Goal: Information Seeking & Learning: Learn about a topic

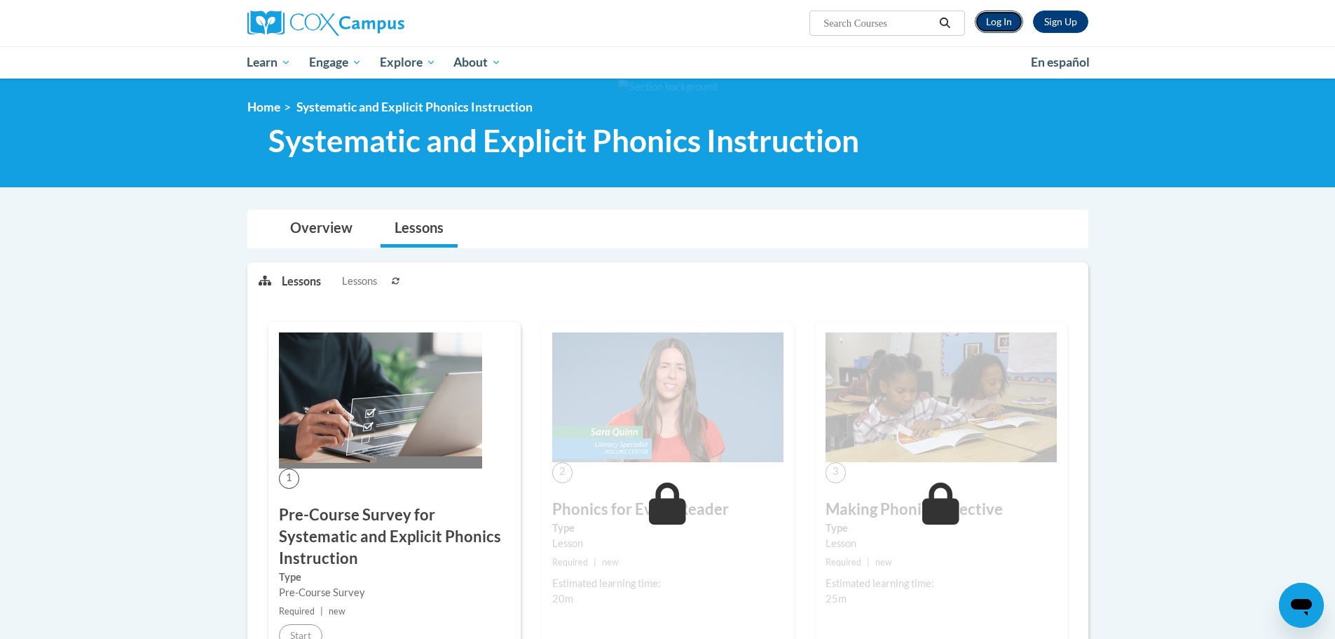
click at [1002, 22] on link "Log In" at bounding box center [999, 22] width 48 height 22
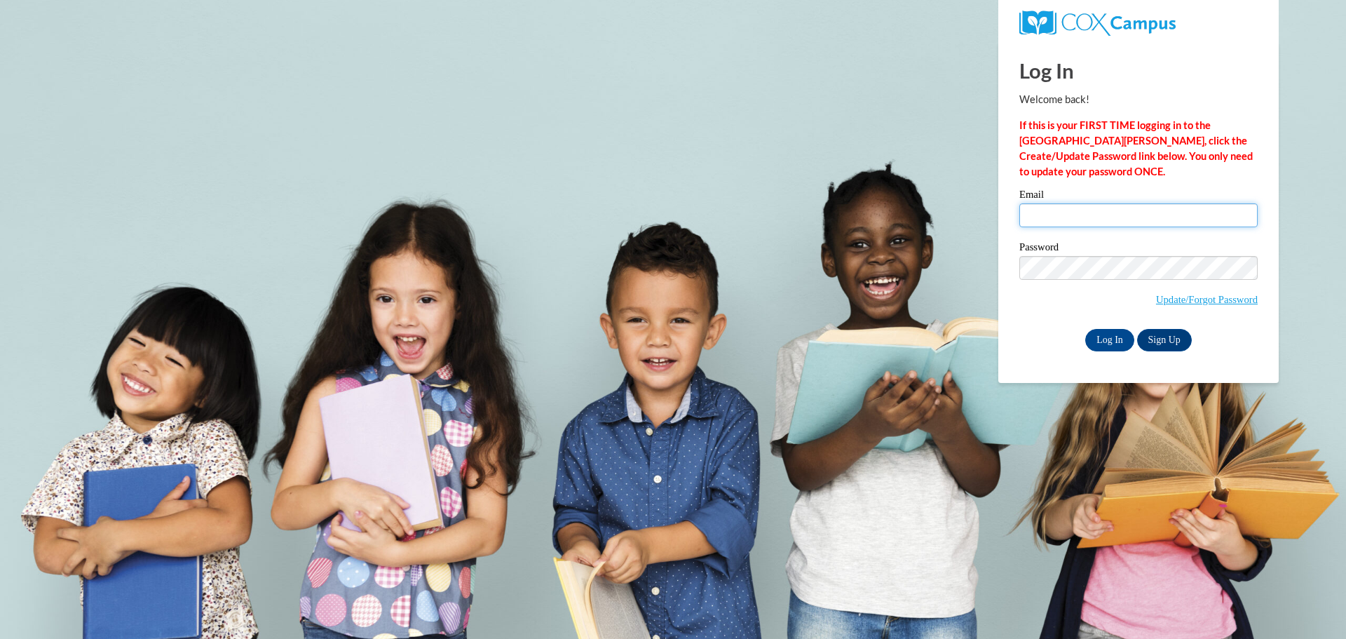
click at [1061, 210] on input "Email" at bounding box center [1138, 215] width 238 height 24
type input "[EMAIL_ADDRESS][DOMAIN_NAME]"
click at [1121, 341] on input "Log In" at bounding box center [1109, 340] width 49 height 22
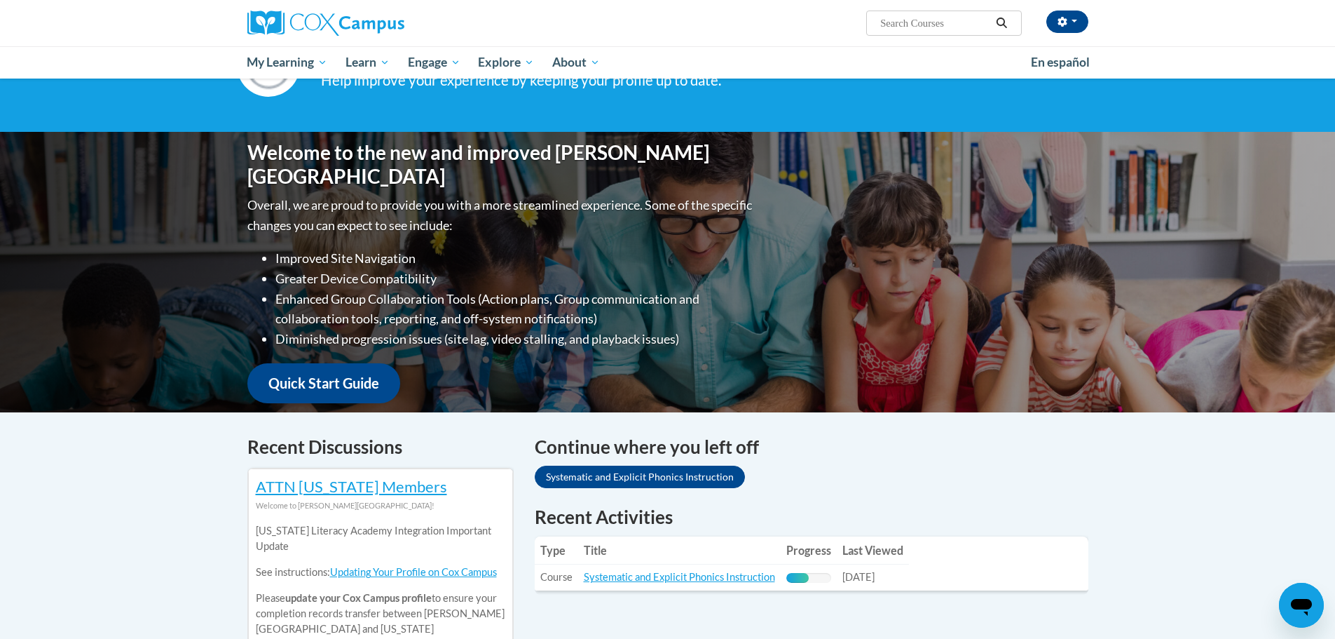
scroll to position [350, 0]
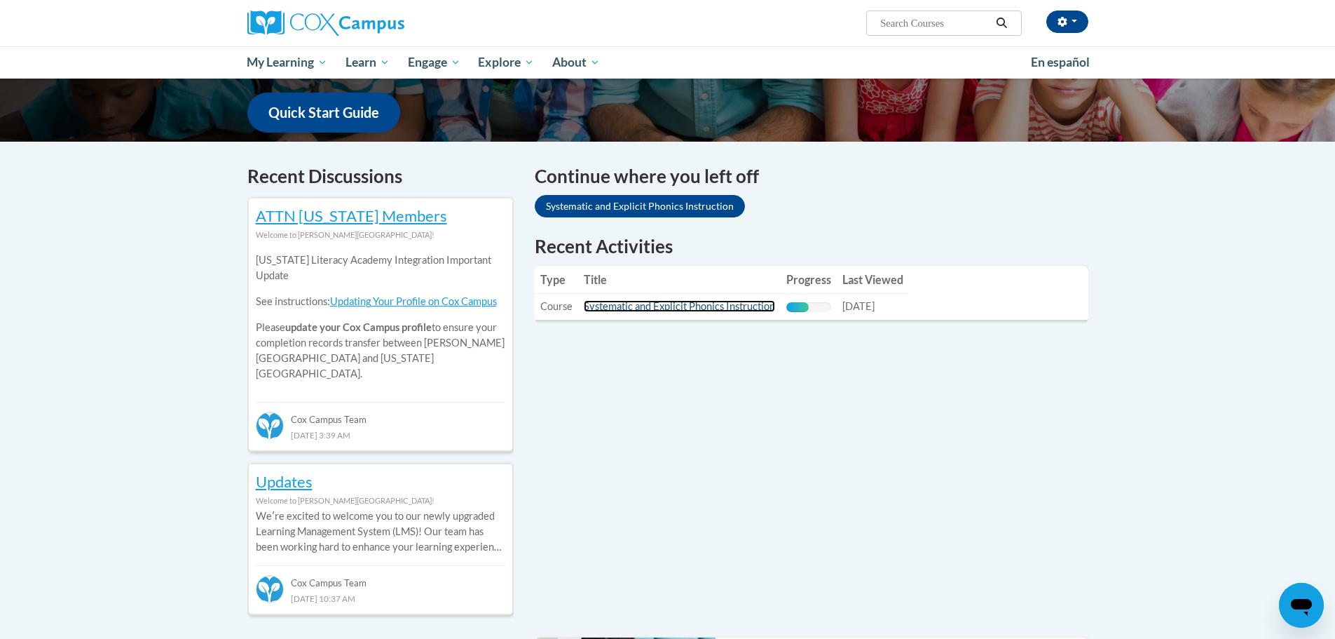
click at [716, 307] on link "Systematic and Explicit Phonics Instruction" at bounding box center [679, 306] width 191 height 12
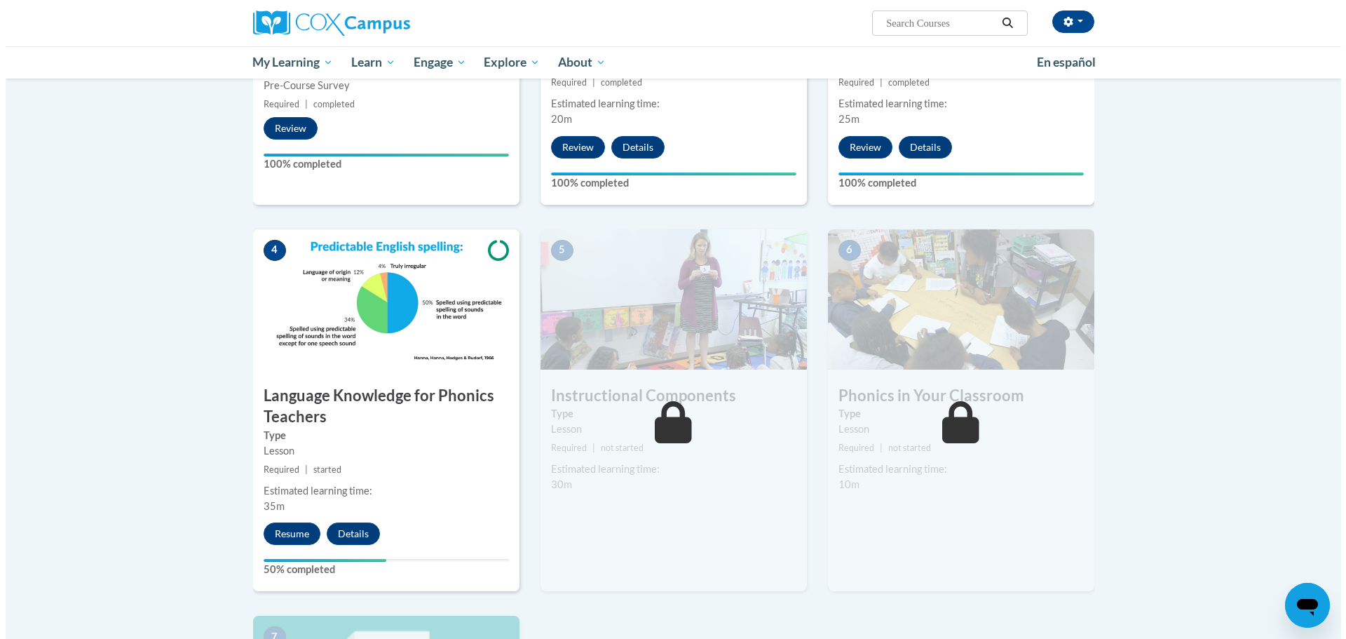
scroll to position [631, 0]
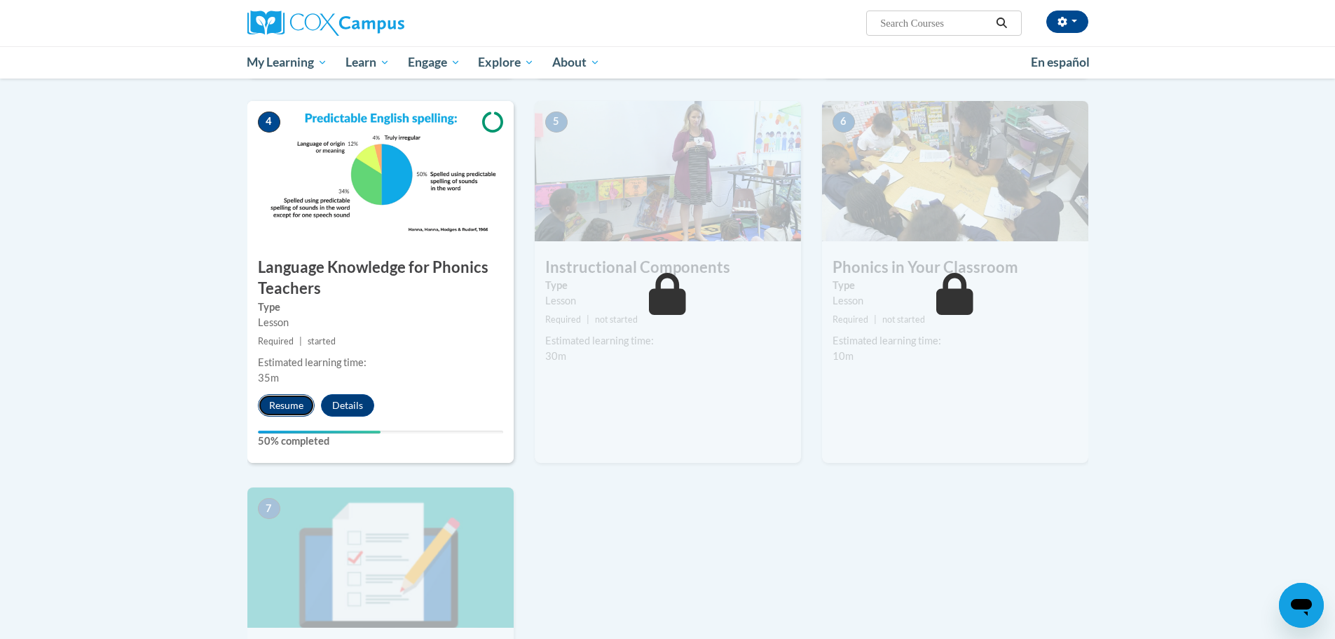
click at [295, 406] on button "Resume" at bounding box center [286, 405] width 57 height 22
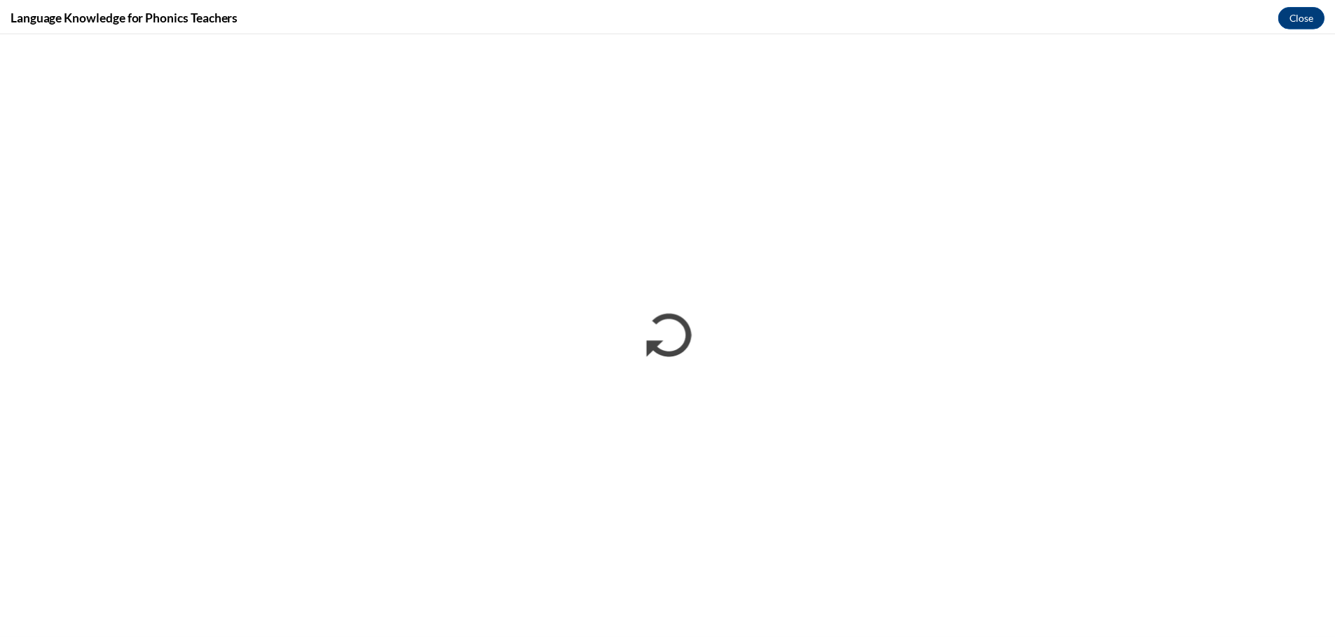
scroll to position [0, 0]
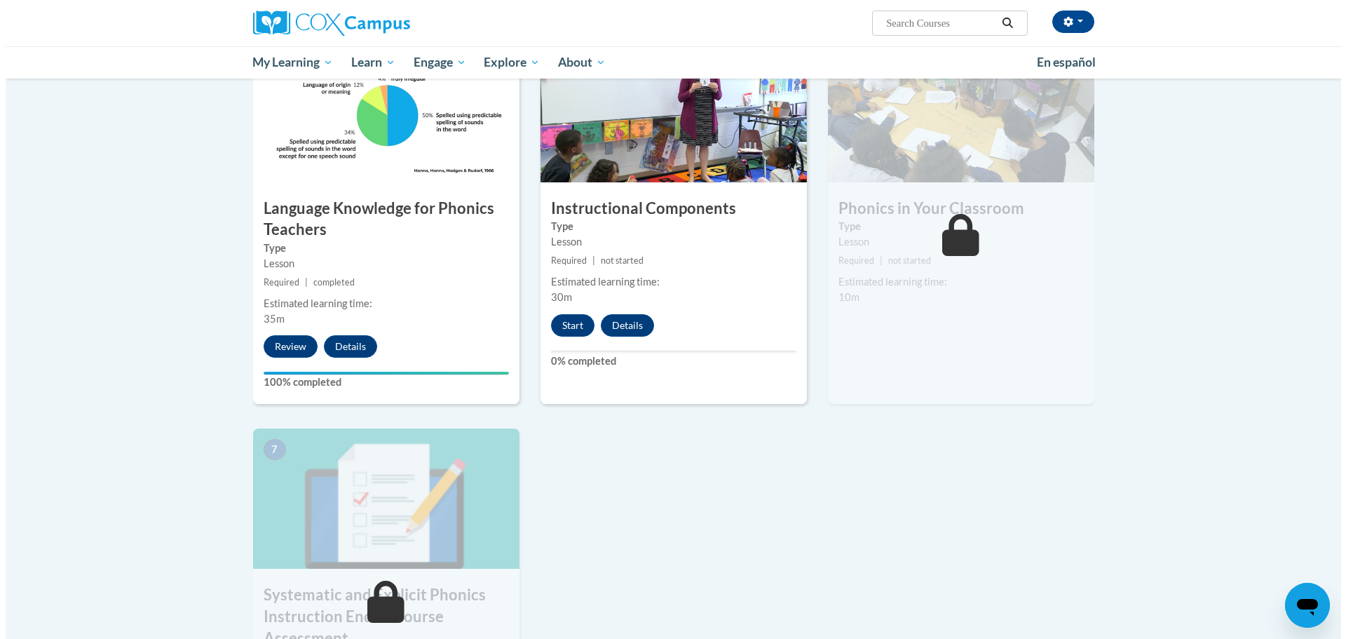
scroll to position [701, 0]
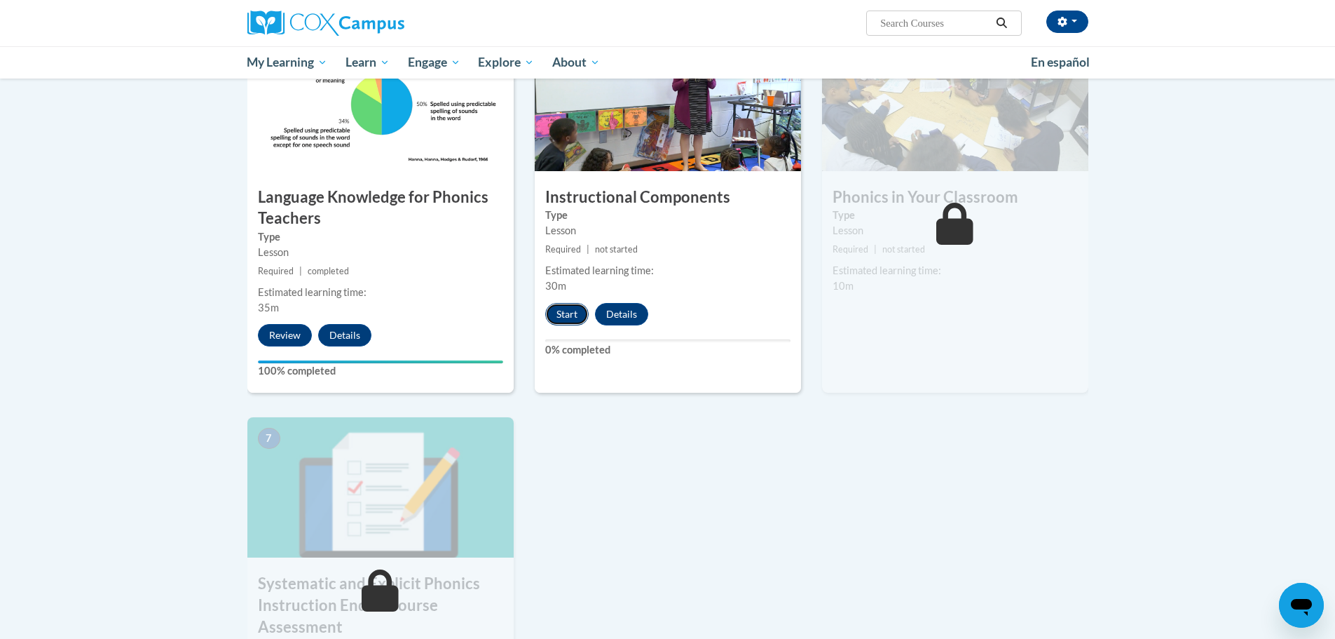
click at [566, 311] on button "Start" at bounding box center [566, 314] width 43 height 22
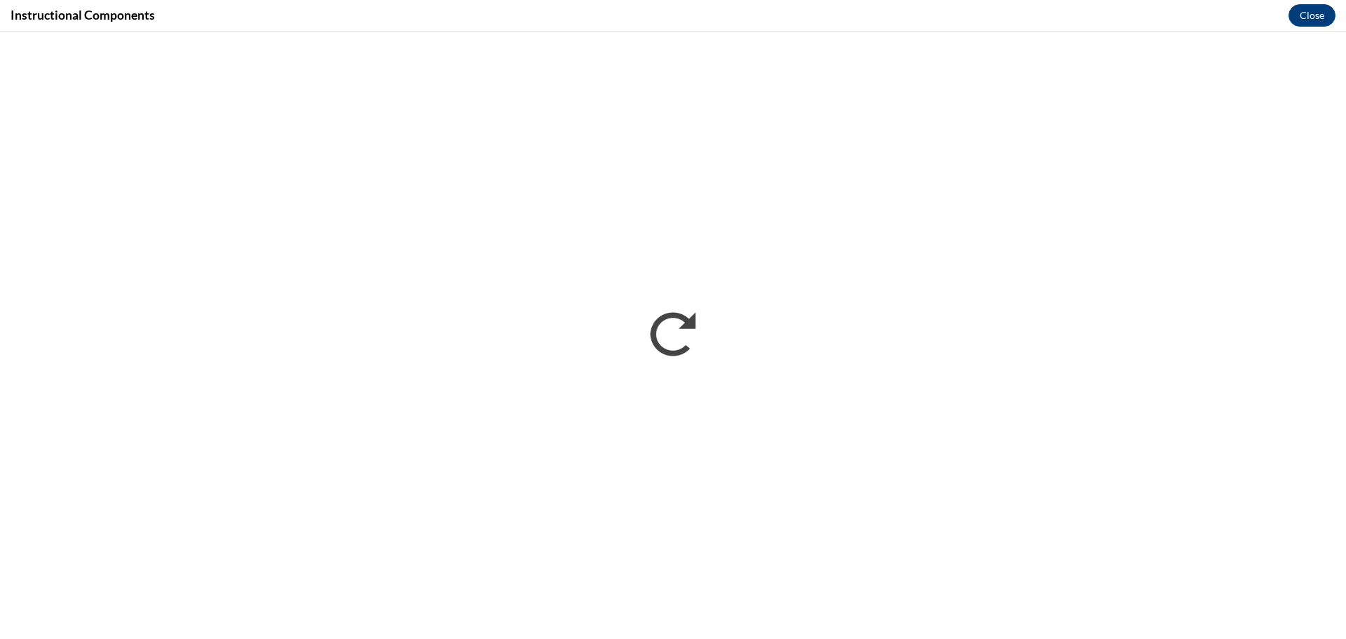
scroll to position [0, 0]
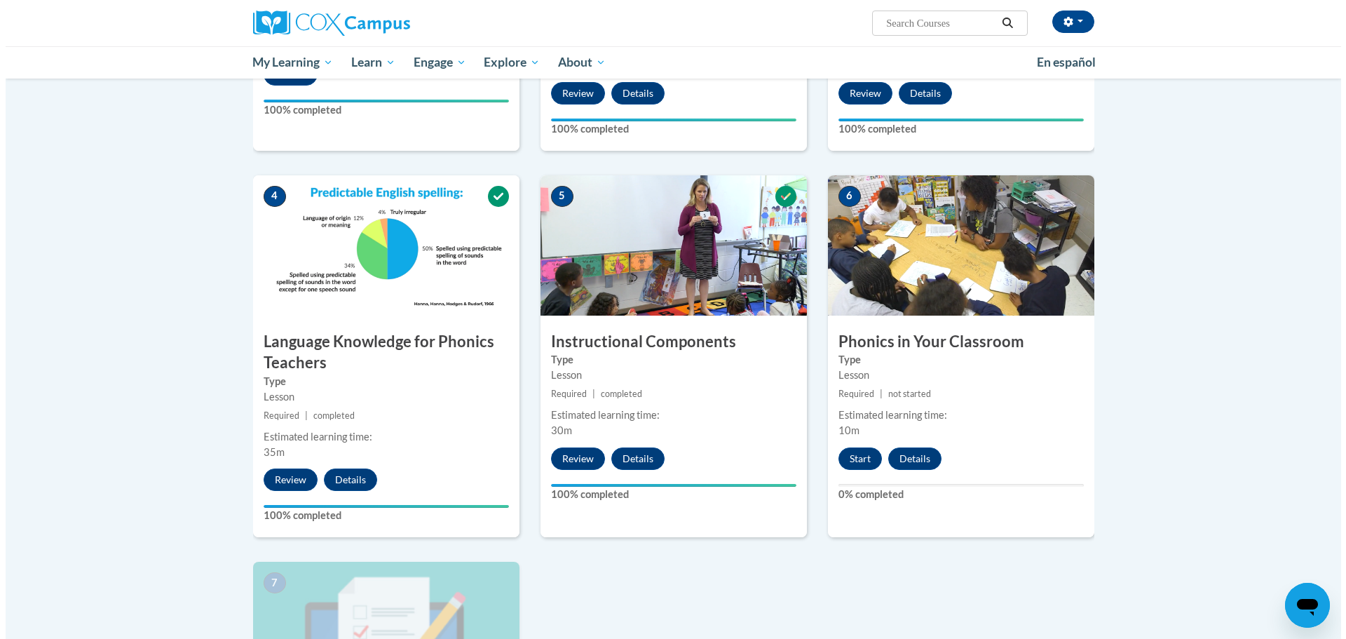
scroll to position [631, 0]
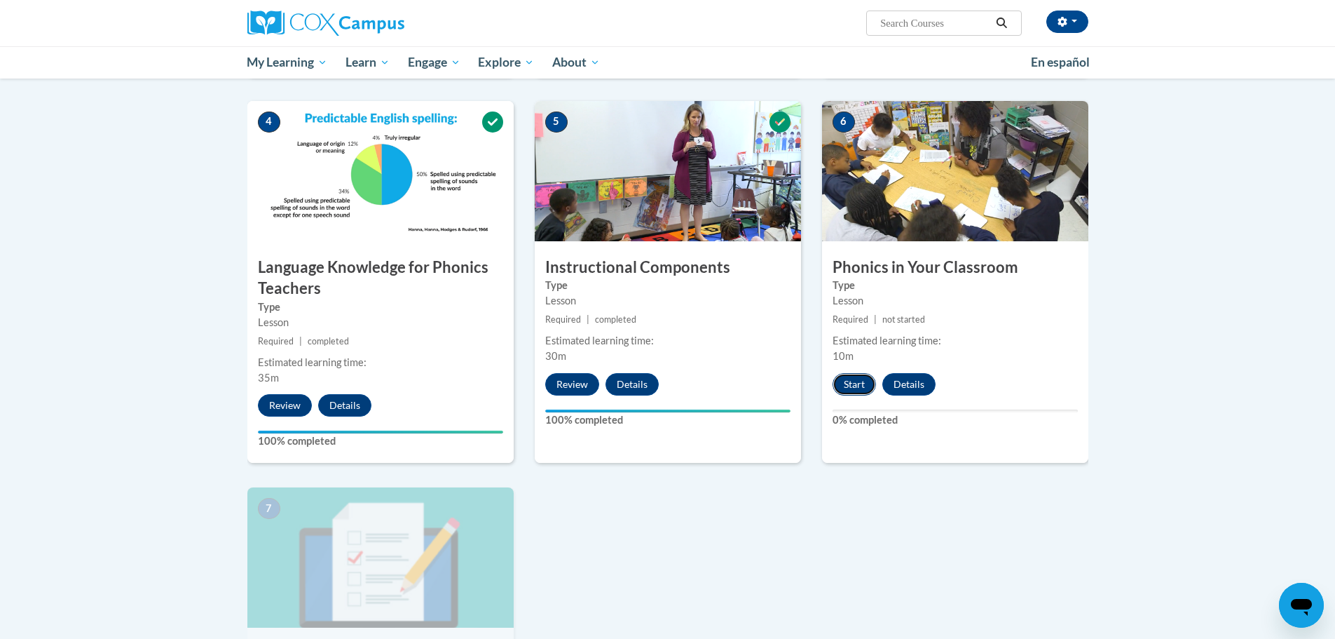
click at [857, 390] on button "Start" at bounding box center [854, 384] width 43 height 22
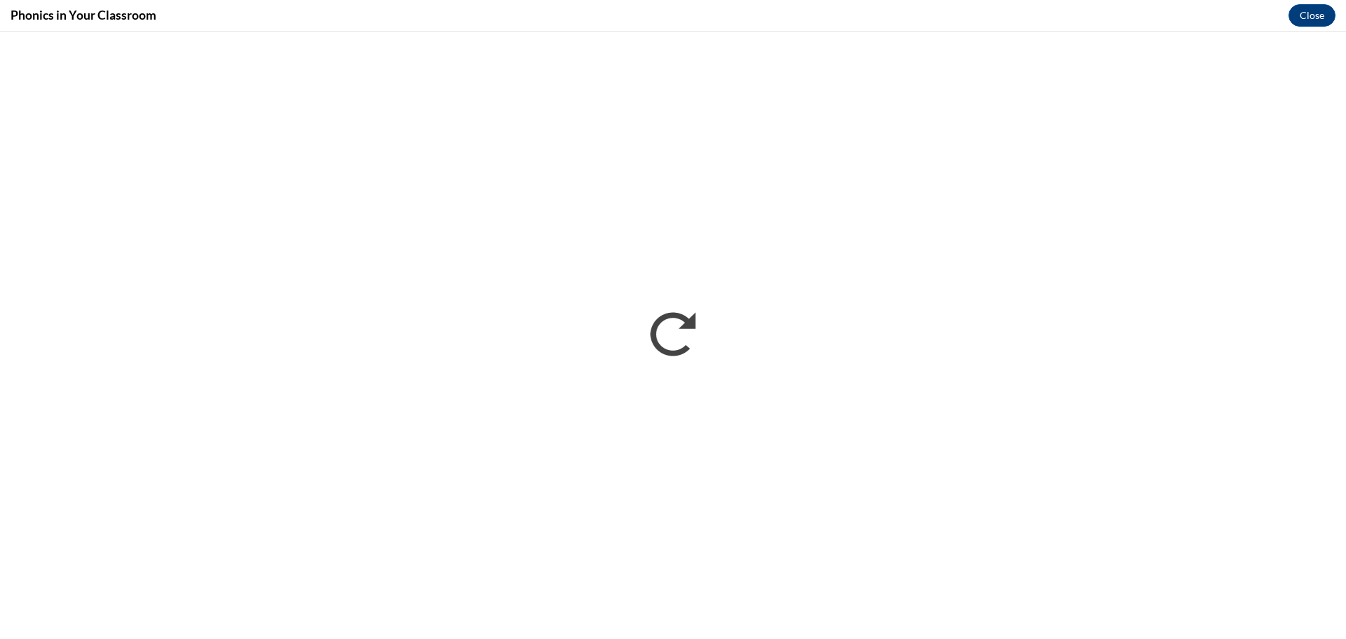
scroll to position [0, 0]
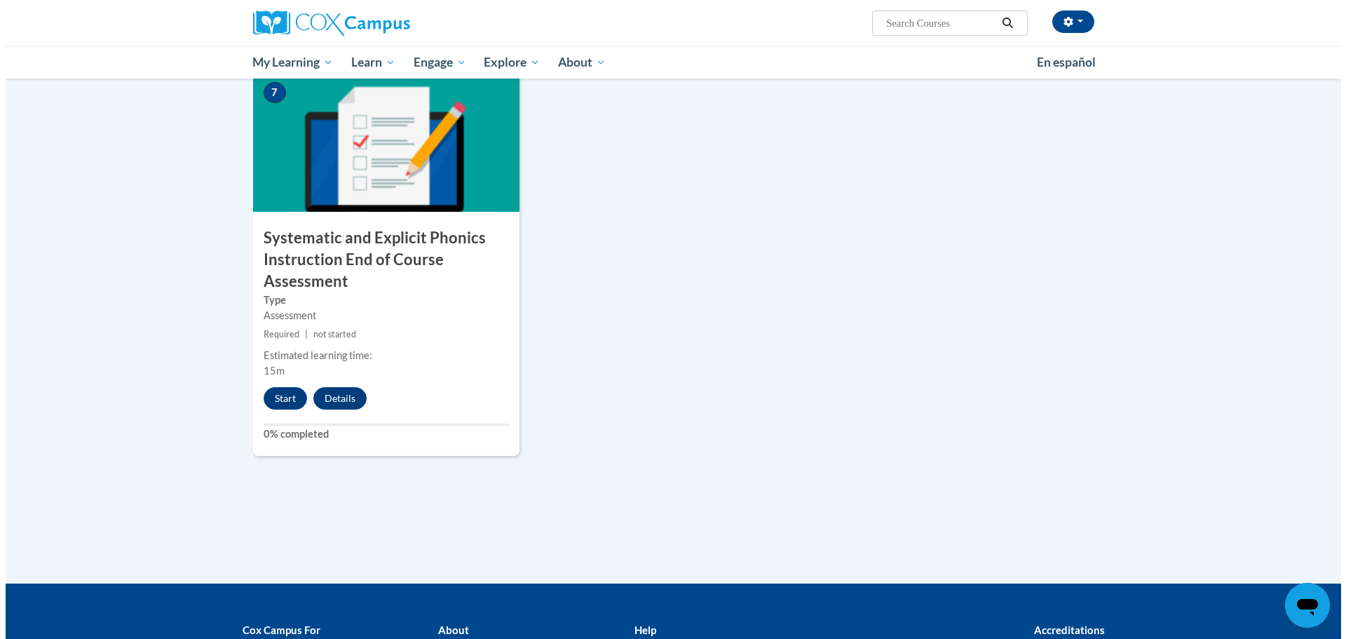
scroll to position [1121, 0]
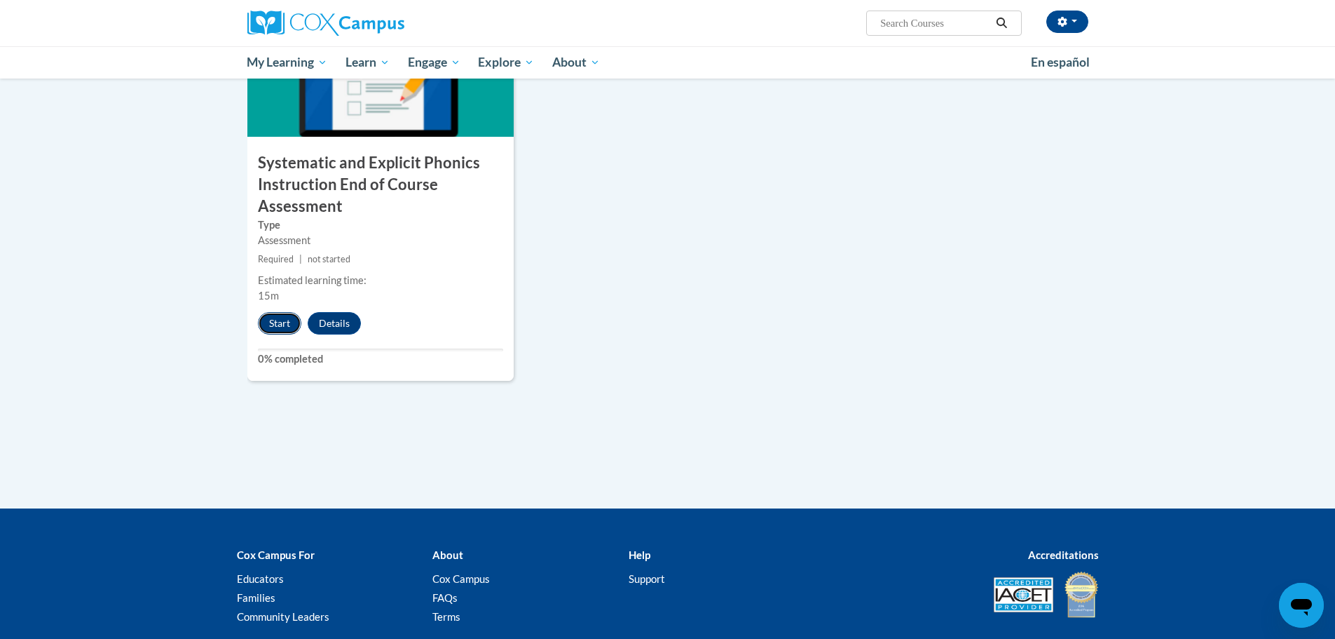
click at [280, 323] on button "Start" at bounding box center [279, 323] width 43 height 22
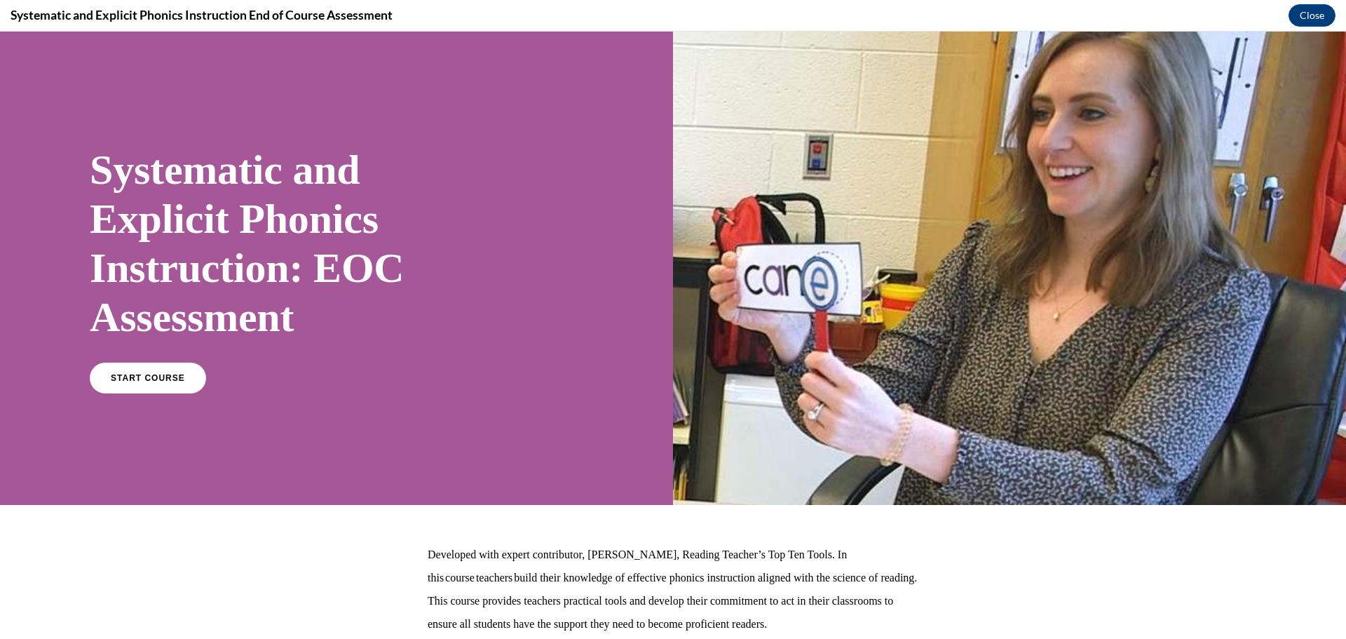
scroll to position [0, 0]
click at [174, 380] on span "START COURSE" at bounding box center [148, 378] width 78 height 11
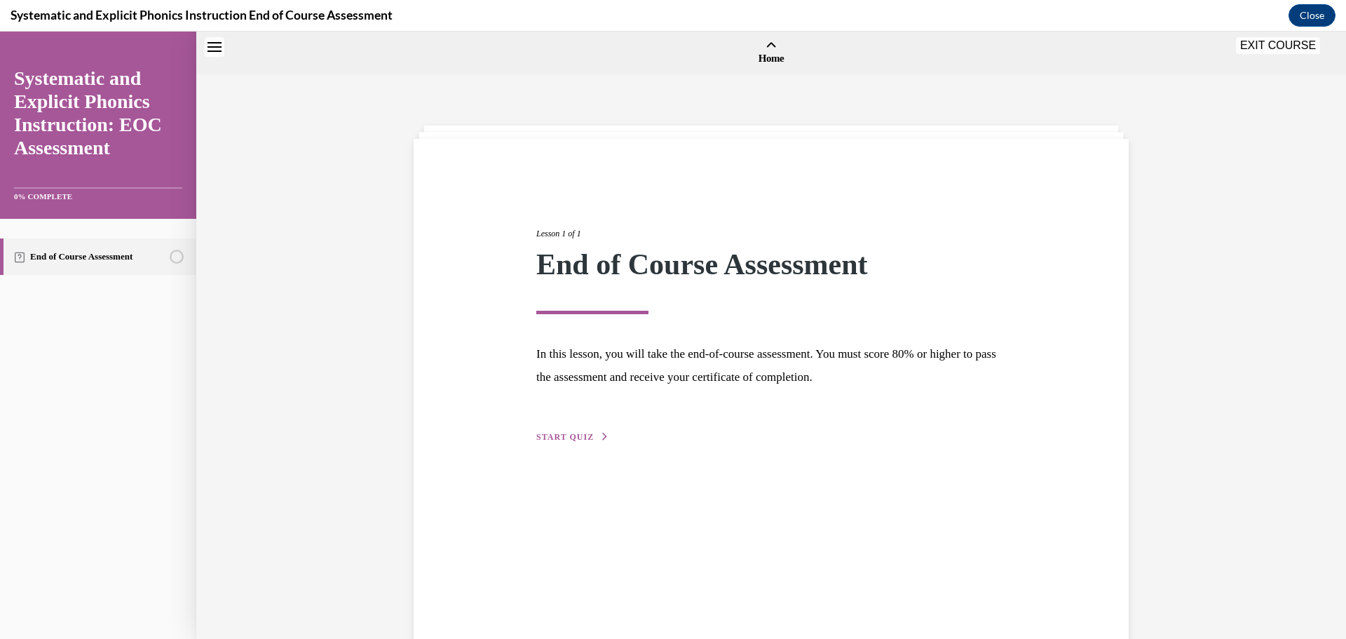
scroll to position [43, 0]
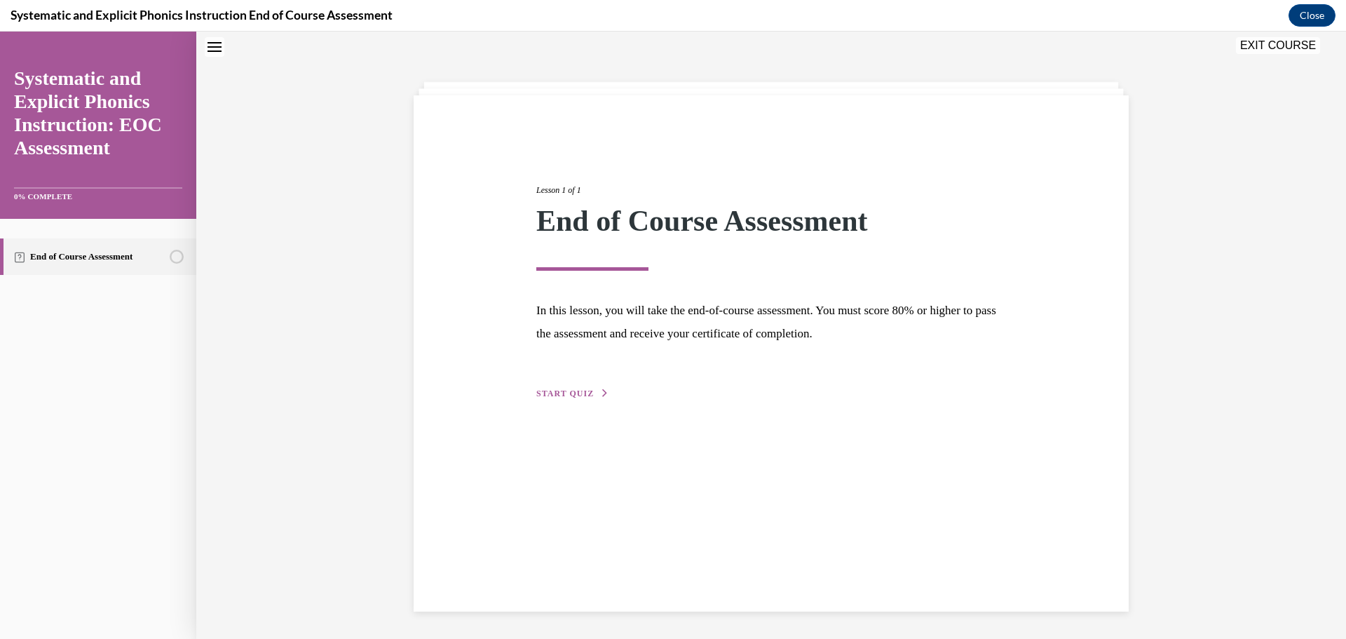
click at [573, 395] on span "START QUIZ" at bounding box center [564, 393] width 57 height 10
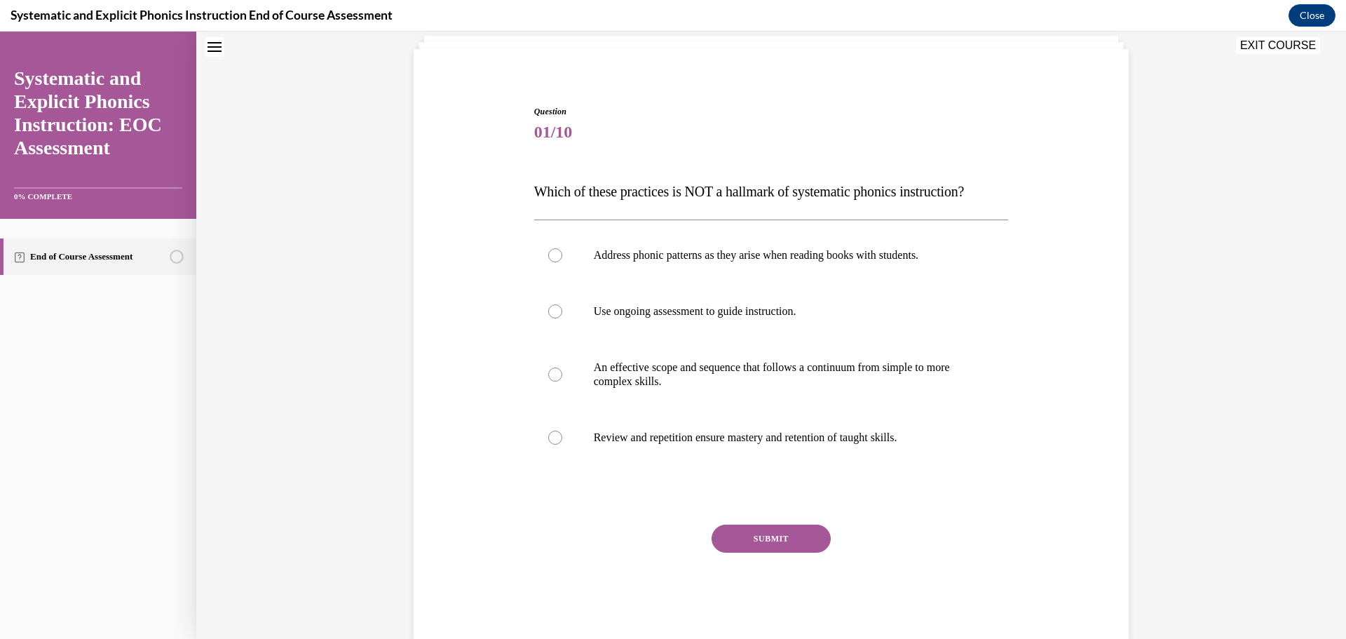
scroll to position [114, 0]
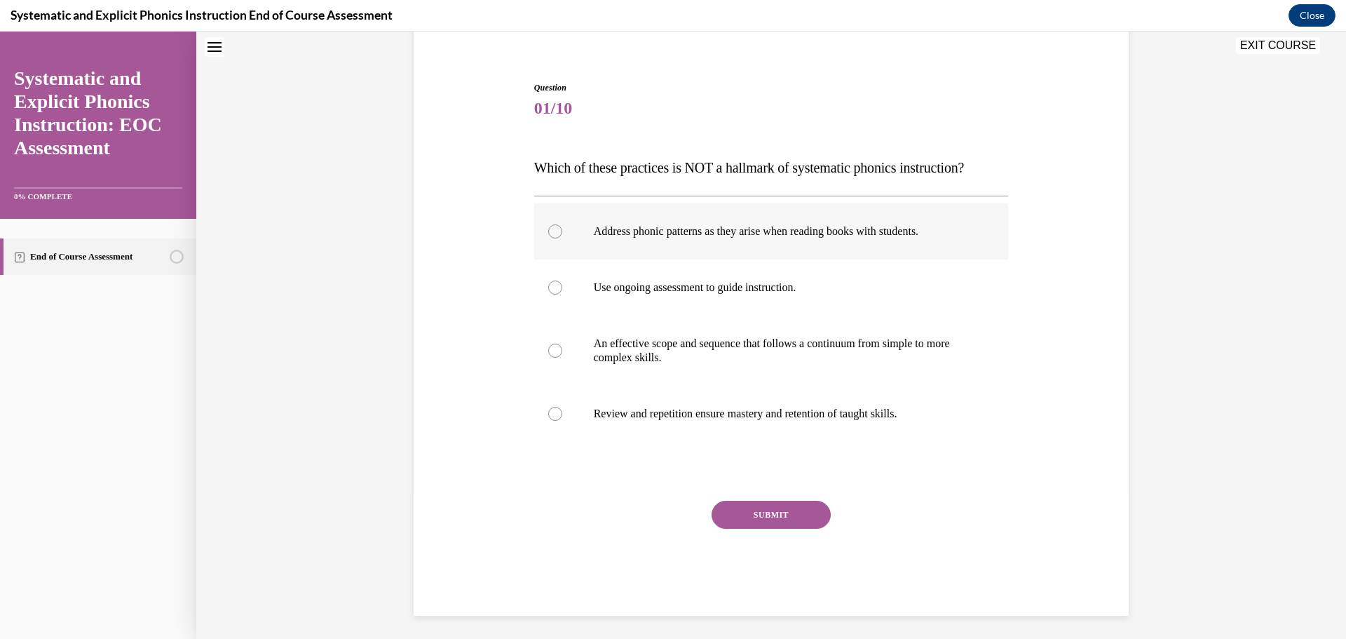
click at [550, 237] on div at bounding box center [555, 231] width 14 height 14
click at [764, 518] on button "SUBMIT" at bounding box center [770, 514] width 119 height 28
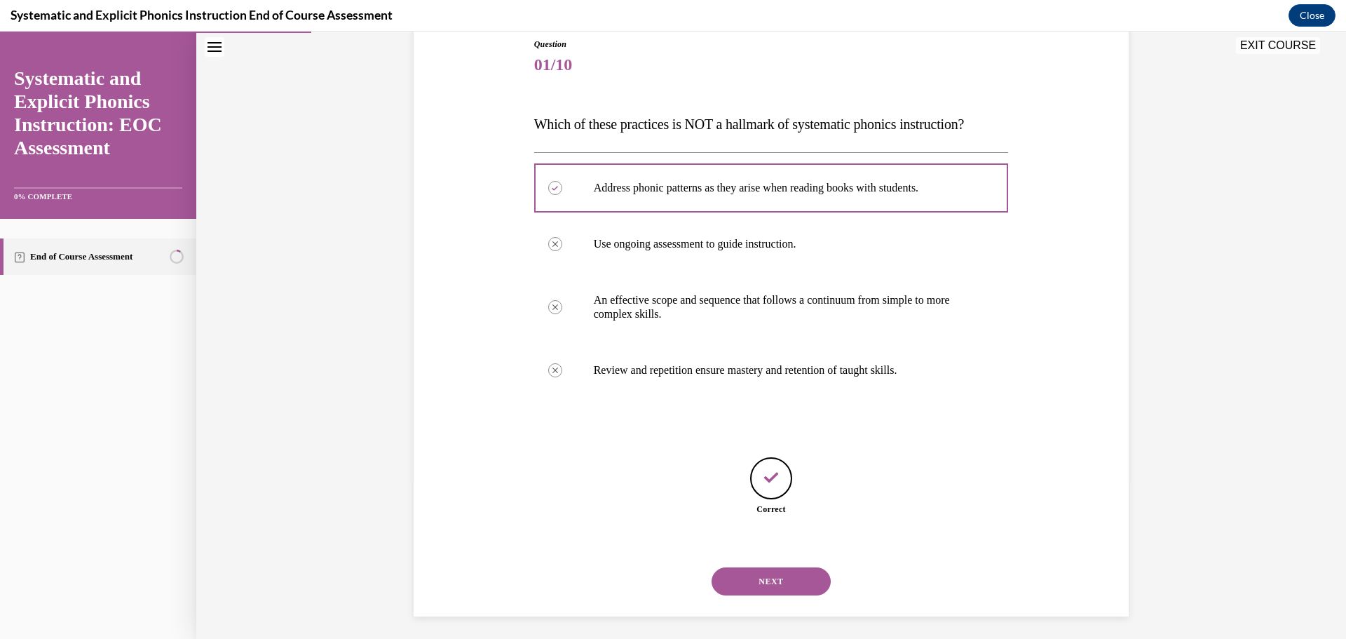
scroll to position [163, 0]
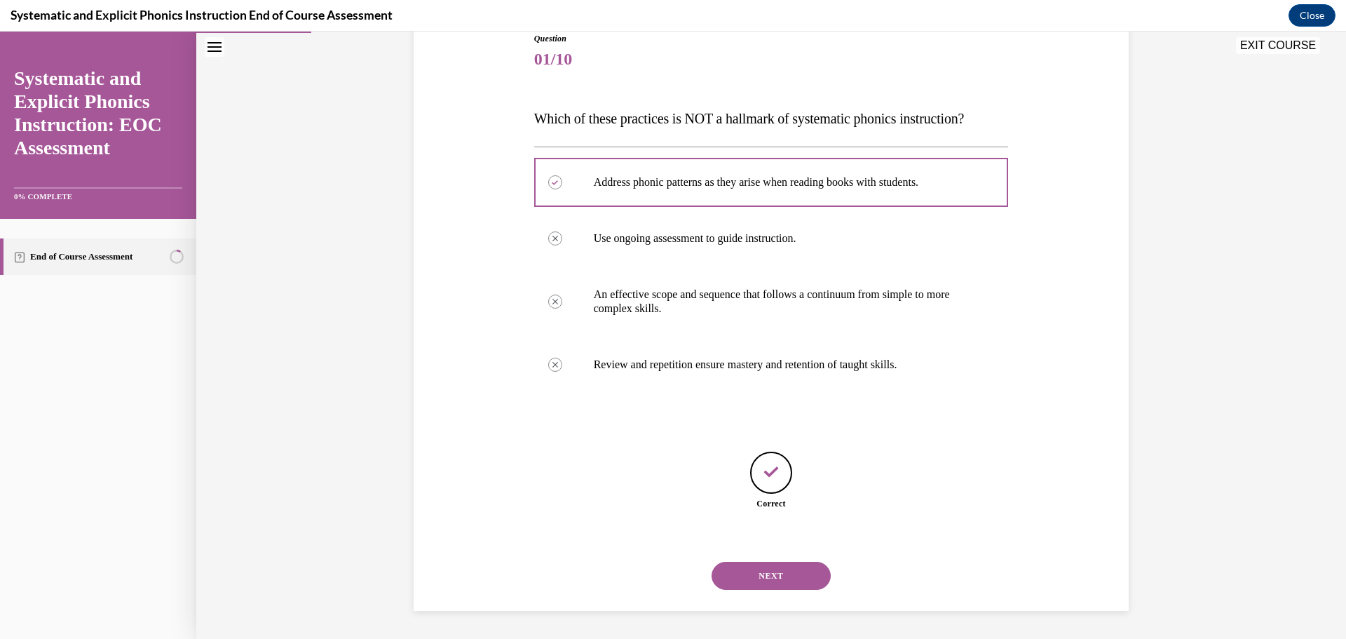
click at [777, 575] on button "NEXT" at bounding box center [770, 575] width 119 height 28
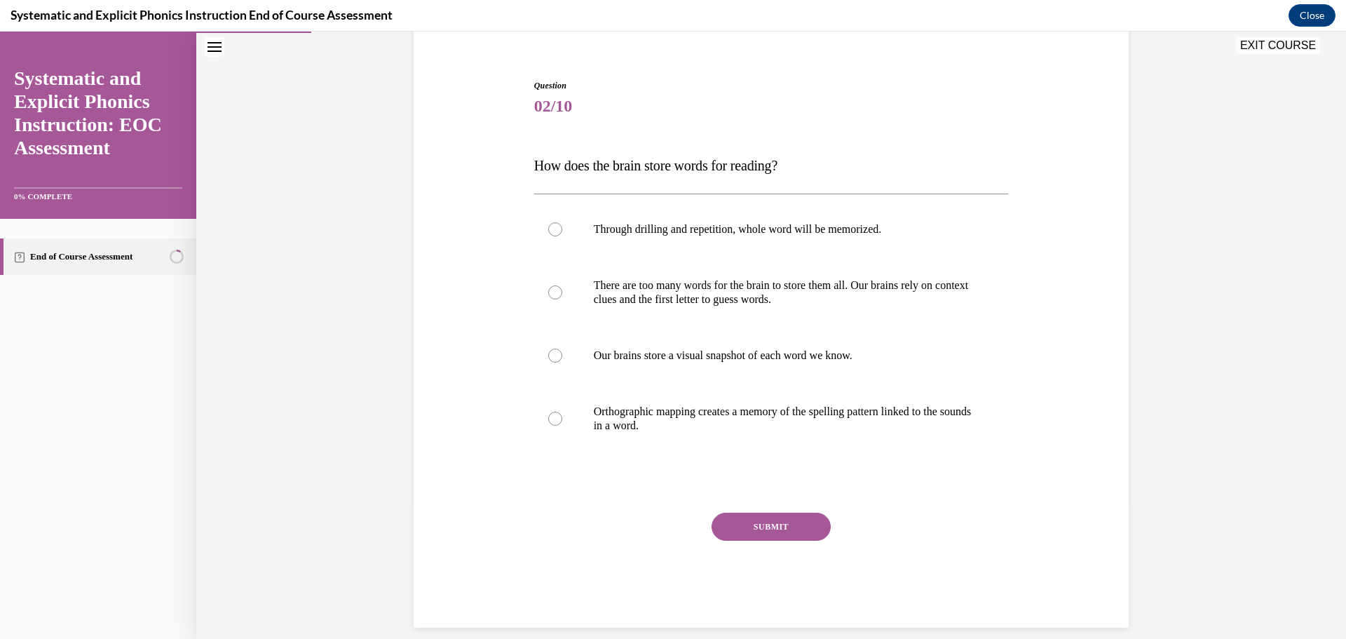
scroll to position [118, 0]
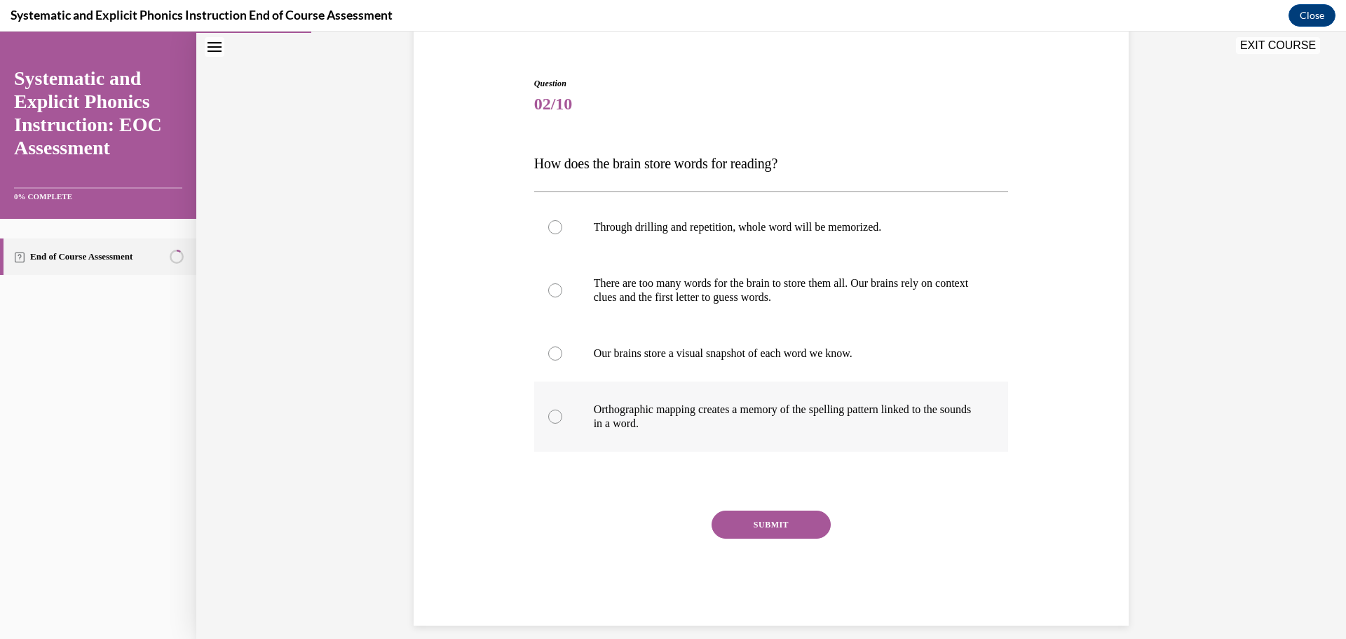
click at [548, 418] on div at bounding box center [555, 416] width 14 height 14
click at [767, 522] on button "SUBMIT" at bounding box center [770, 524] width 119 height 28
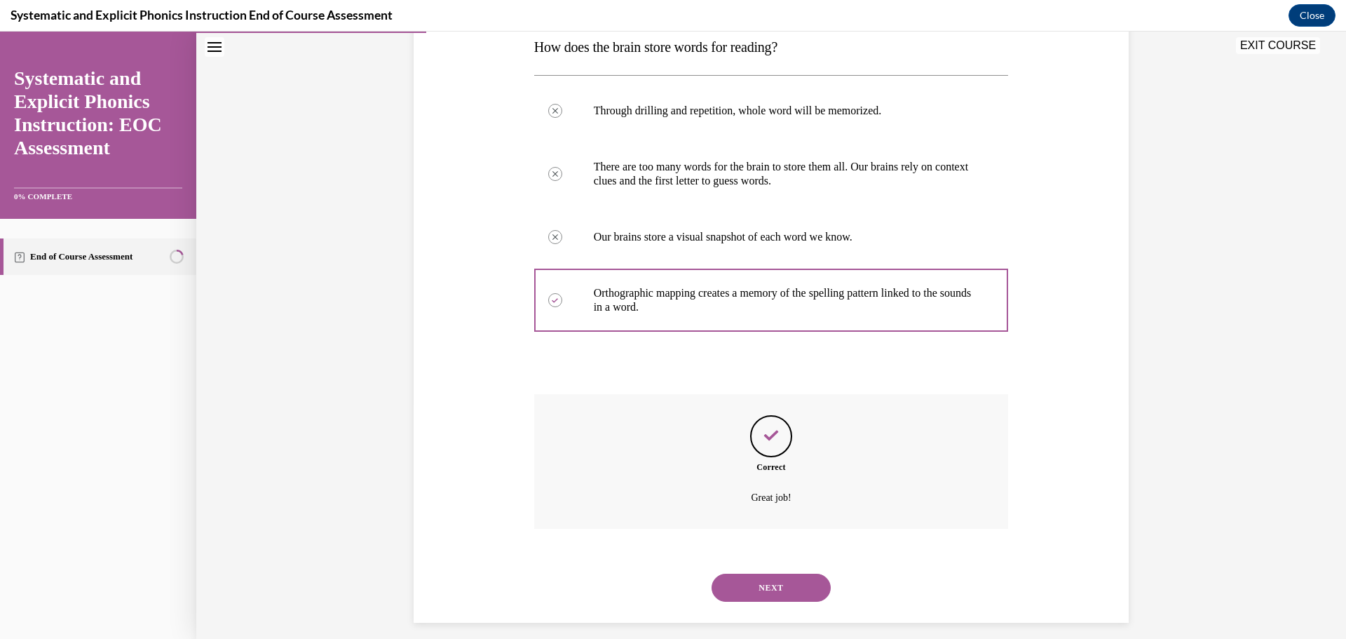
scroll to position [246, 0]
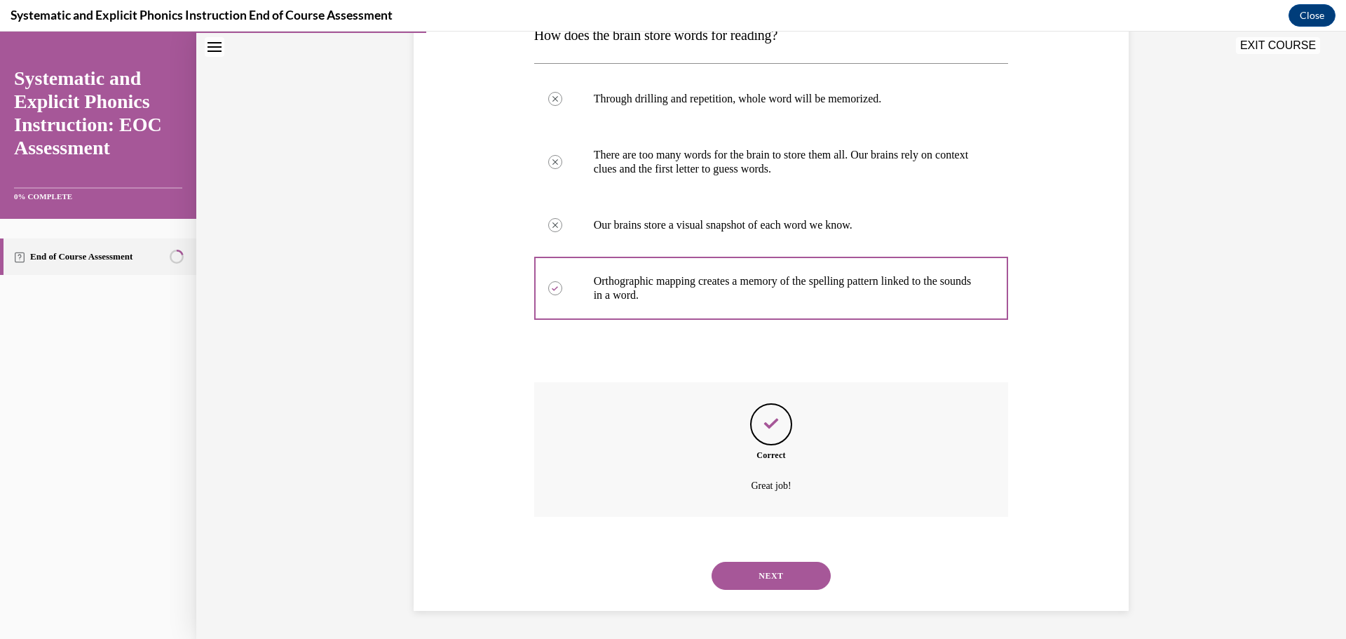
click at [772, 573] on button "NEXT" at bounding box center [770, 575] width 119 height 28
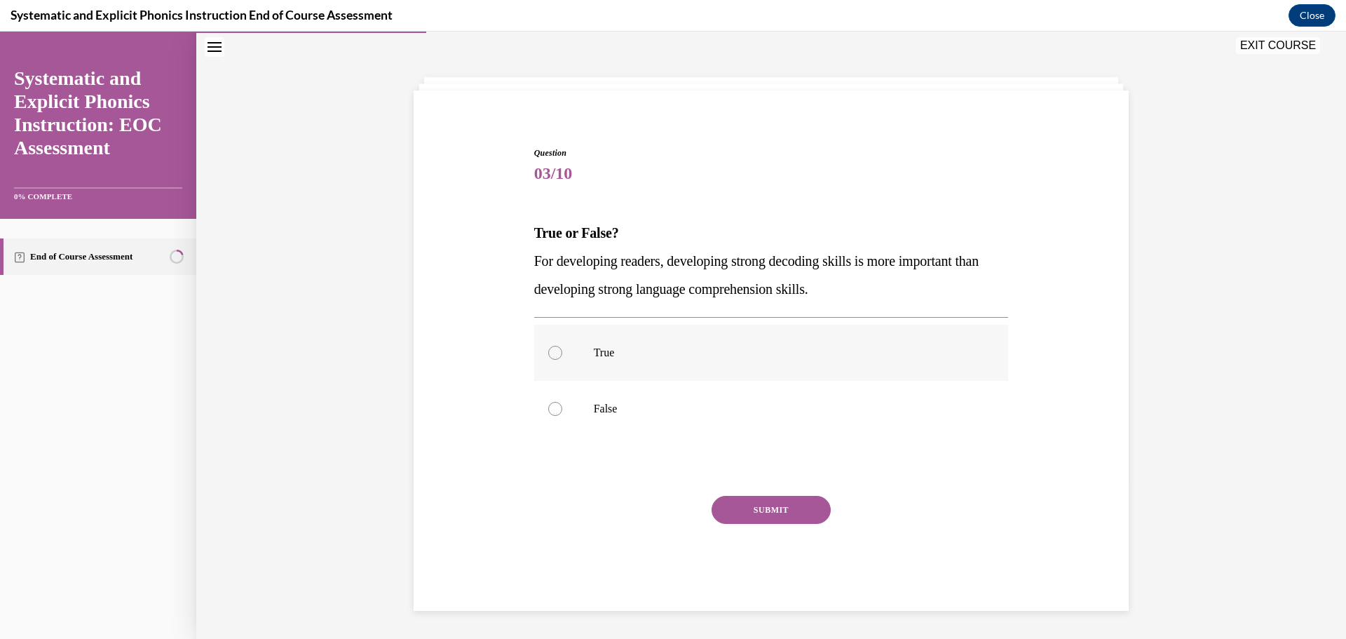
click at [579, 362] on div at bounding box center [771, 353] width 475 height 56
click at [772, 514] on button "SUBMIT" at bounding box center [770, 510] width 119 height 28
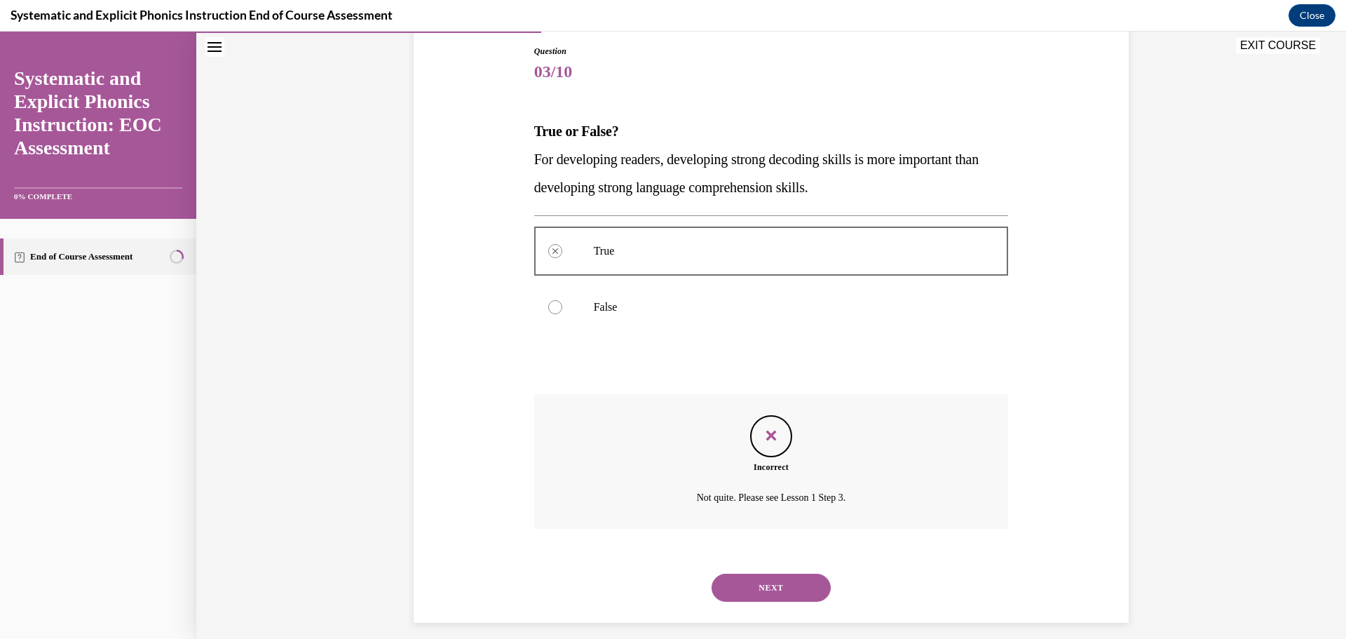
scroll to position [162, 0]
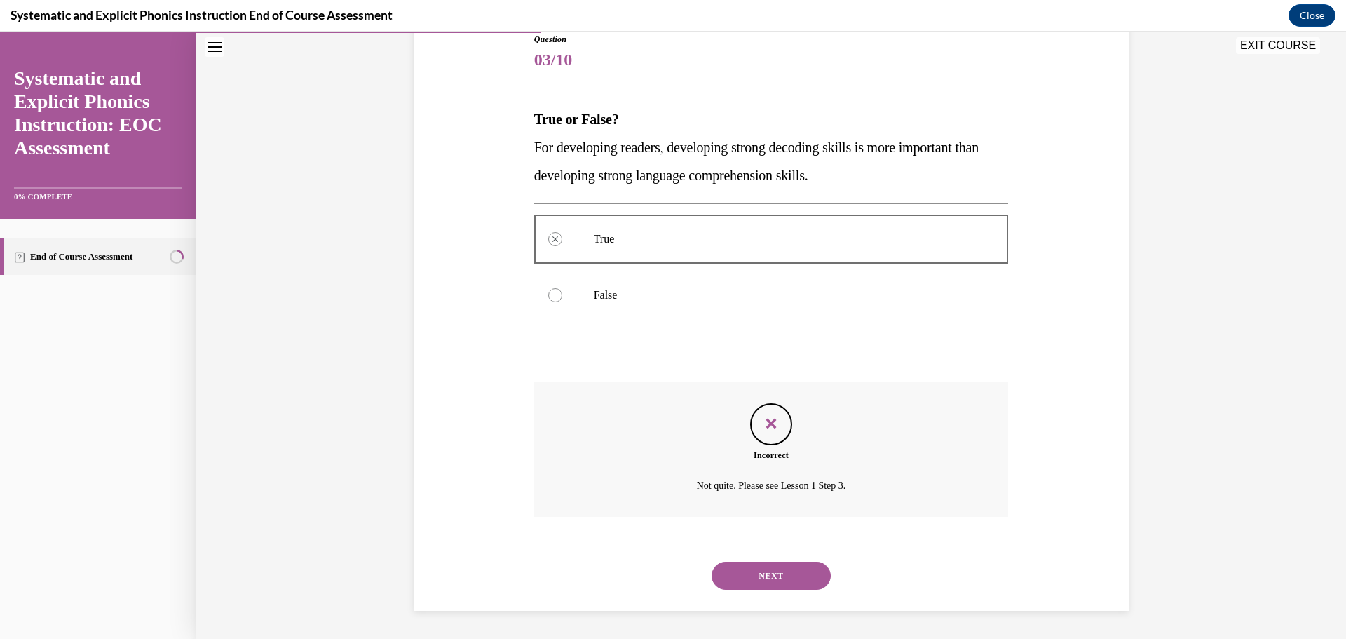
click at [786, 571] on button "NEXT" at bounding box center [770, 575] width 119 height 28
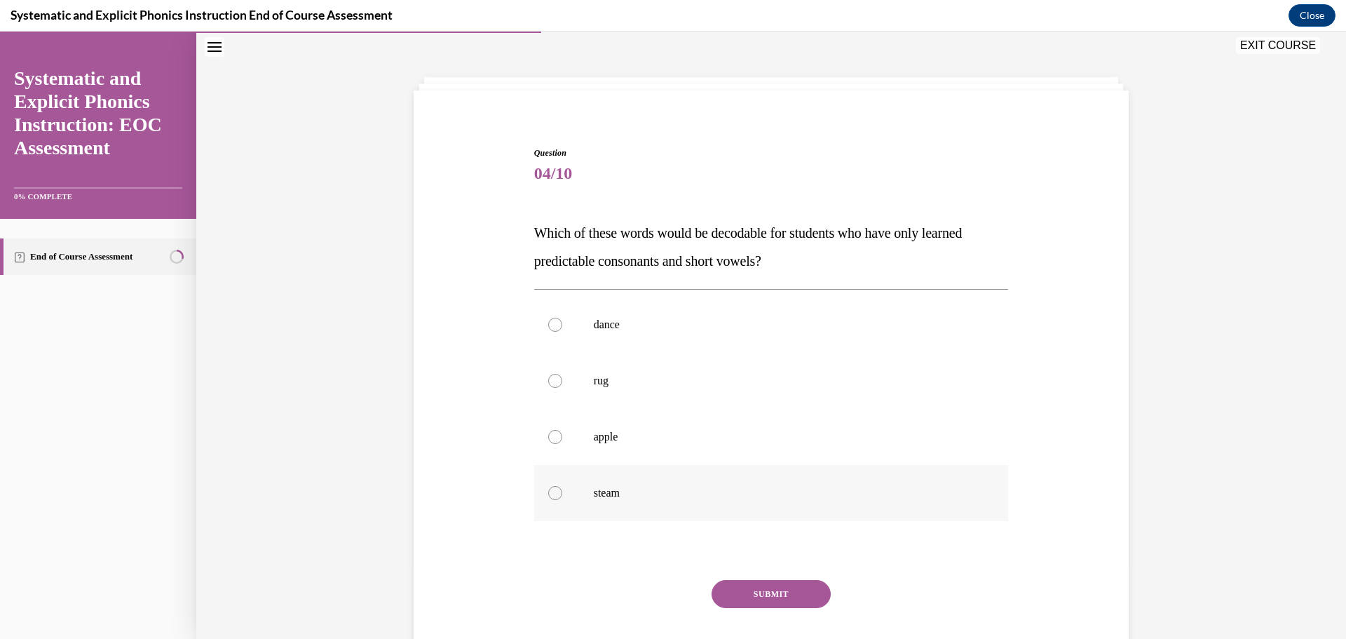
scroll to position [118, 0]
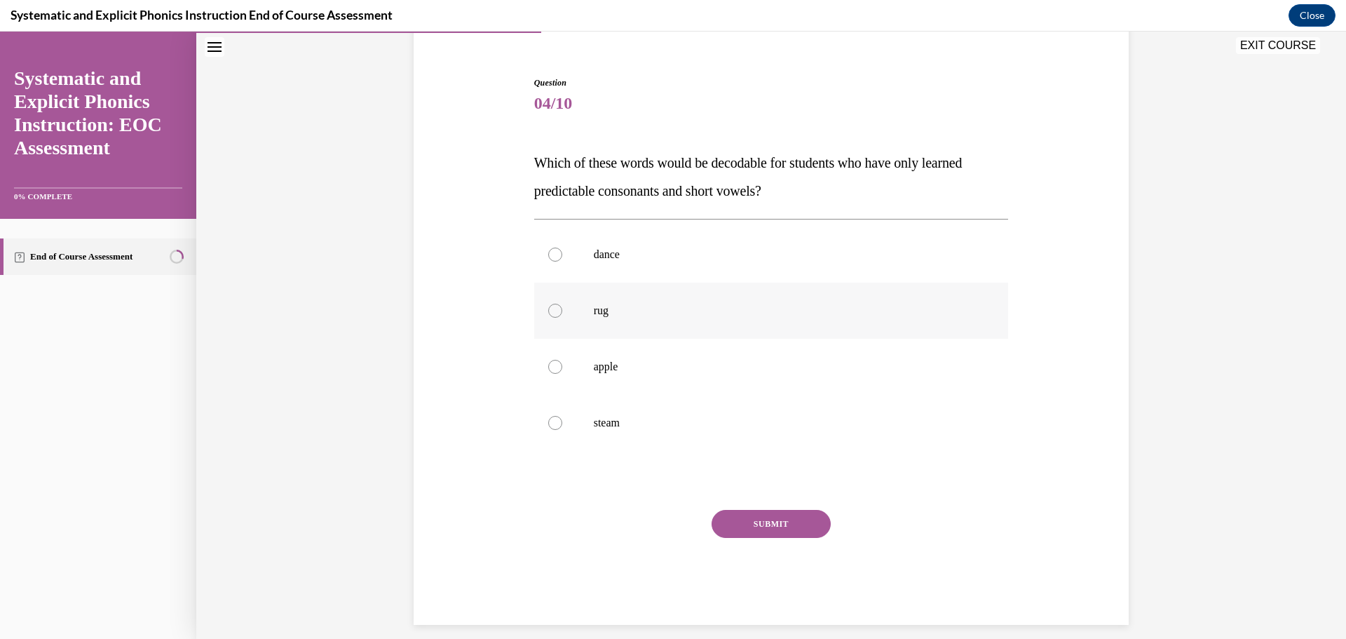
click at [552, 318] on div at bounding box center [771, 310] width 475 height 56
click at [768, 517] on button "SUBMIT" at bounding box center [770, 524] width 119 height 28
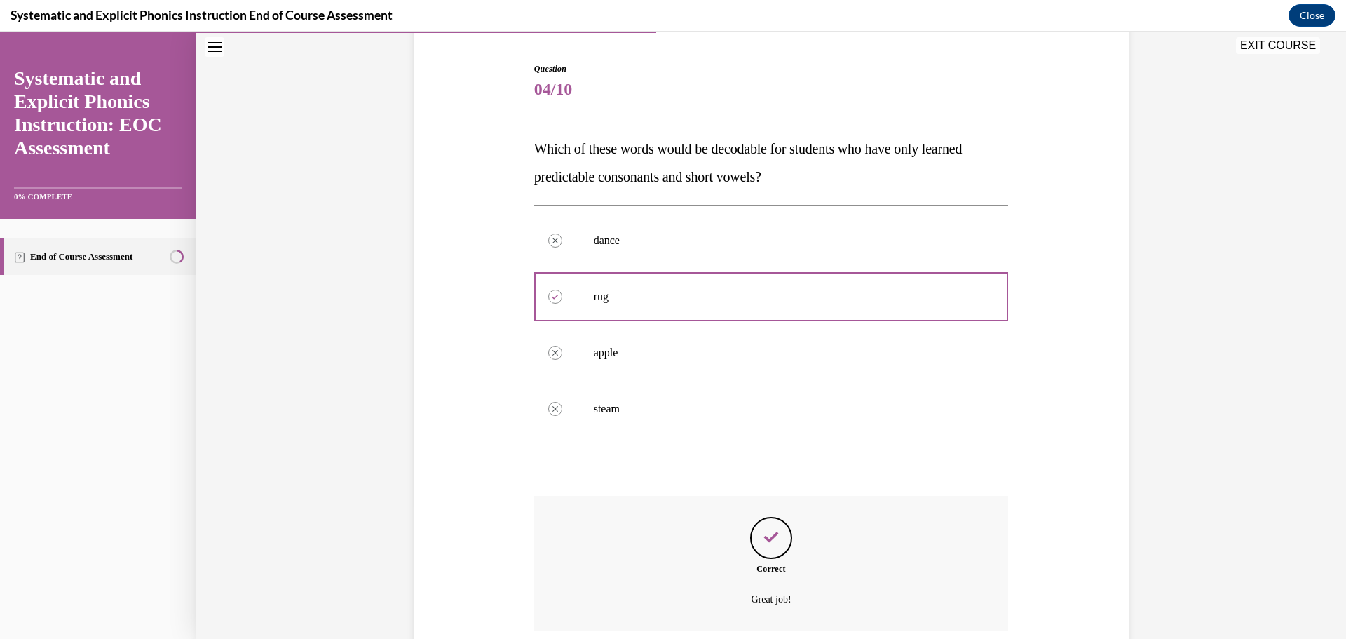
scroll to position [246, 0]
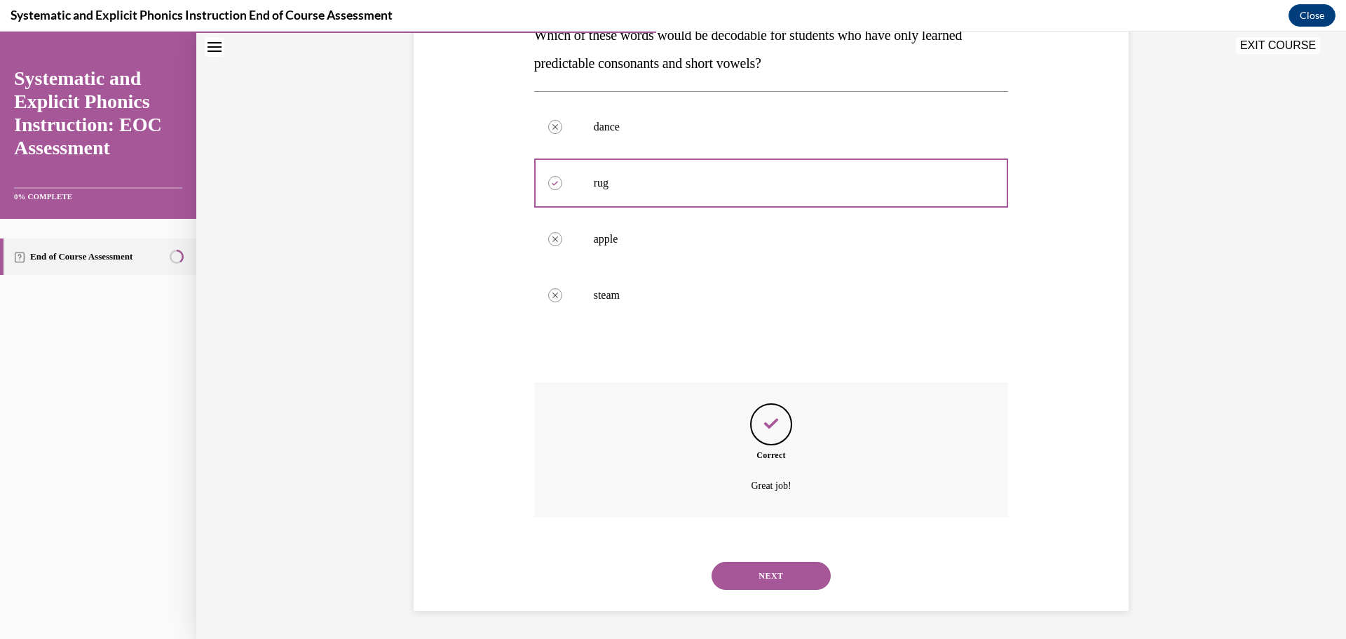
click at [787, 580] on button "NEXT" at bounding box center [770, 575] width 119 height 28
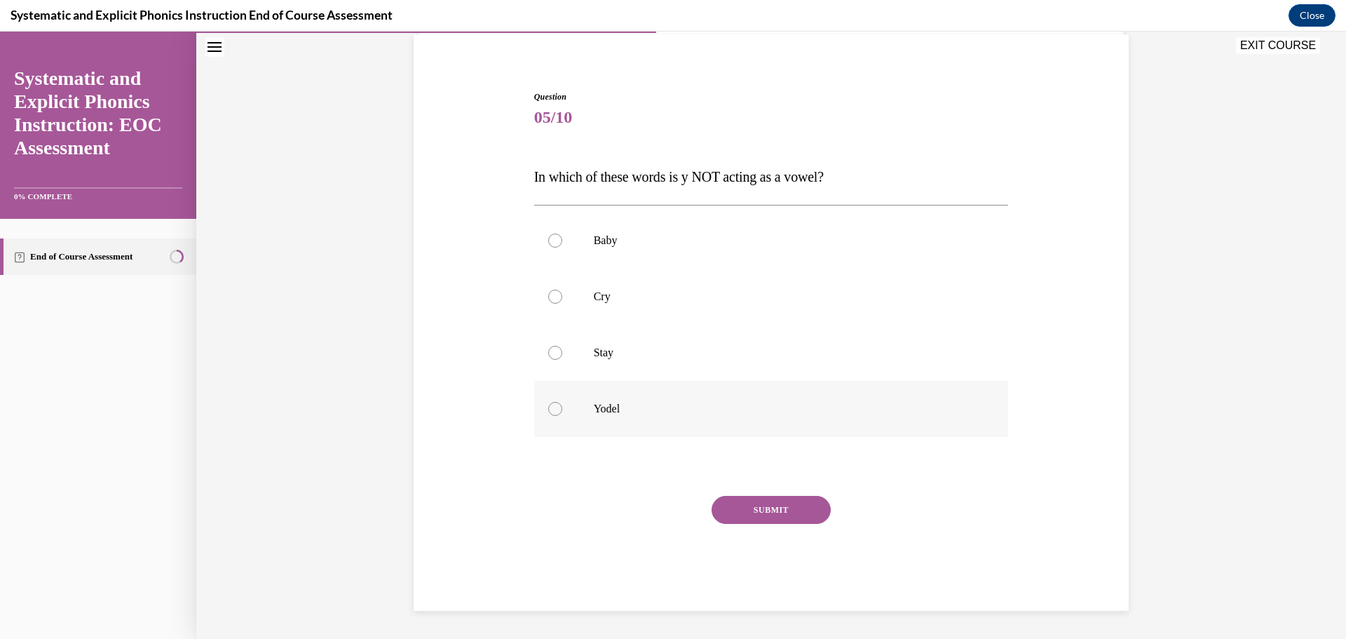
click at [548, 409] on div at bounding box center [555, 409] width 14 height 14
click at [767, 514] on button "SUBMIT" at bounding box center [770, 510] width 119 height 28
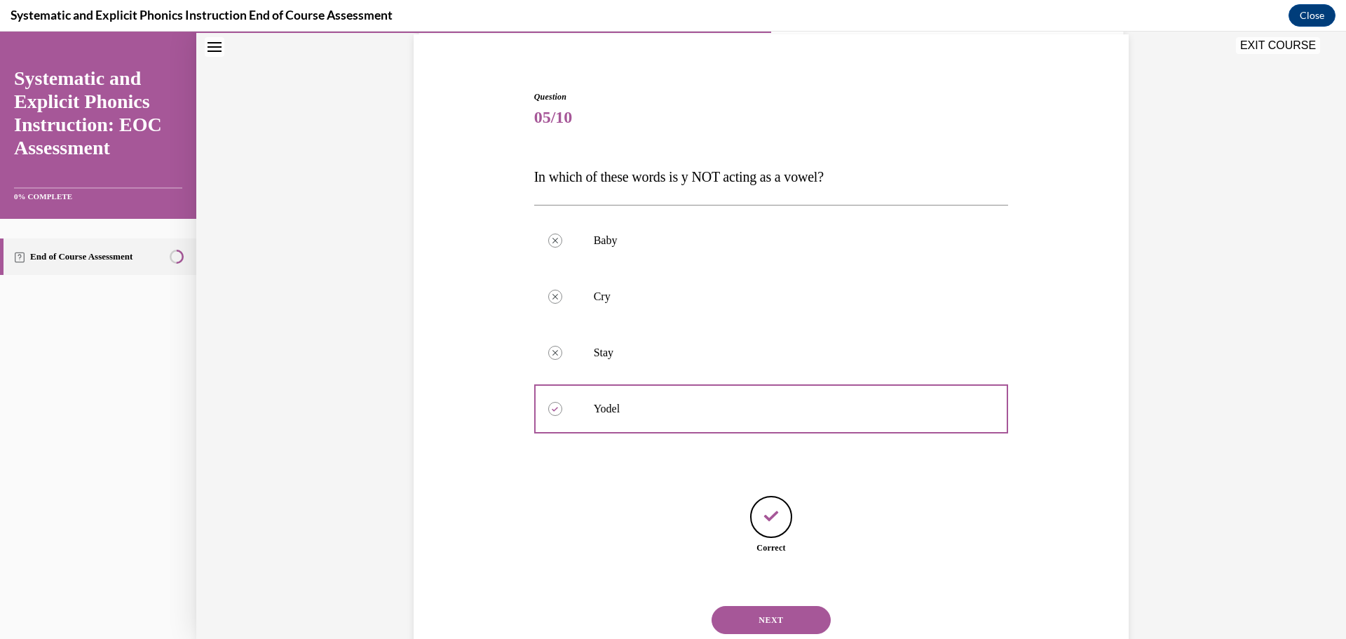
scroll to position [149, 0]
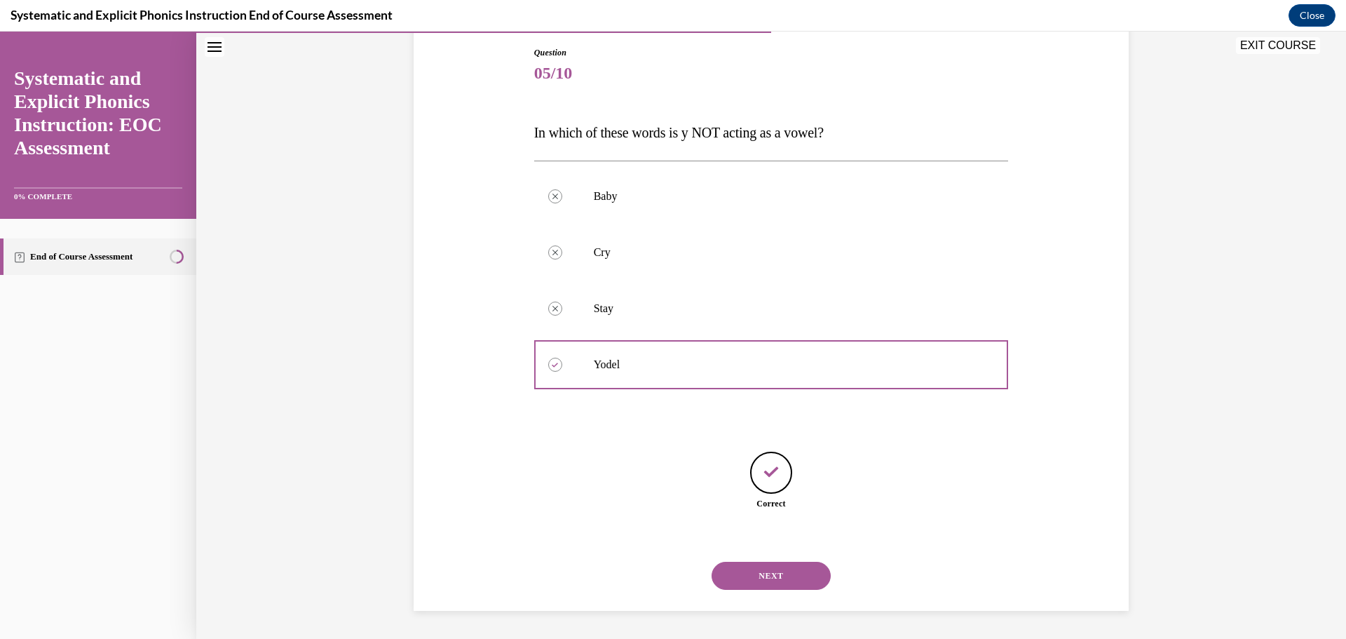
click at [775, 570] on button "NEXT" at bounding box center [770, 575] width 119 height 28
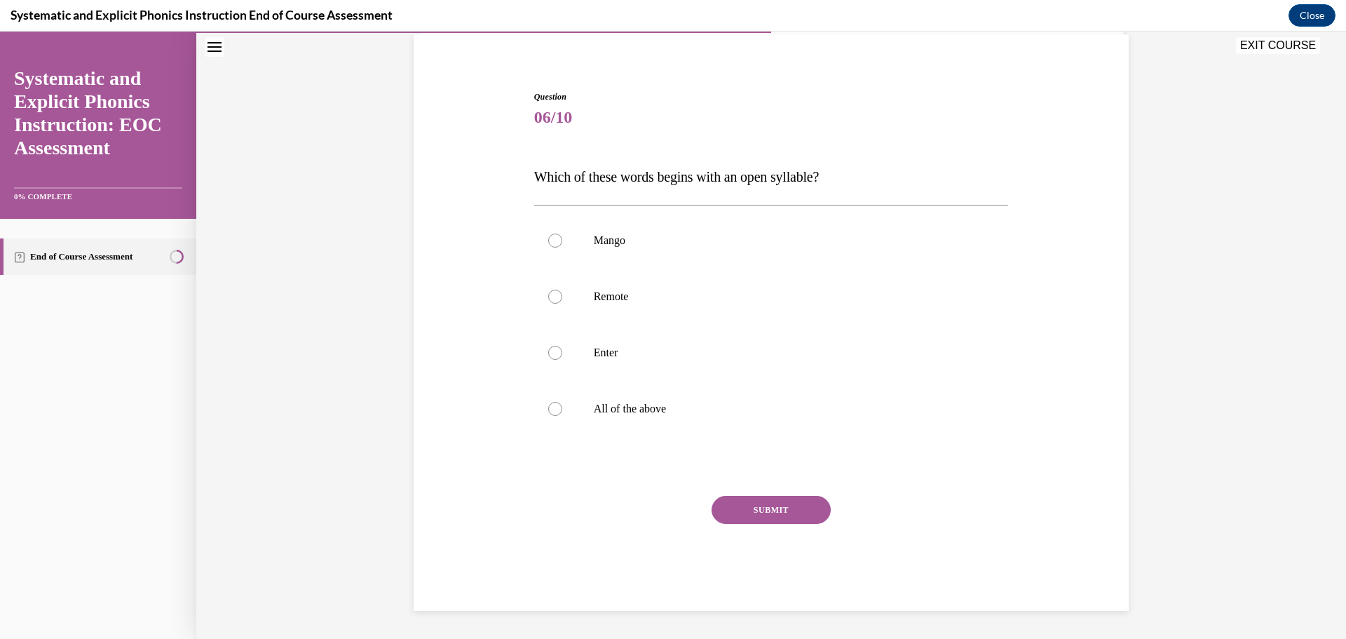
scroll to position [104, 0]
click at [553, 294] on div at bounding box center [555, 296] width 14 height 14
click at [793, 510] on button "SUBMIT" at bounding box center [770, 510] width 119 height 28
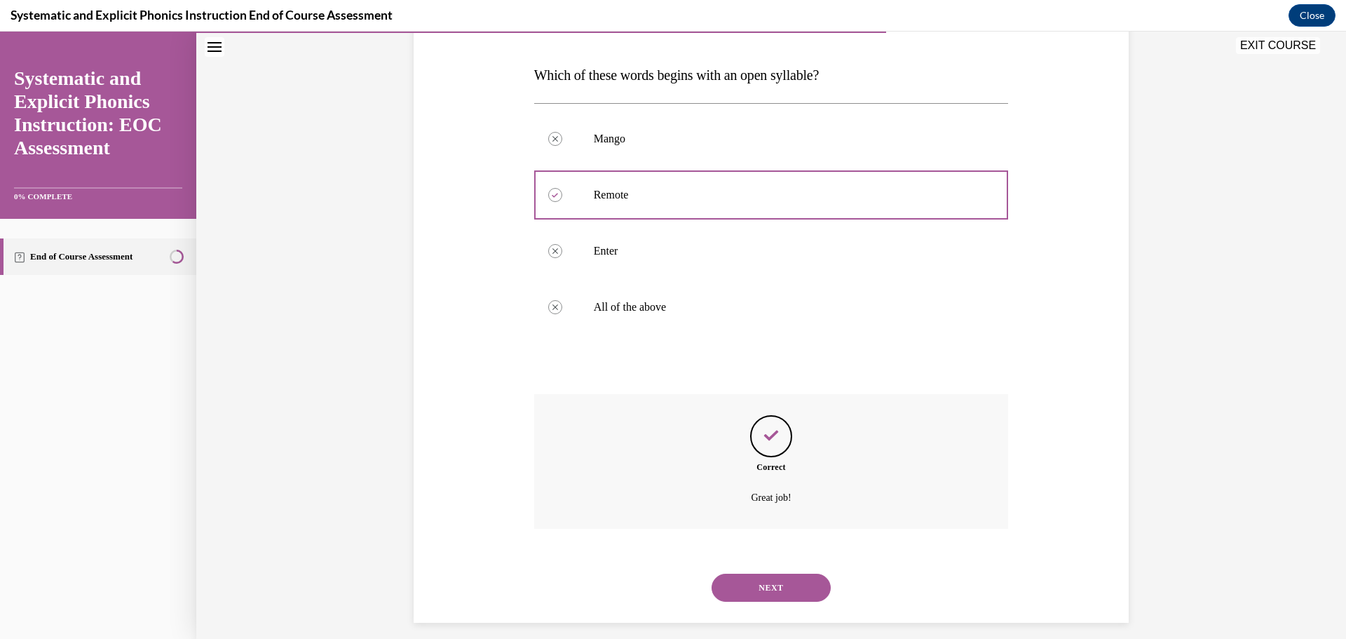
scroll to position [218, 0]
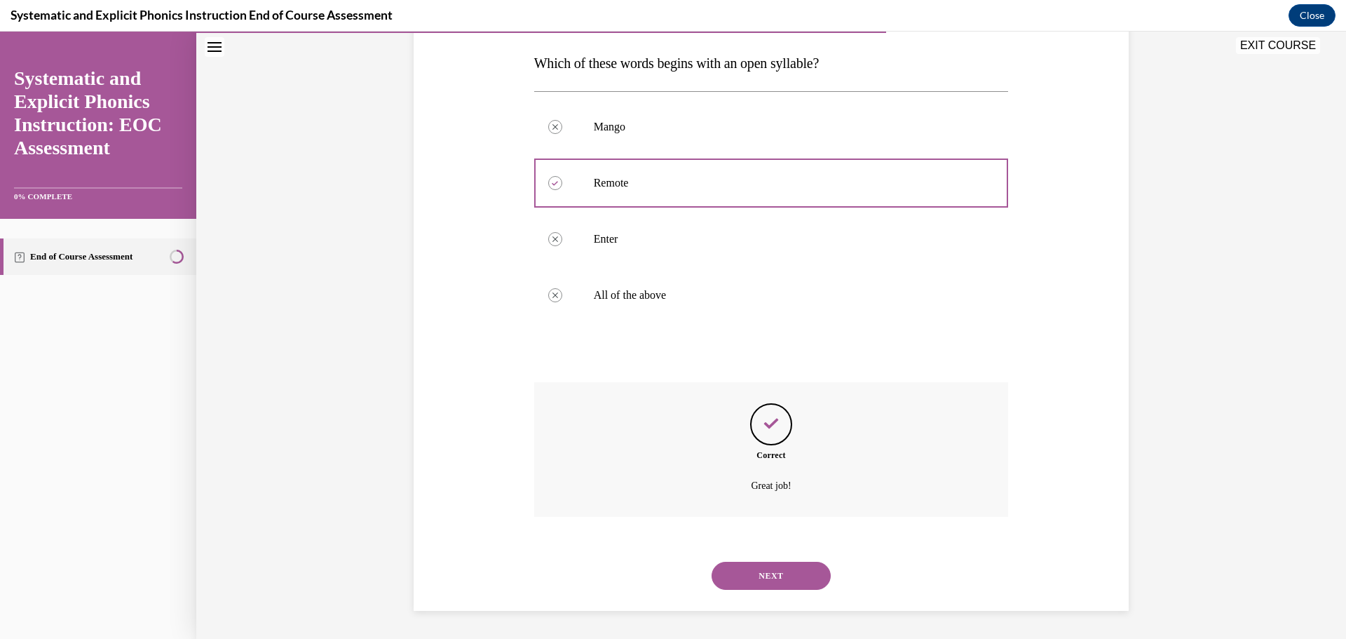
click at [789, 573] on button "NEXT" at bounding box center [770, 575] width 119 height 28
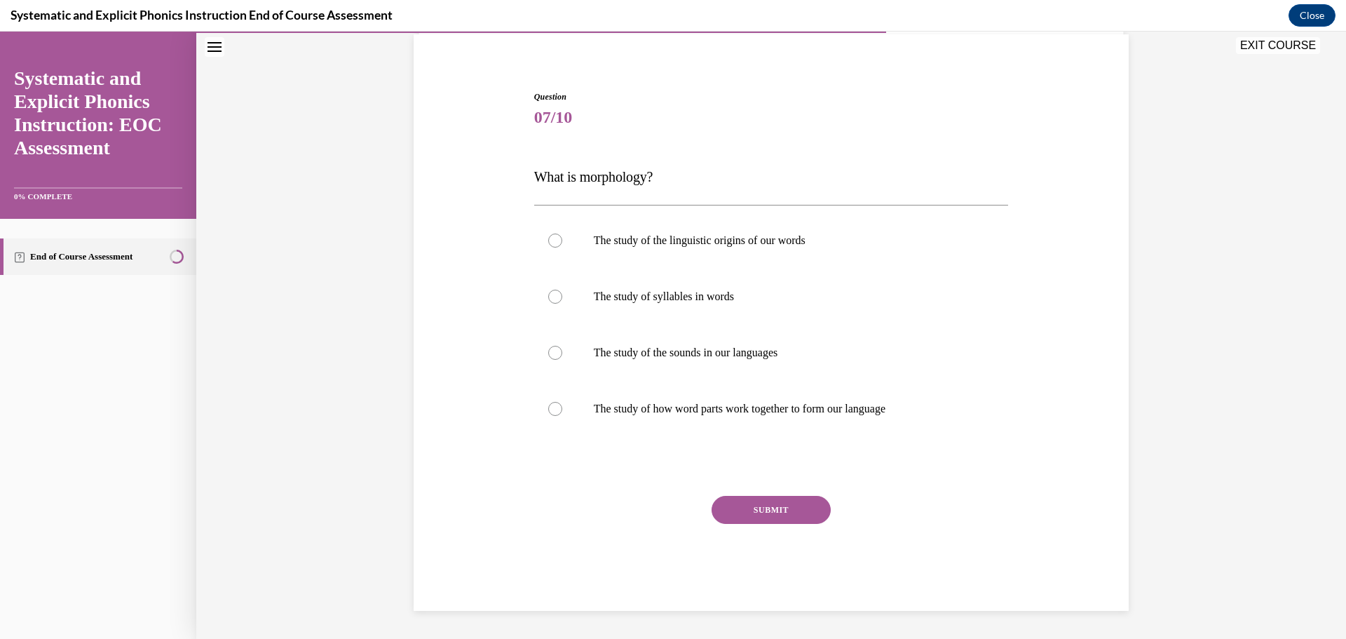
scroll to position [104, 0]
click at [552, 413] on div at bounding box center [555, 409] width 14 height 14
click at [802, 515] on button "SUBMIT" at bounding box center [770, 510] width 119 height 28
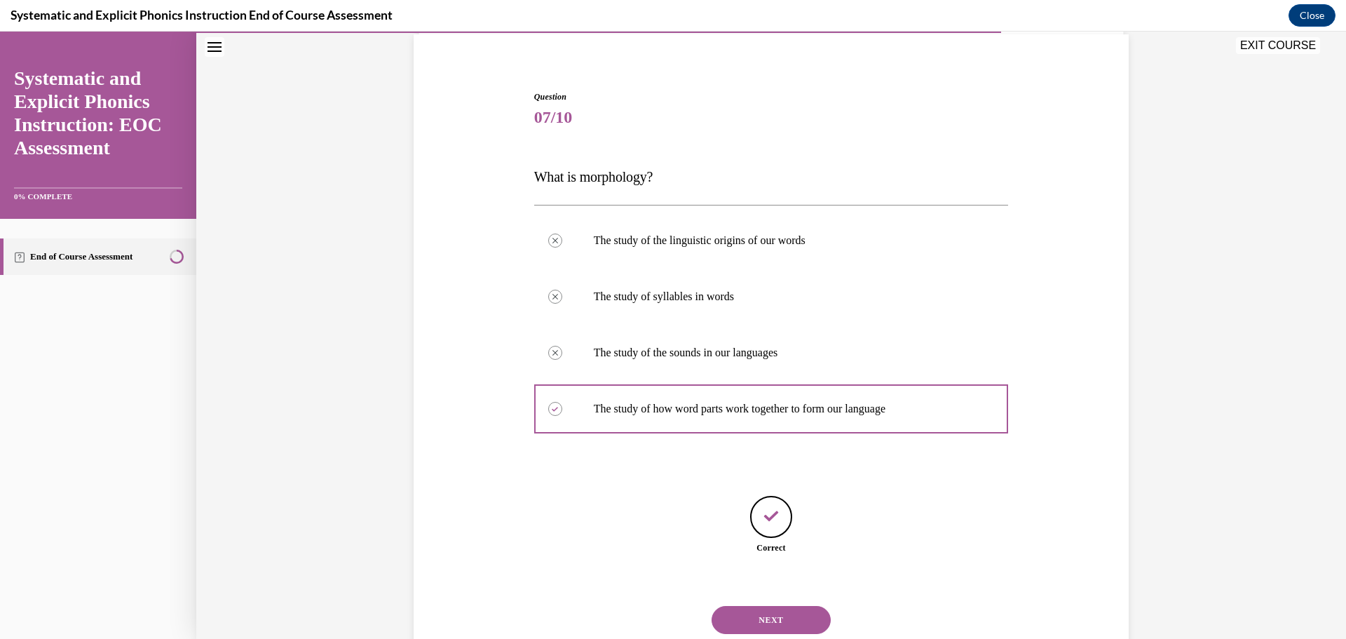
scroll to position [149, 0]
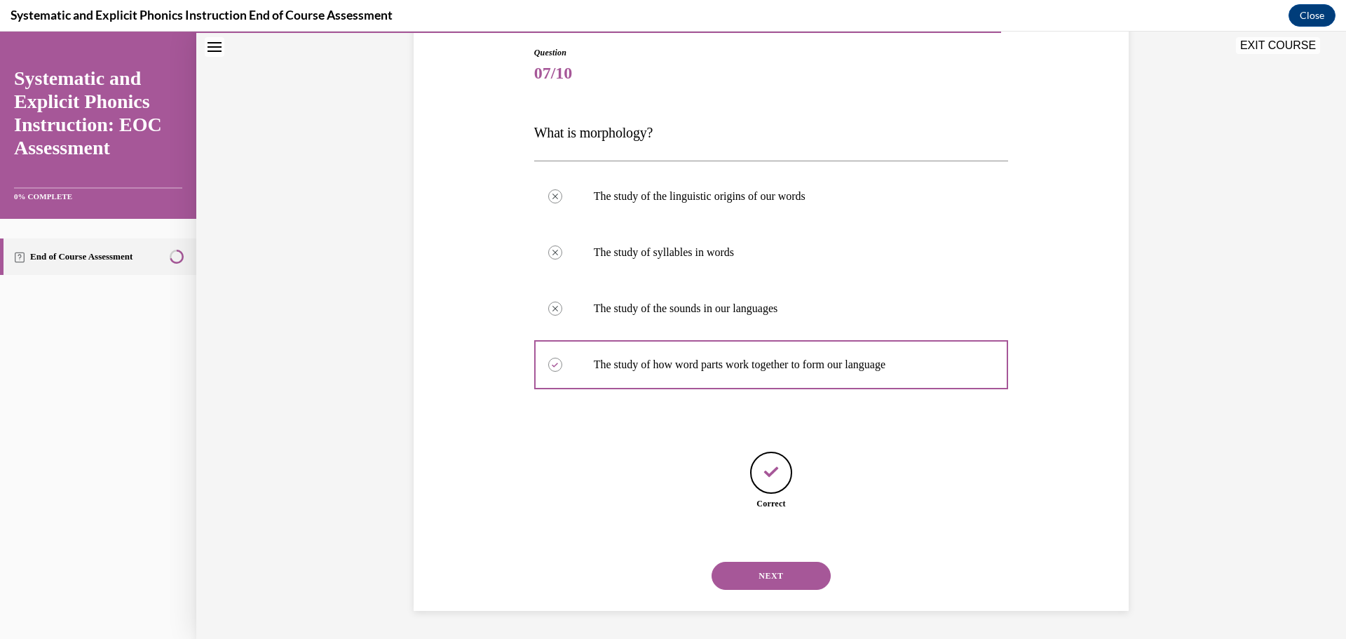
click at [777, 573] on button "NEXT" at bounding box center [770, 575] width 119 height 28
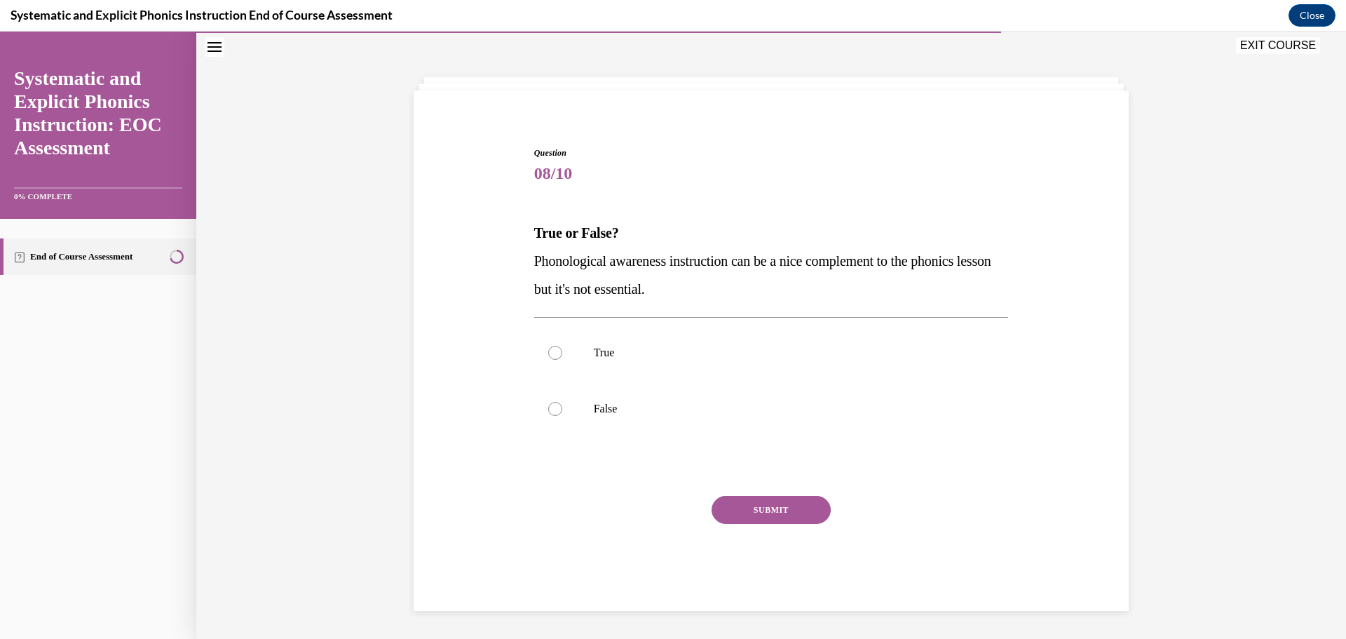
scroll to position [48, 0]
click at [597, 406] on p "False" at bounding box center [784, 409] width 380 height 14
click at [772, 507] on button "SUBMIT" at bounding box center [770, 510] width 119 height 28
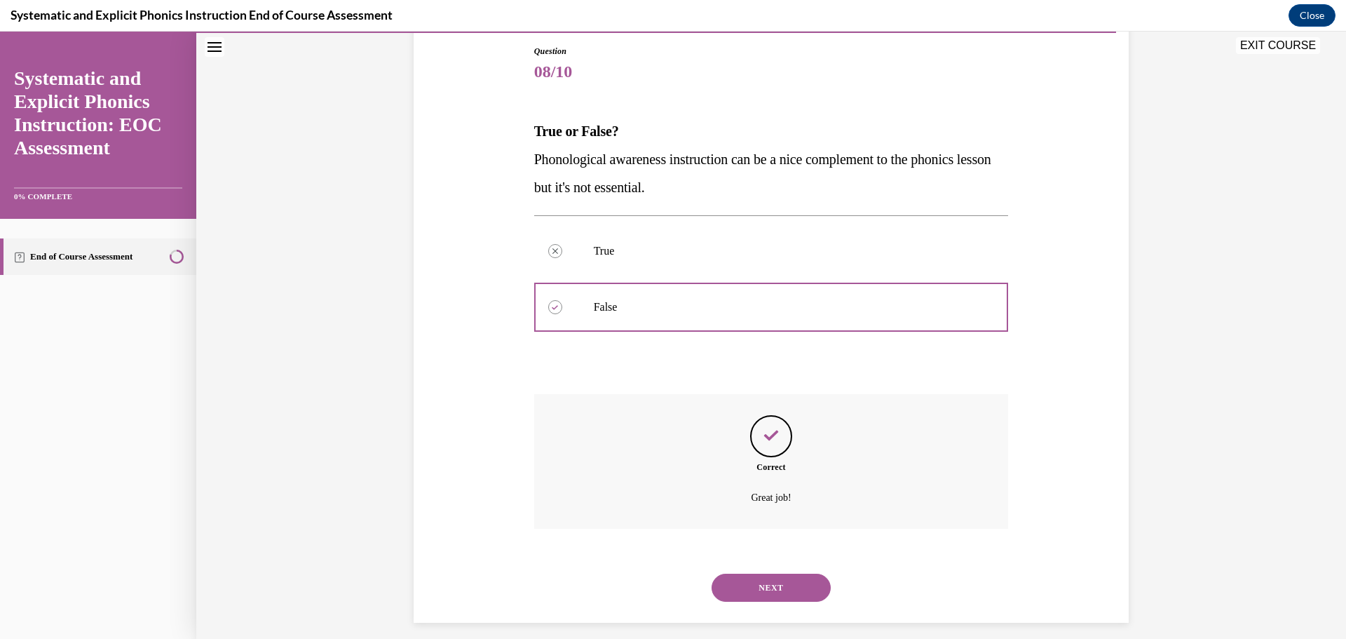
scroll to position [162, 0]
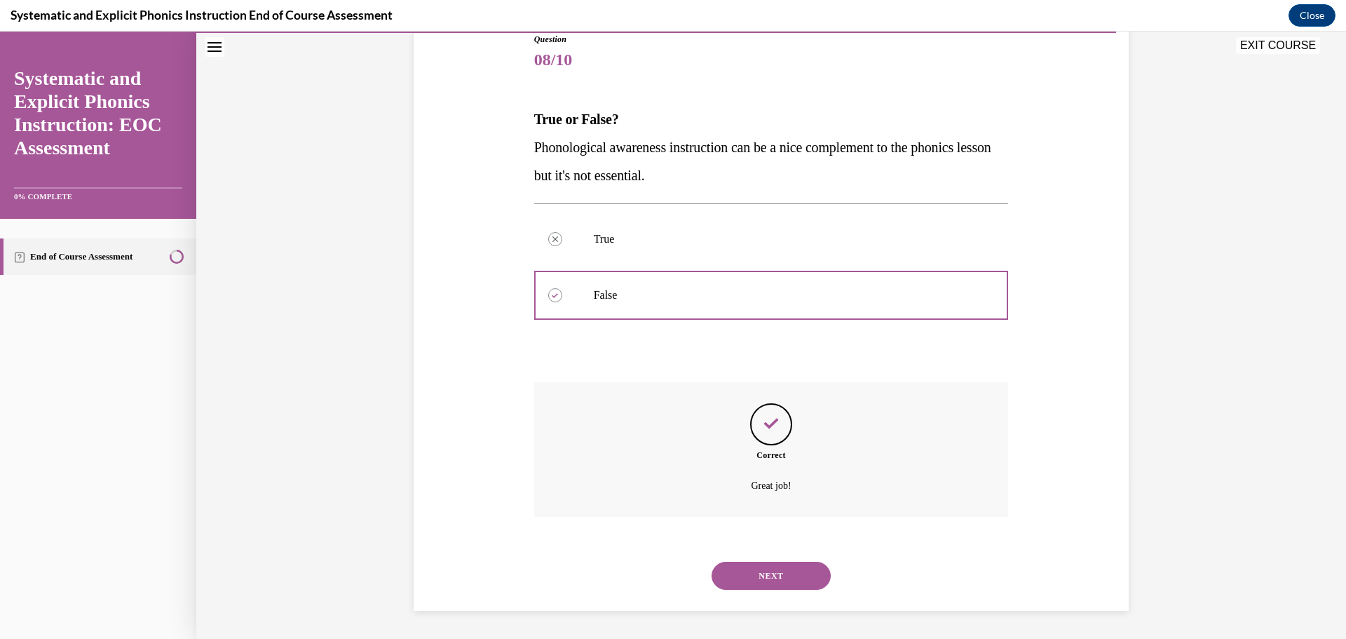
click at [791, 570] on button "NEXT" at bounding box center [770, 575] width 119 height 28
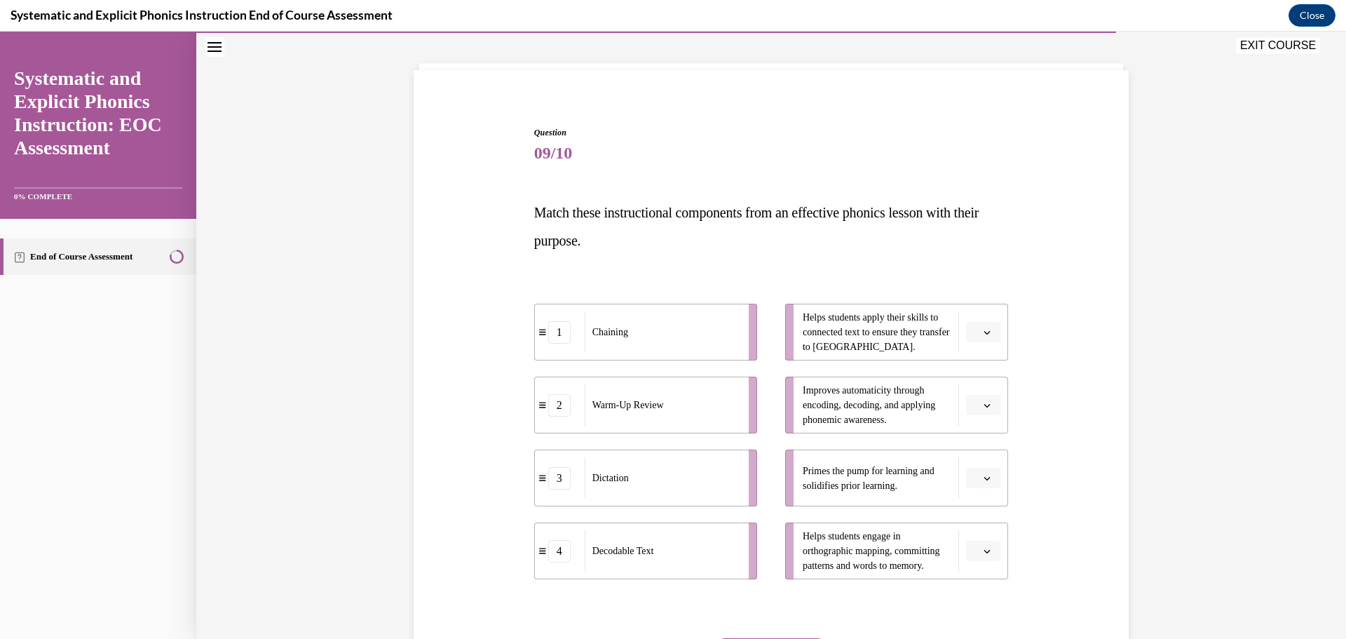
scroll to position [73, 0]
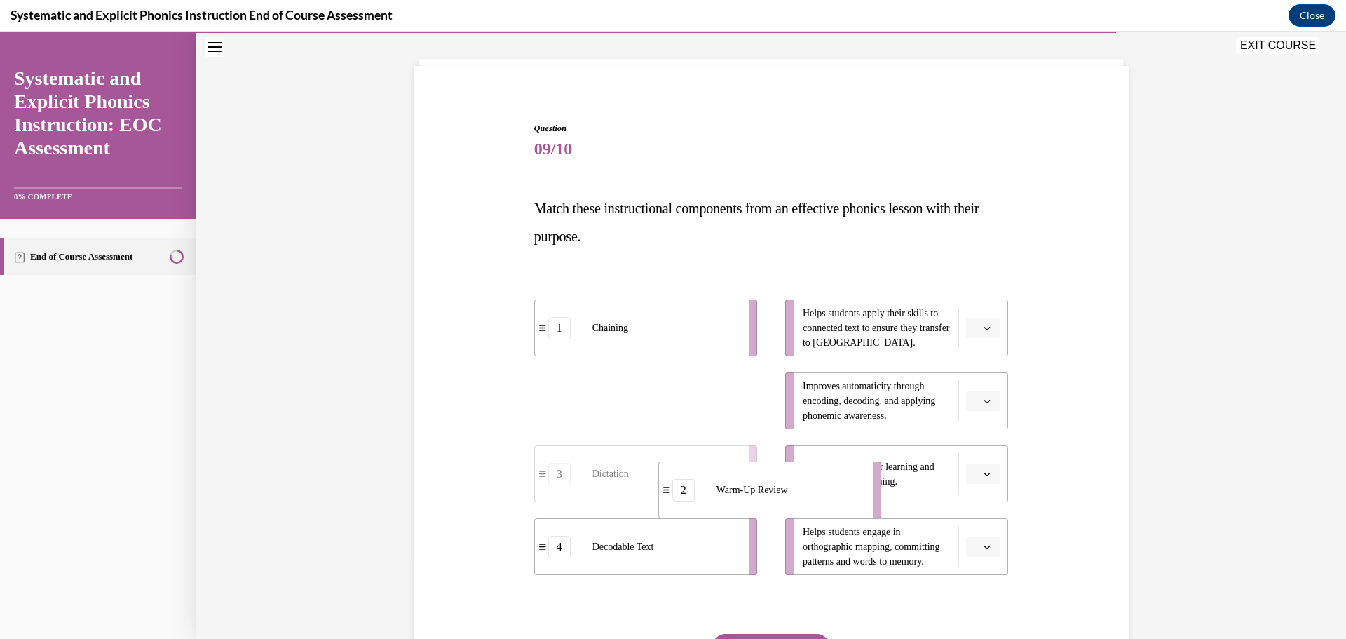
drag, startPoint x: 633, startPoint y: 393, endPoint x: 769, endPoint y: 463, distance: 152.7
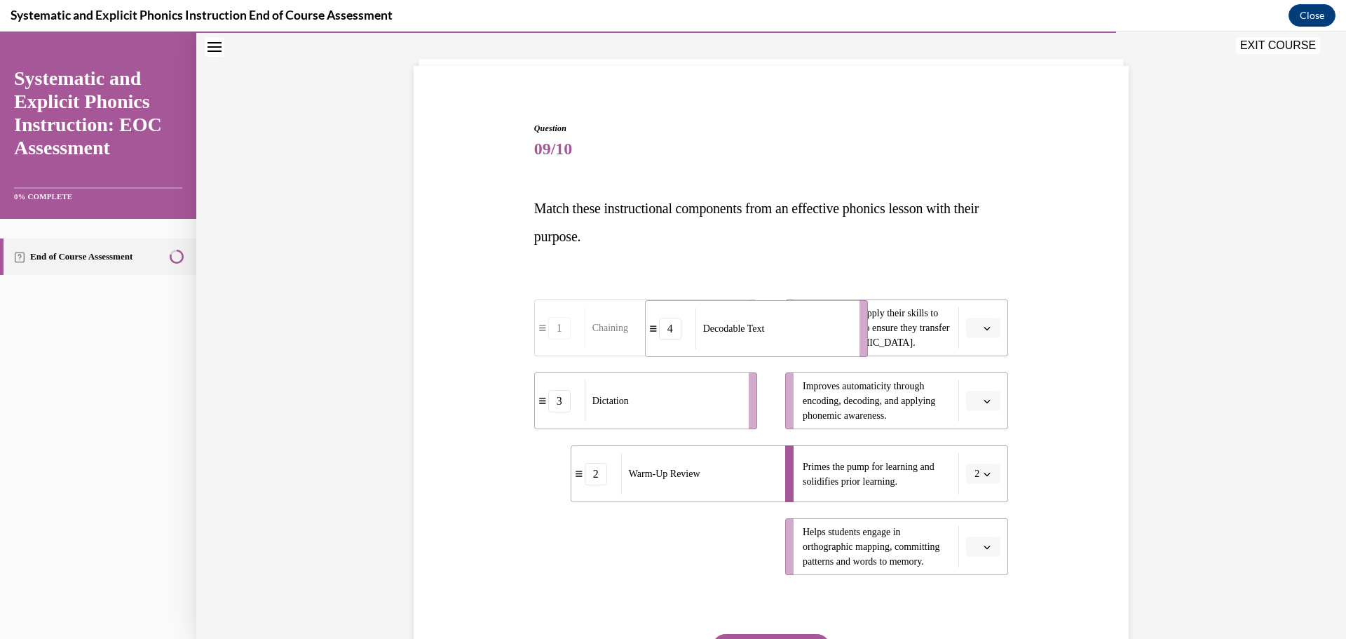
drag, startPoint x: 649, startPoint y: 556, endPoint x: 760, endPoint y: 336, distance: 246.4
click at [760, 336] on div "Decodable Text" at bounding box center [772, 328] width 155 height 41
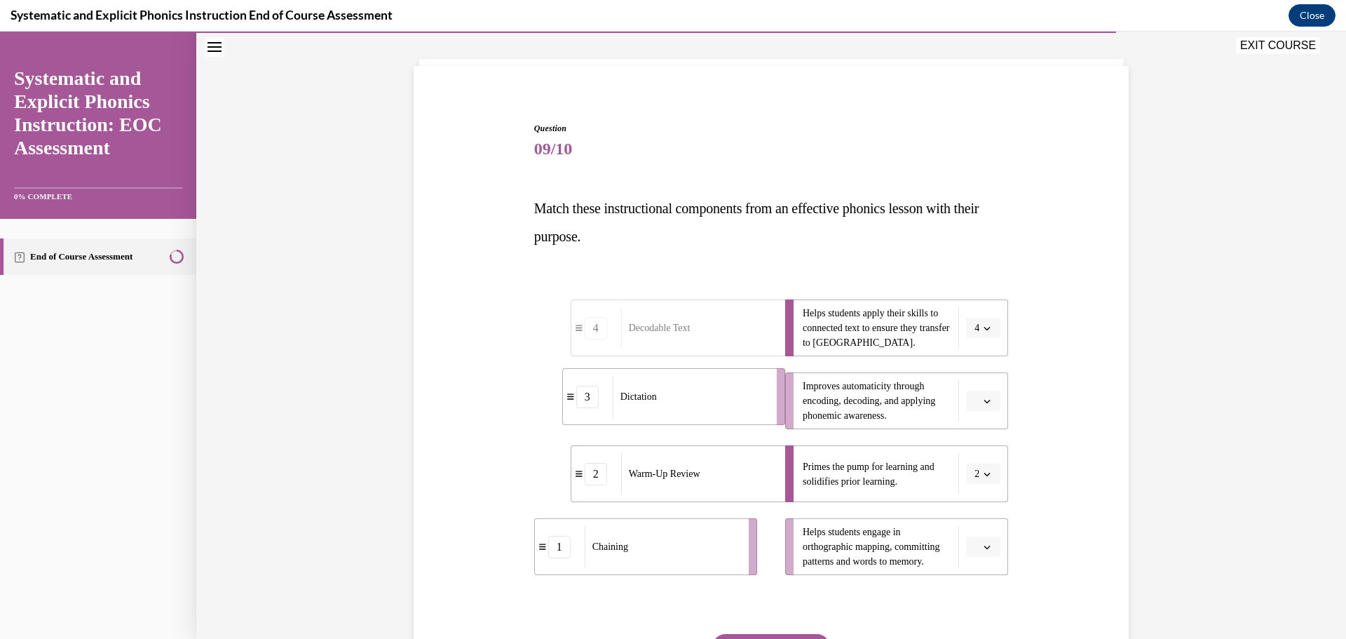
drag, startPoint x: 662, startPoint y: 399, endPoint x: 703, endPoint y: 398, distance: 41.4
click at [657, 398] on span "Dictation" at bounding box center [638, 396] width 36 height 15
drag, startPoint x: 681, startPoint y: 554, endPoint x: 749, endPoint y: 548, distance: 68.2
click at [749, 548] on div "Chaining" at bounding box center [730, 540] width 155 height 41
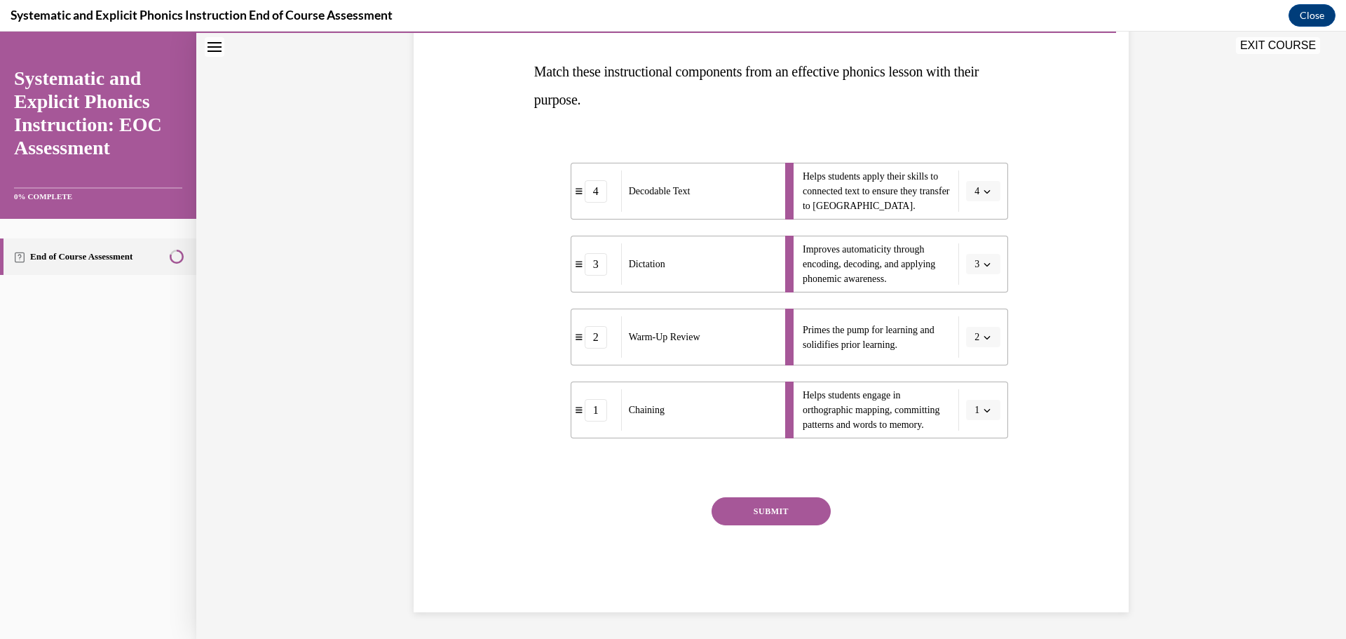
scroll to position [211, 0]
click at [763, 517] on button "SUBMIT" at bounding box center [770, 510] width 119 height 28
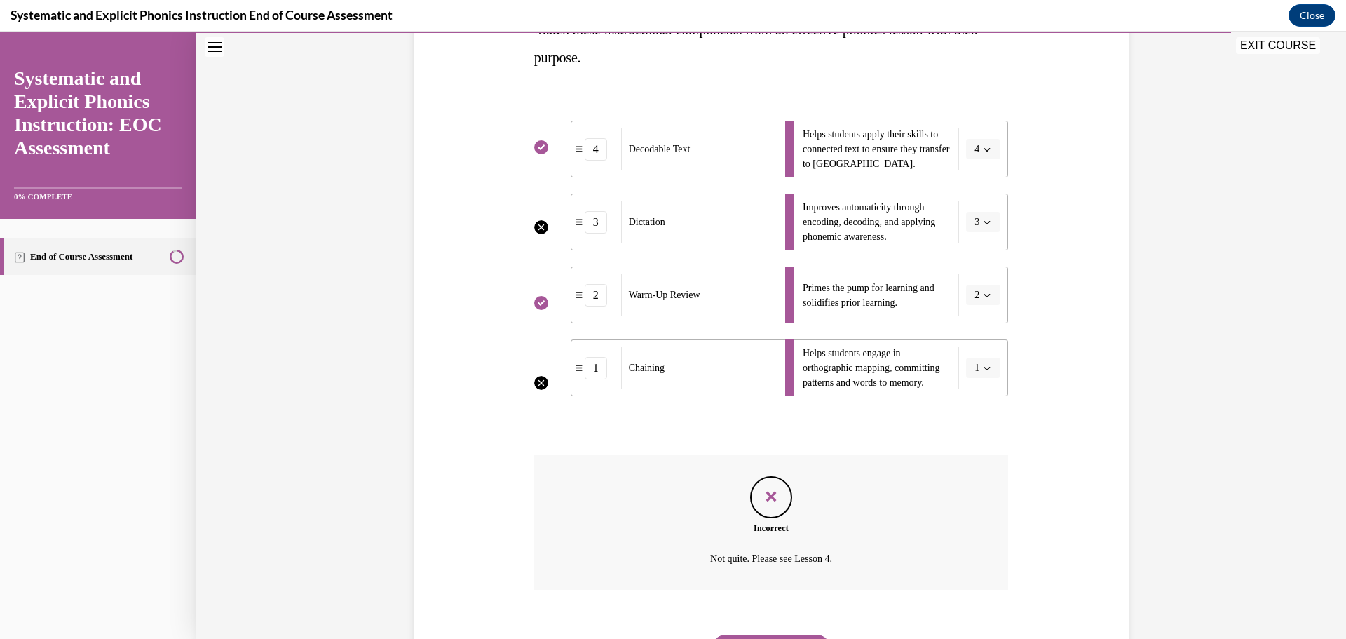
scroll to position [254, 0]
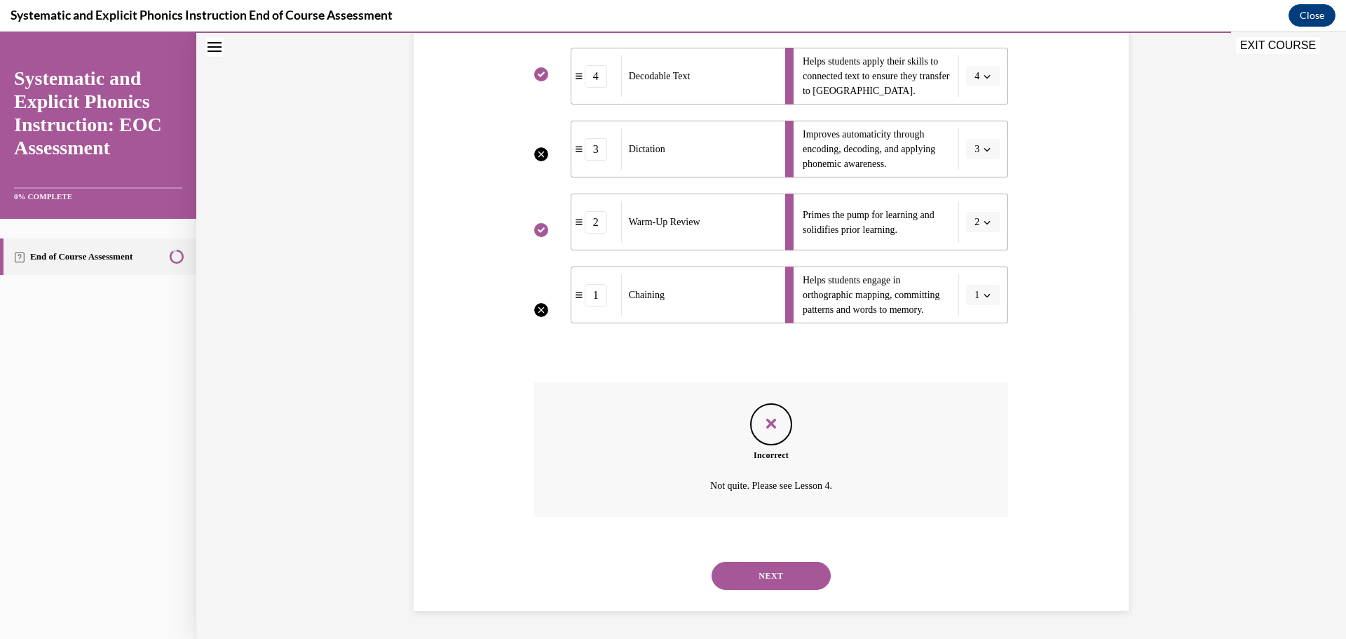
click at [784, 582] on button "NEXT" at bounding box center [770, 575] width 119 height 28
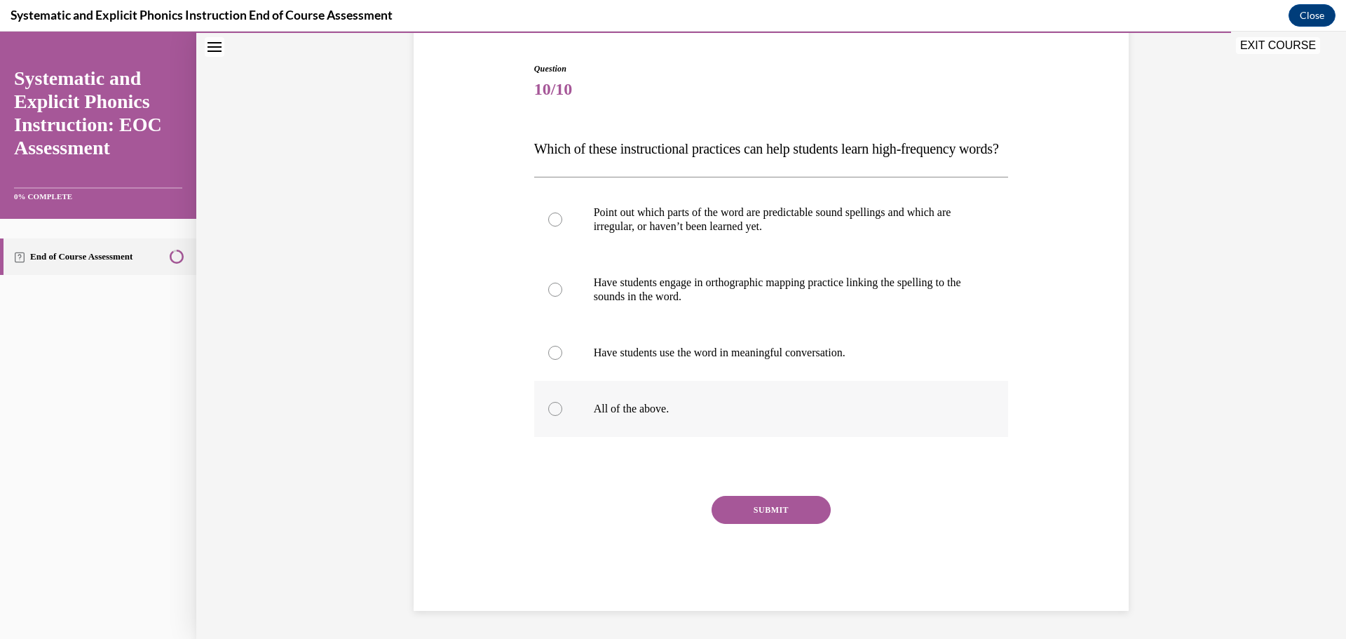
click at [550, 414] on div at bounding box center [555, 409] width 14 height 14
click at [785, 514] on button "SUBMIT" at bounding box center [770, 510] width 119 height 28
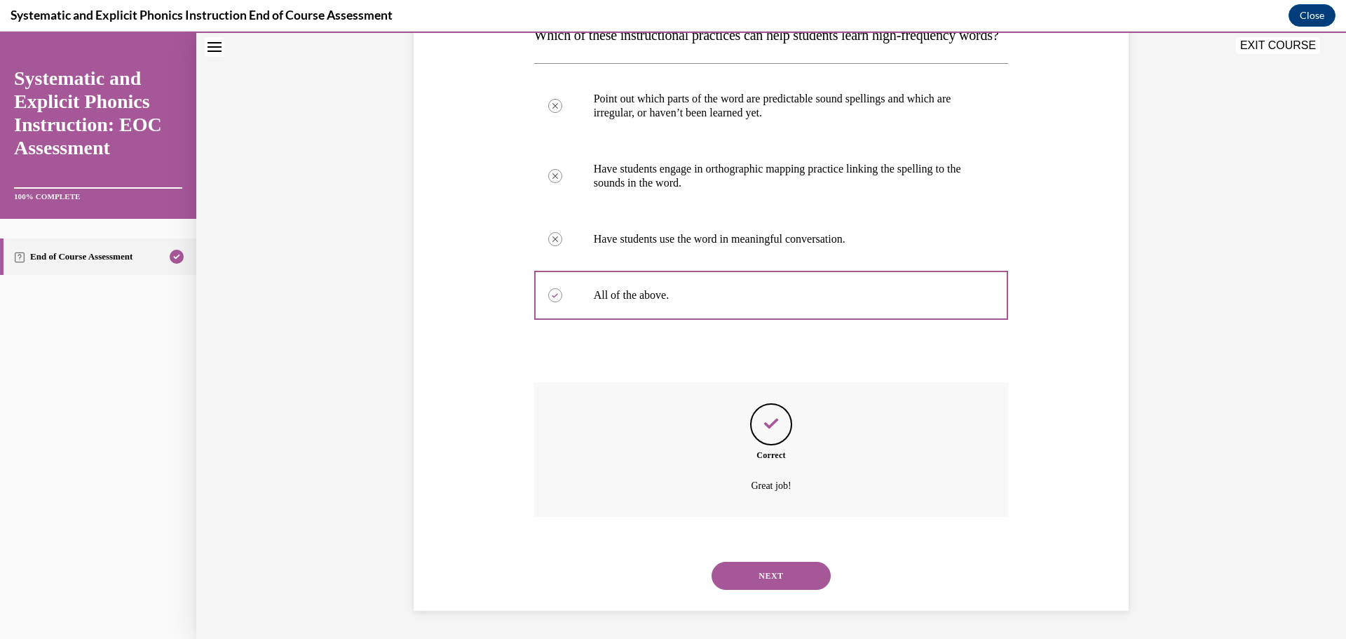
scroll to position [274, 0]
click at [791, 576] on button "NEXT" at bounding box center [770, 575] width 119 height 28
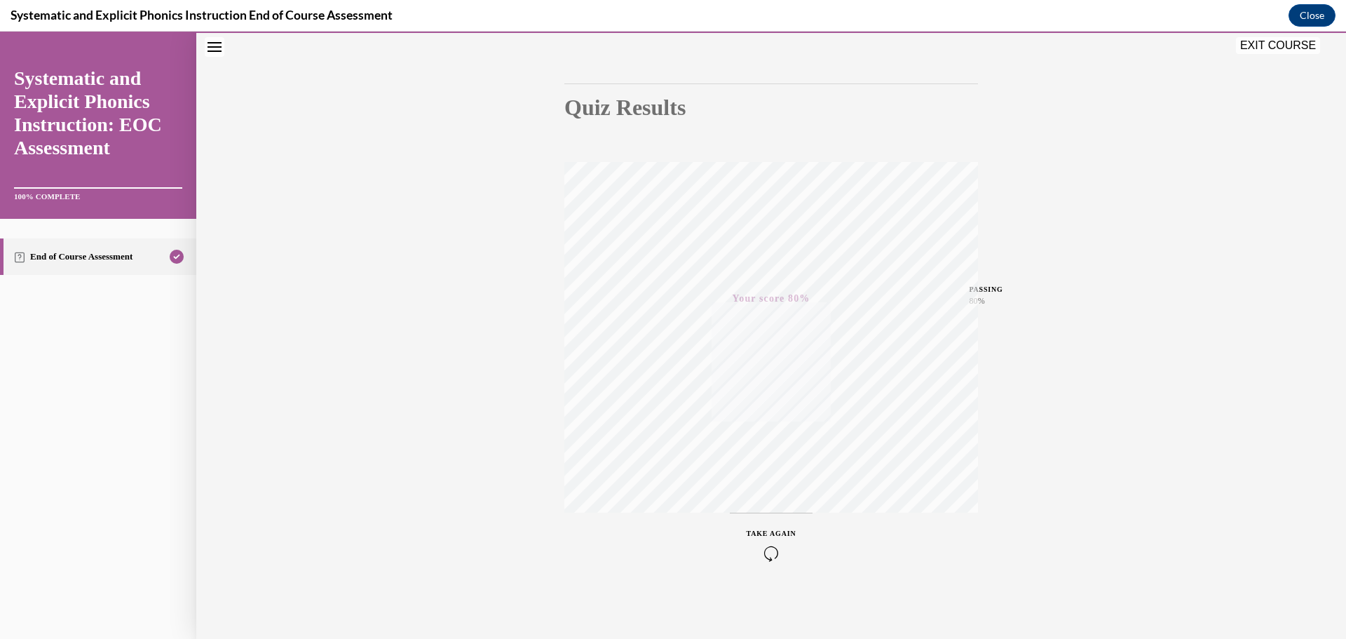
click at [1282, 46] on button "EXIT COURSE" at bounding box center [1278, 45] width 84 height 17
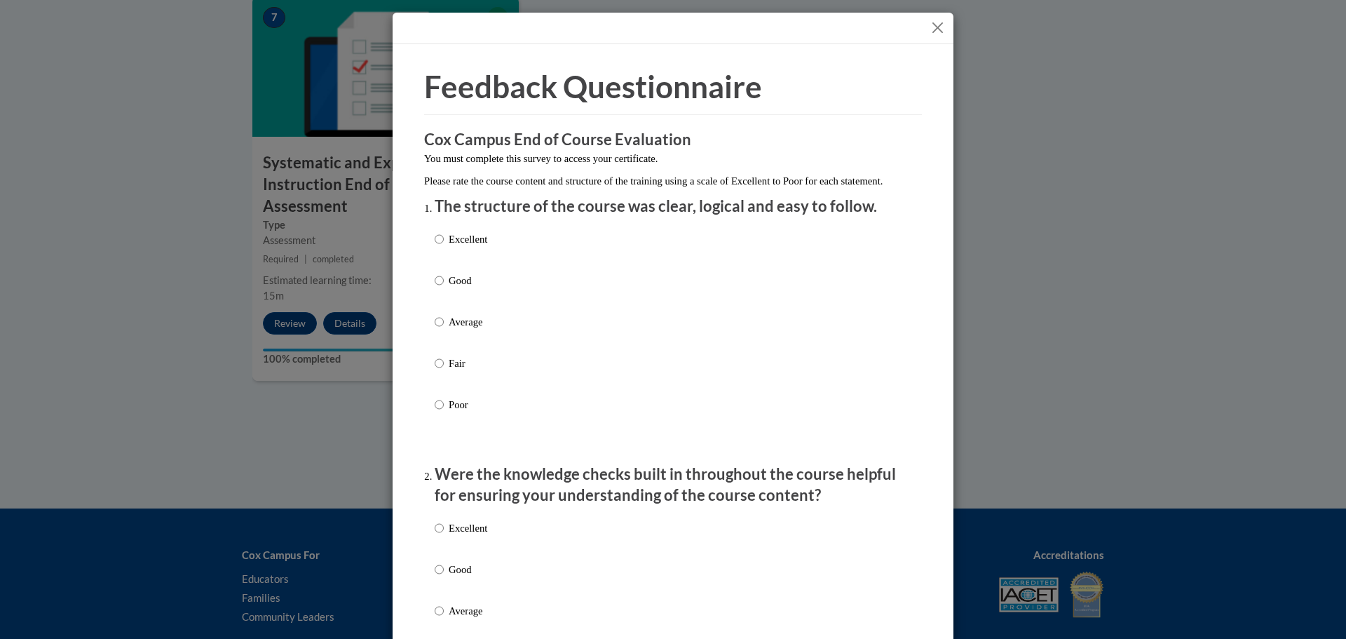
click at [452, 288] on p "Good" at bounding box center [468, 280] width 39 height 15
click at [444, 288] on input "Good" at bounding box center [439, 280] width 9 height 15
radio input "true"
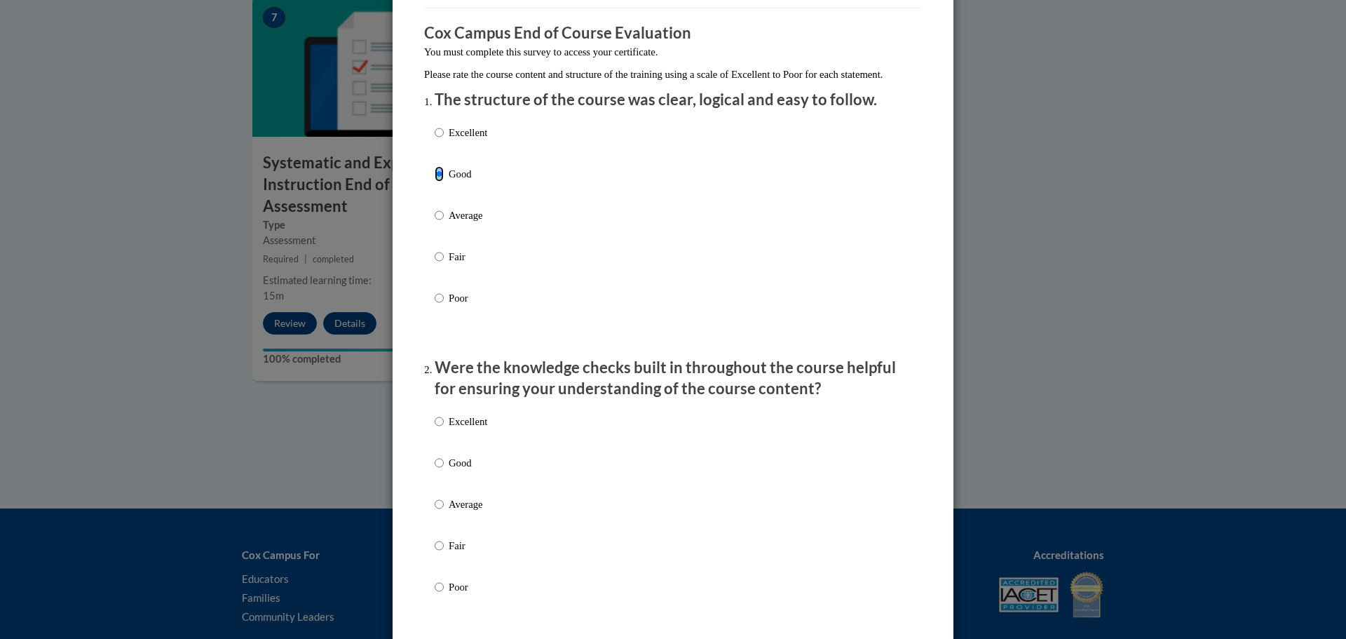
scroll to position [280, 0]
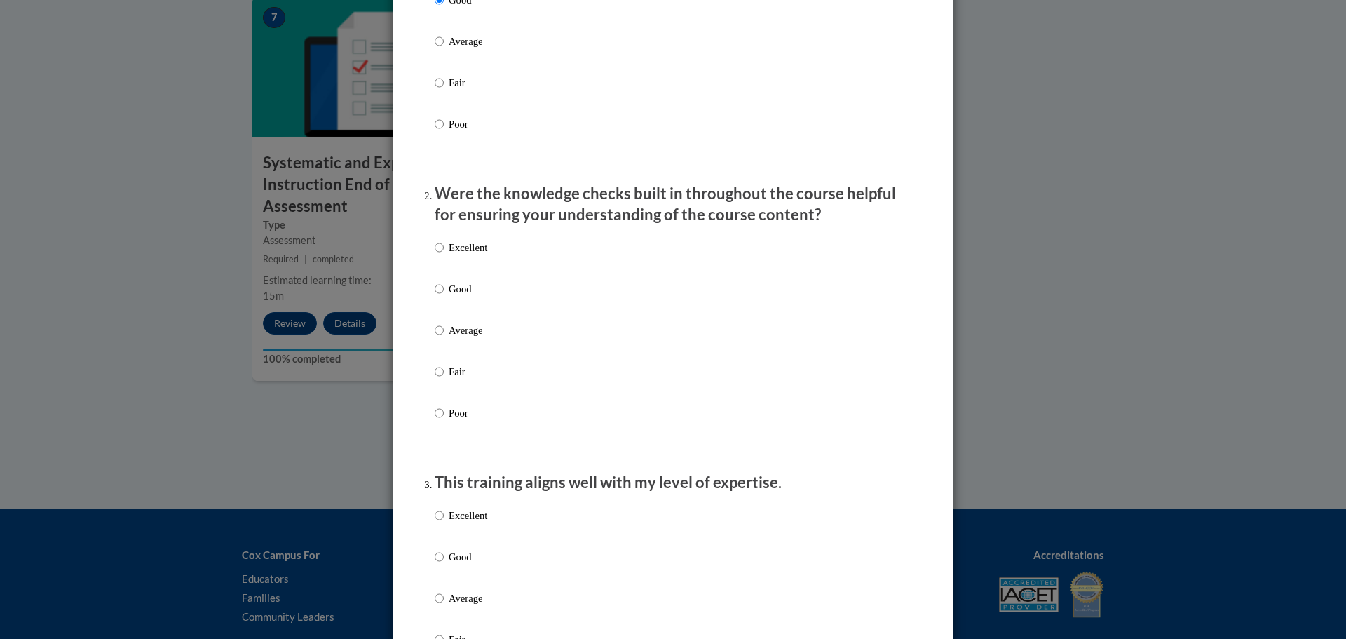
click at [463, 296] on p "Good" at bounding box center [468, 288] width 39 height 15
click at [444, 296] on input "Good" at bounding box center [439, 288] width 9 height 15
radio input "true"
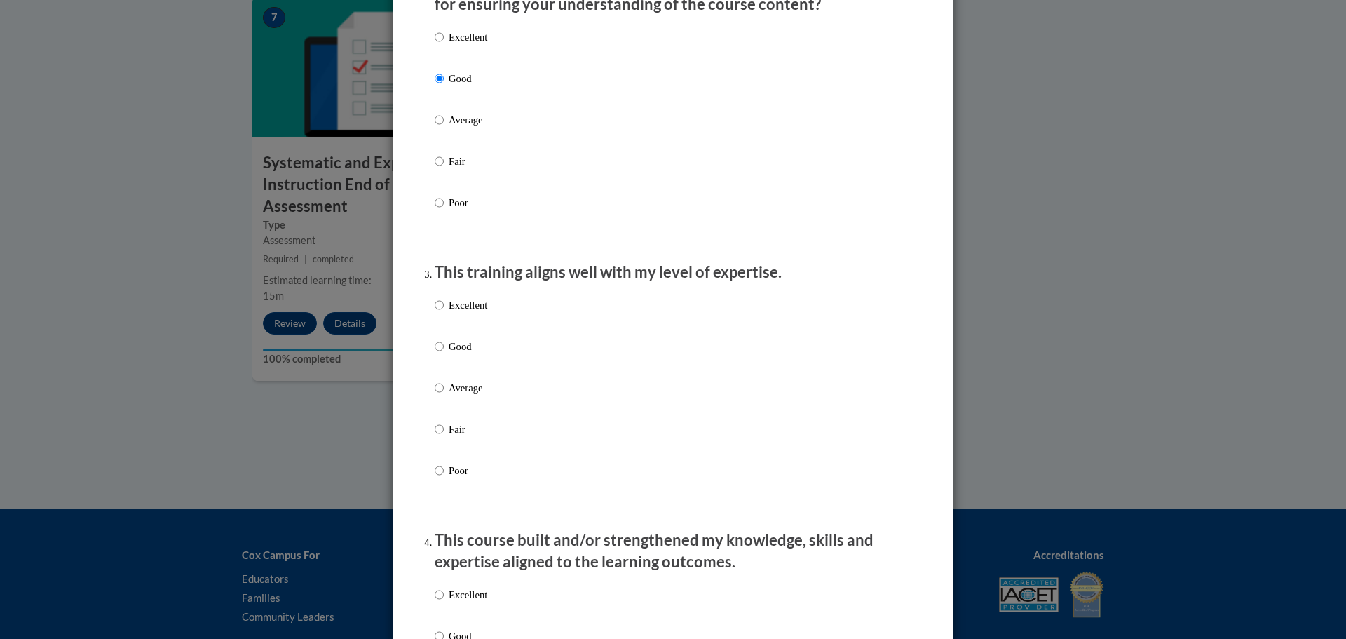
click at [470, 354] on p "Good" at bounding box center [468, 346] width 39 height 15
click at [444, 354] on input "Good" at bounding box center [439, 346] width 9 height 15
radio input "true"
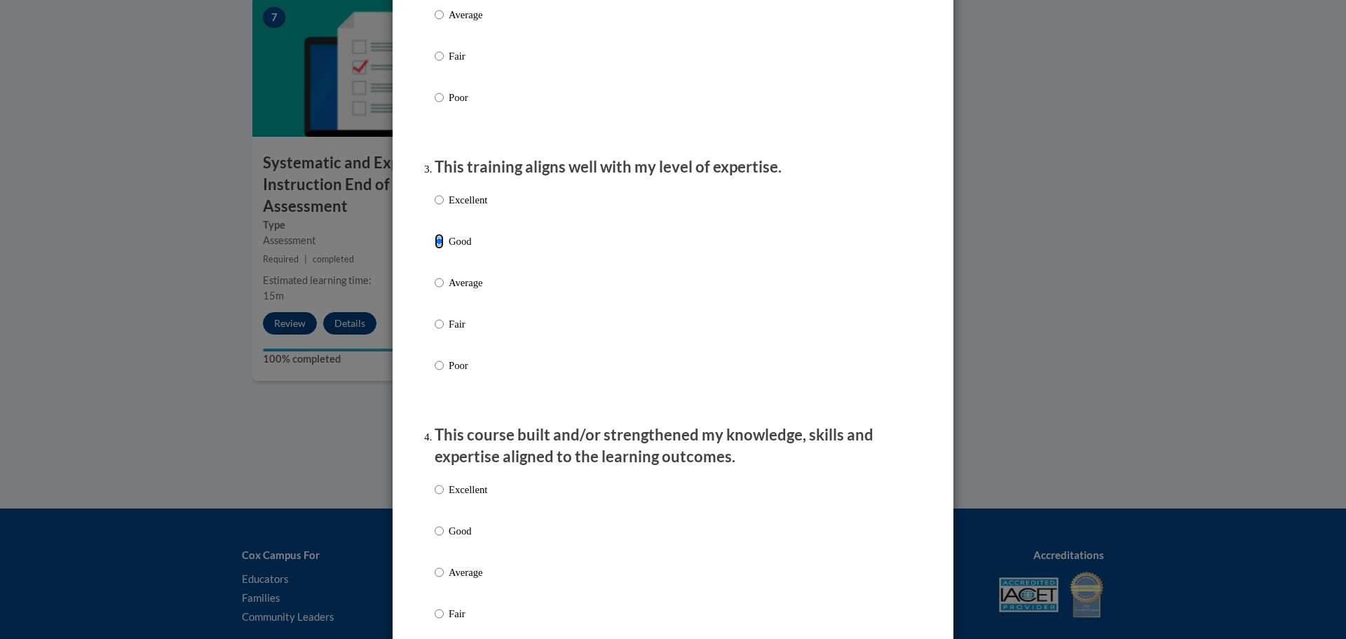
scroll to position [771, 0]
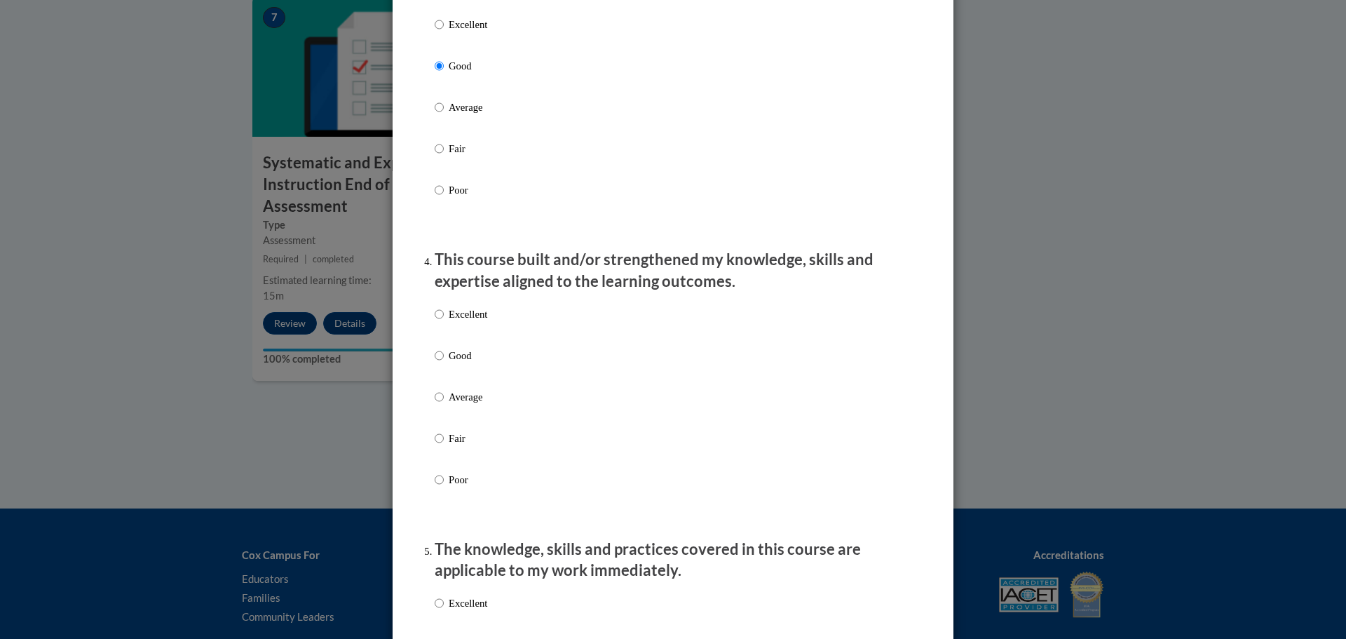
click at [467, 363] on p "Good" at bounding box center [468, 355] width 39 height 15
click at [444, 363] on input "Good" at bounding box center [439, 355] width 9 height 15
radio input "true"
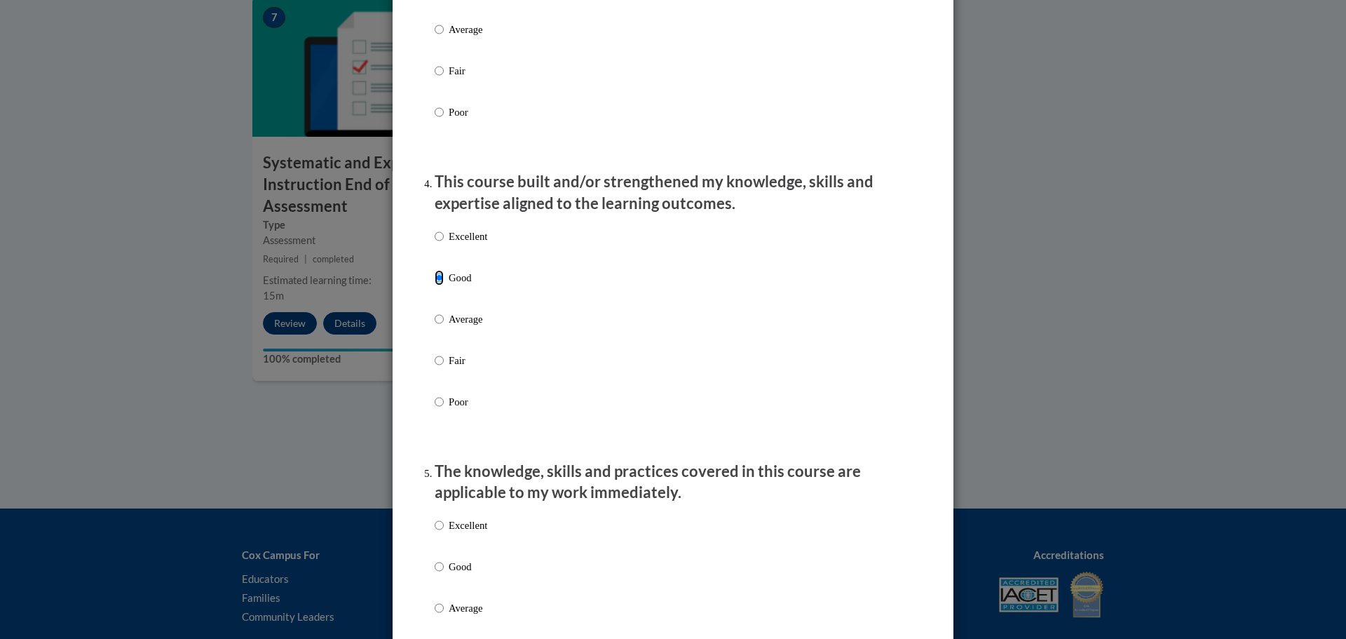
scroll to position [1051, 0]
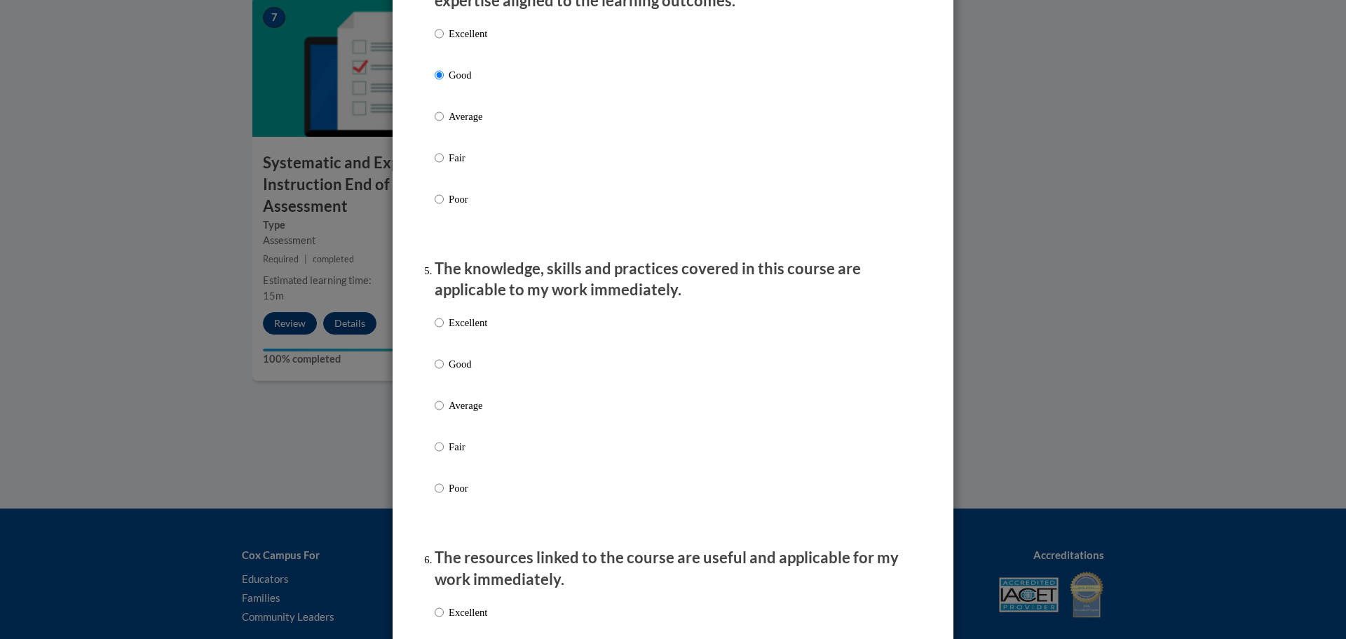
click at [451, 371] on p "Good" at bounding box center [468, 363] width 39 height 15
click at [444, 371] on input "Good" at bounding box center [439, 363] width 9 height 15
radio input "true"
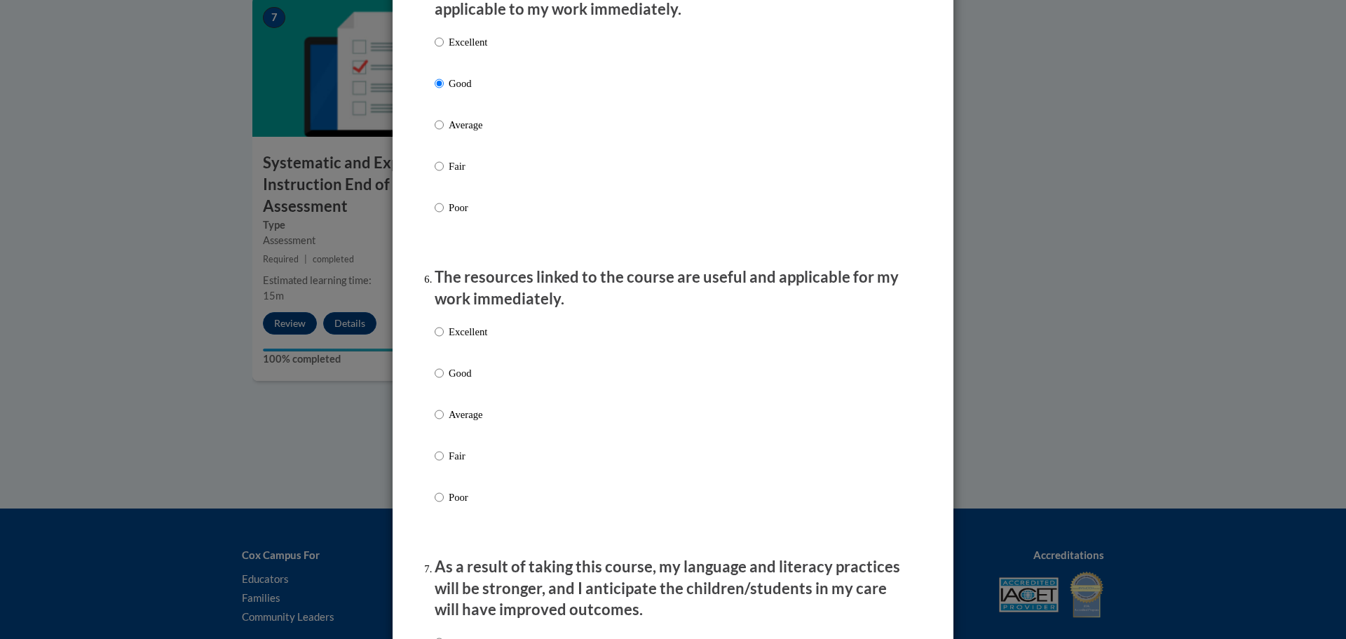
click at [449, 381] on p "Good" at bounding box center [468, 372] width 39 height 15
click at [444, 381] on input "Good" at bounding box center [439, 372] width 9 height 15
radio input "true"
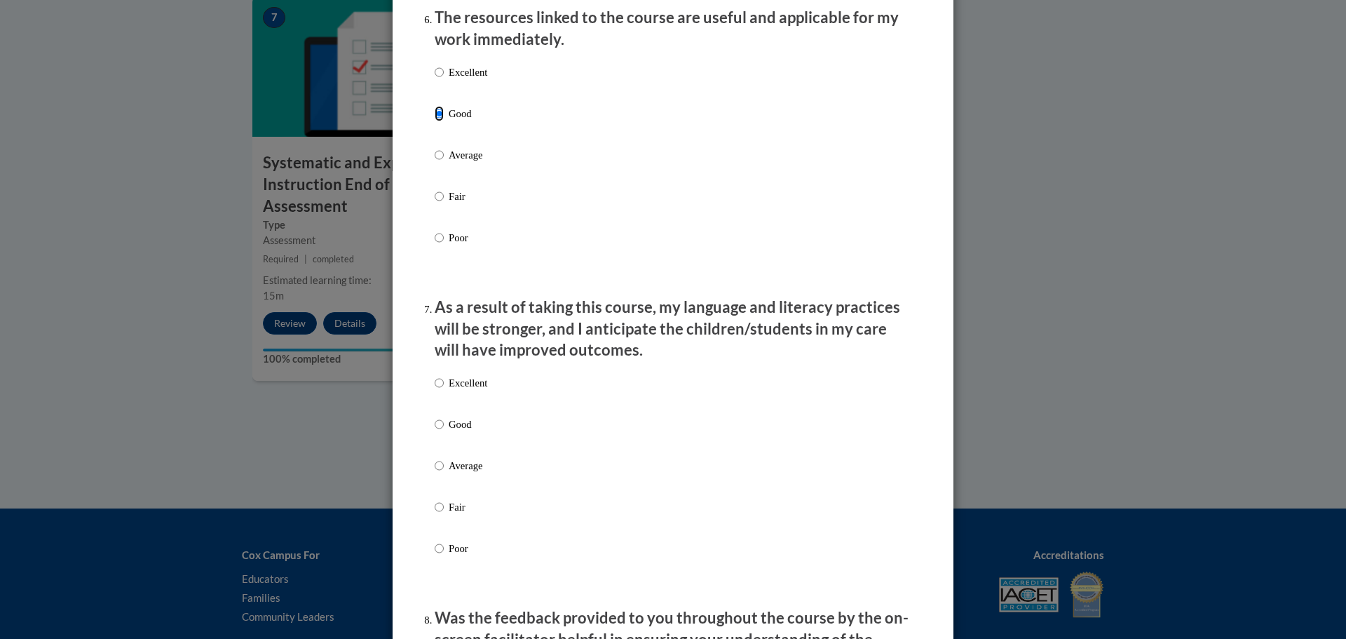
scroll to position [1612, 0]
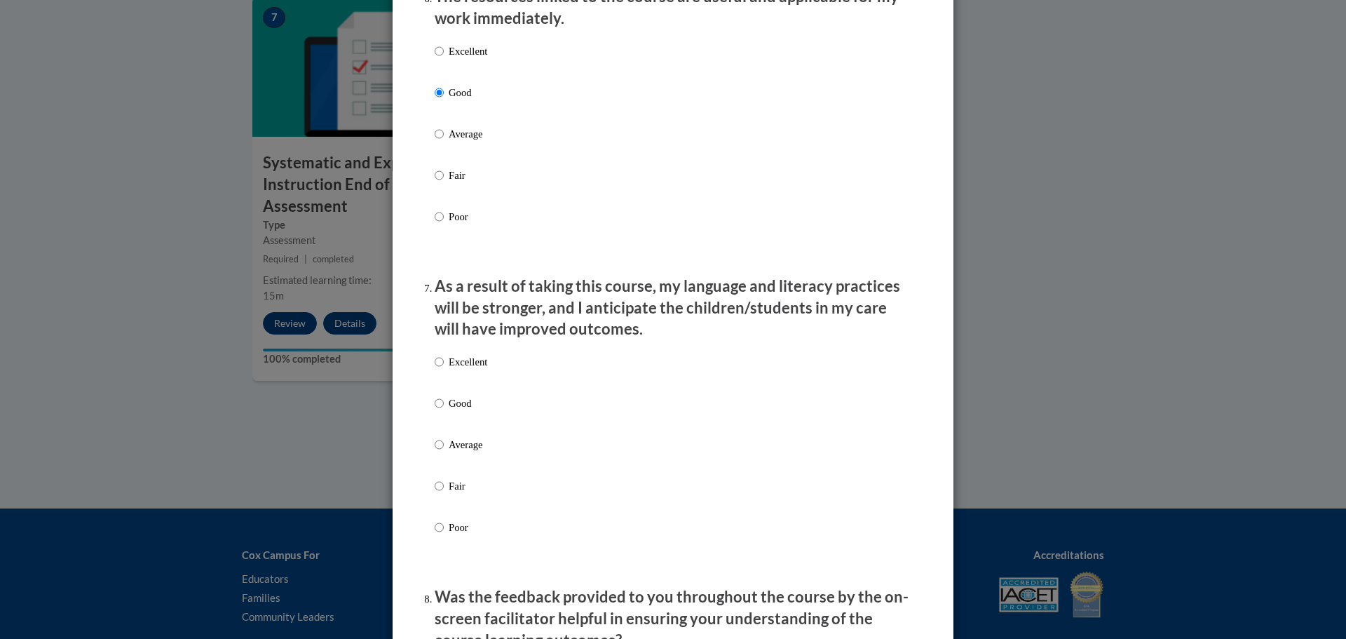
click at [453, 411] on p "Good" at bounding box center [468, 402] width 39 height 15
click at [444, 411] on input "Good" at bounding box center [439, 402] width 9 height 15
radio input "true"
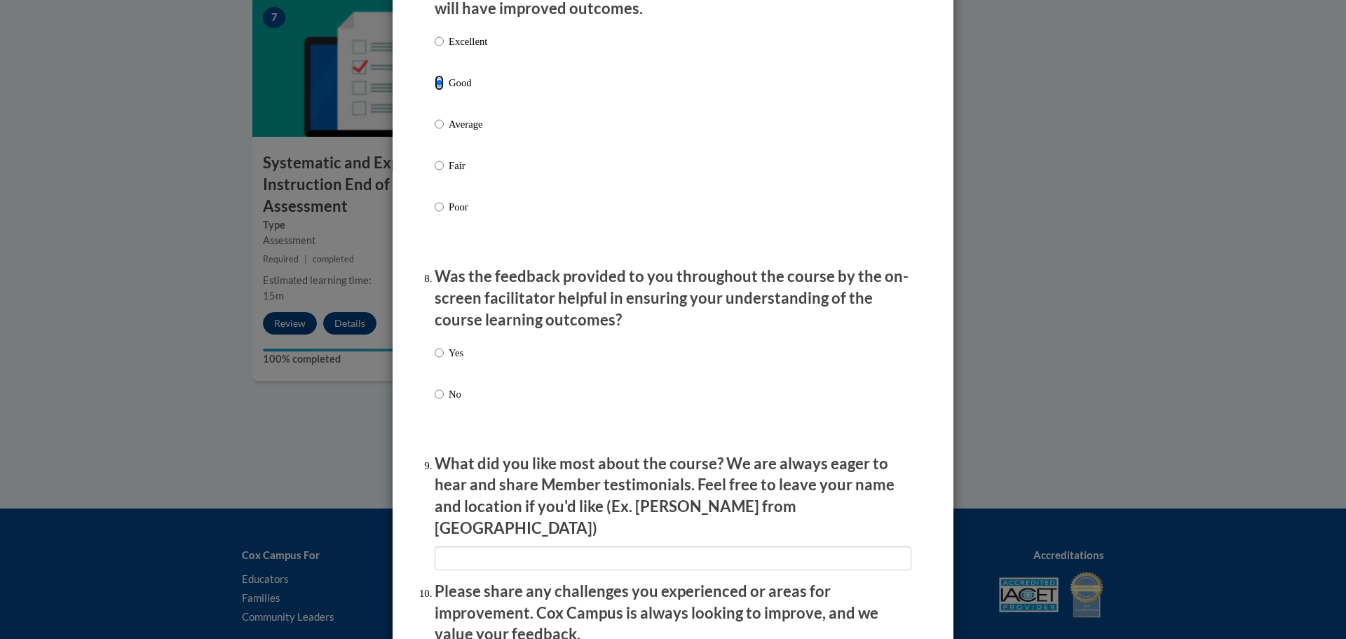
scroll to position [1963, 0]
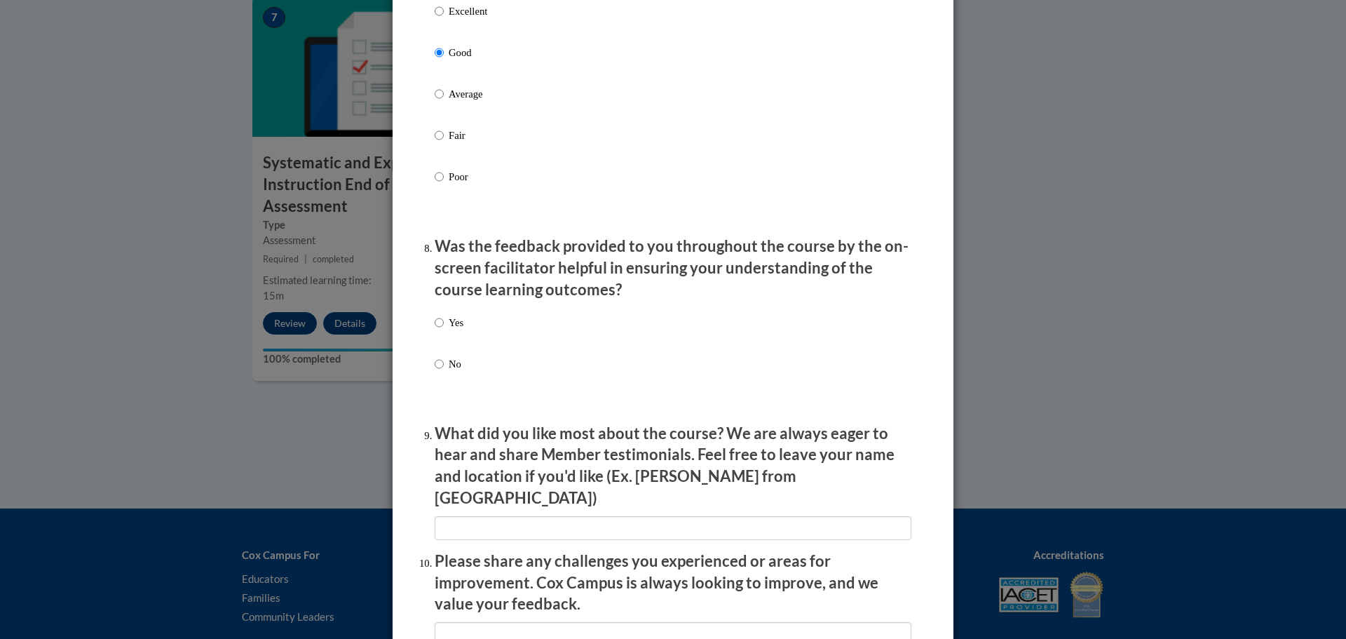
click at [449, 330] on p "Yes" at bounding box center [456, 322] width 15 height 15
click at [444, 330] on input "Yes" at bounding box center [439, 322] width 9 height 15
radio input "true"
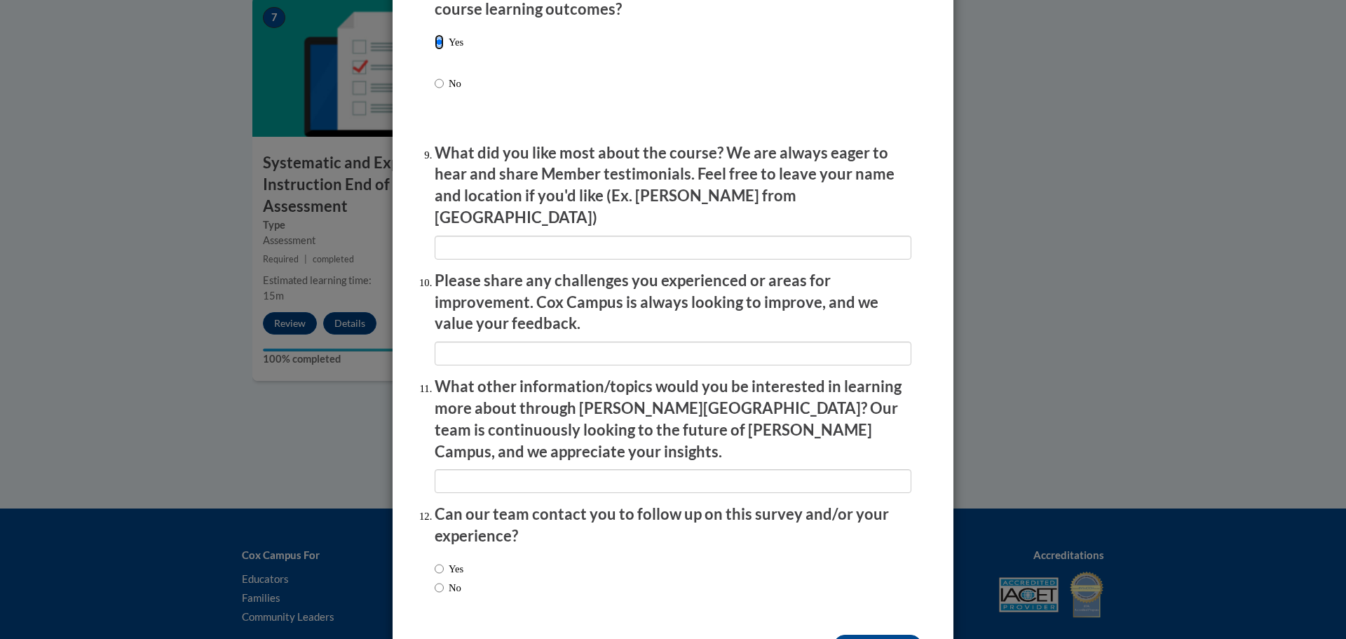
scroll to position [2274, 0]
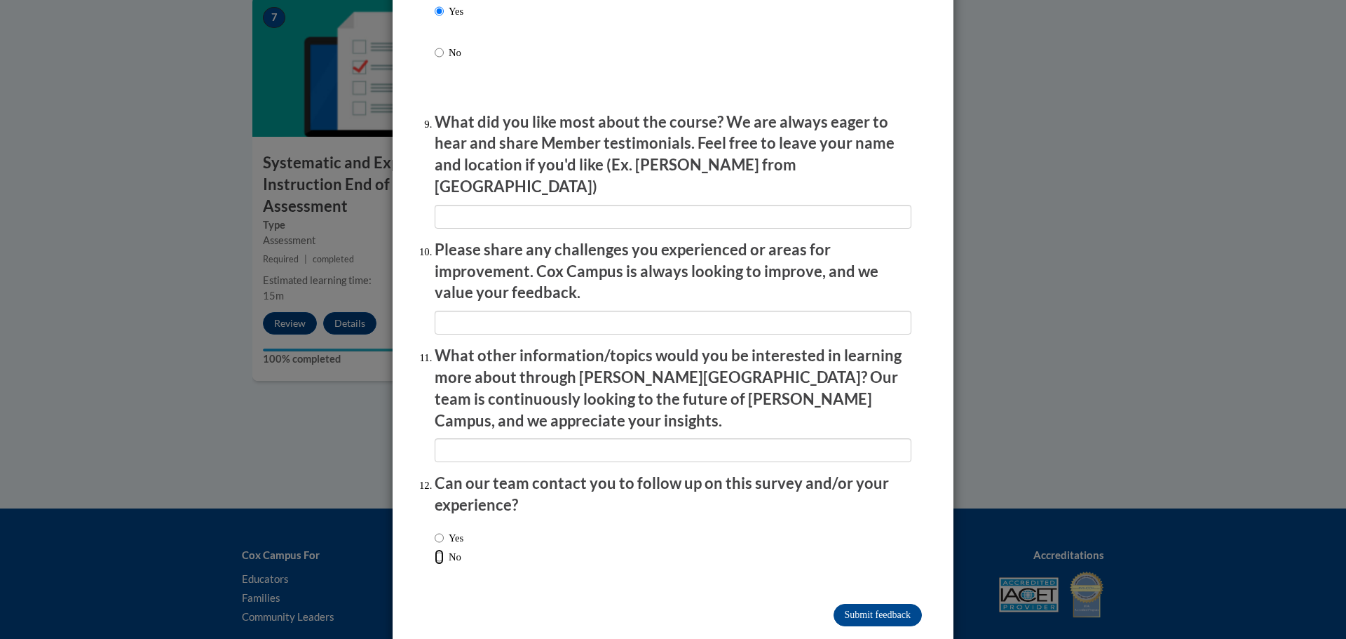
click at [435, 549] on input "No" at bounding box center [439, 556] width 9 height 15
radio input "true"
click at [884, 604] on input "Submit feedback" at bounding box center [877, 615] width 88 height 22
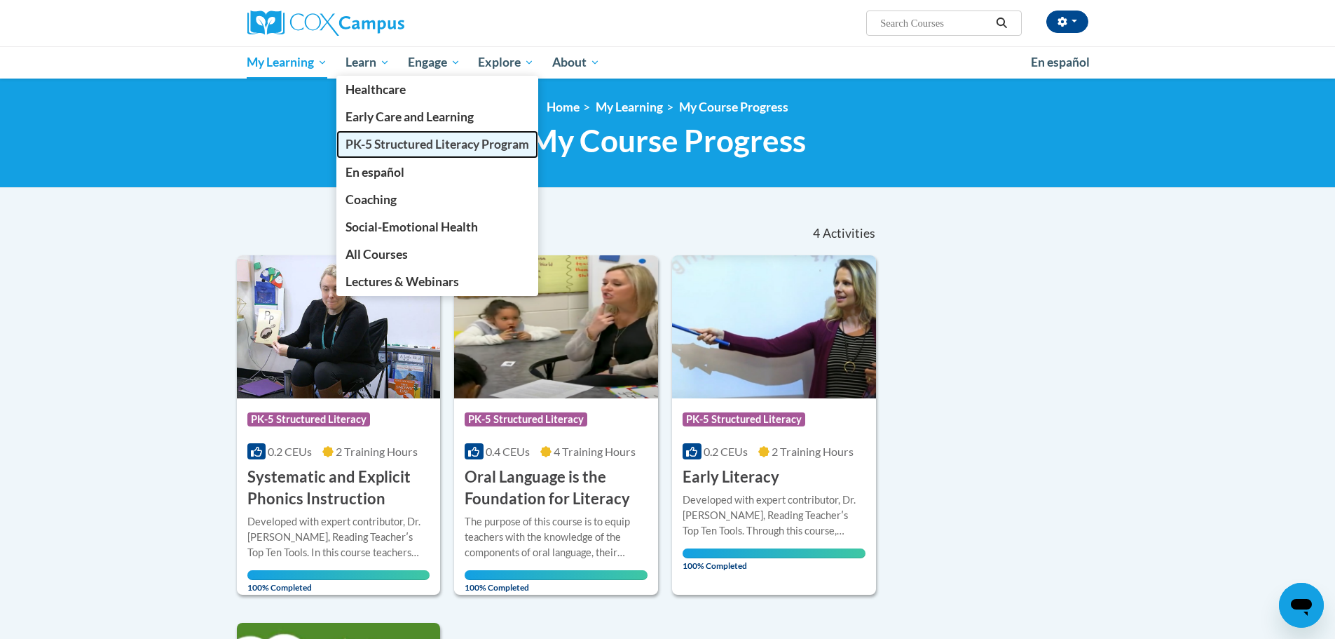
click at [388, 149] on span "PK-5 Structured Literacy Program" at bounding box center [438, 144] width 184 height 15
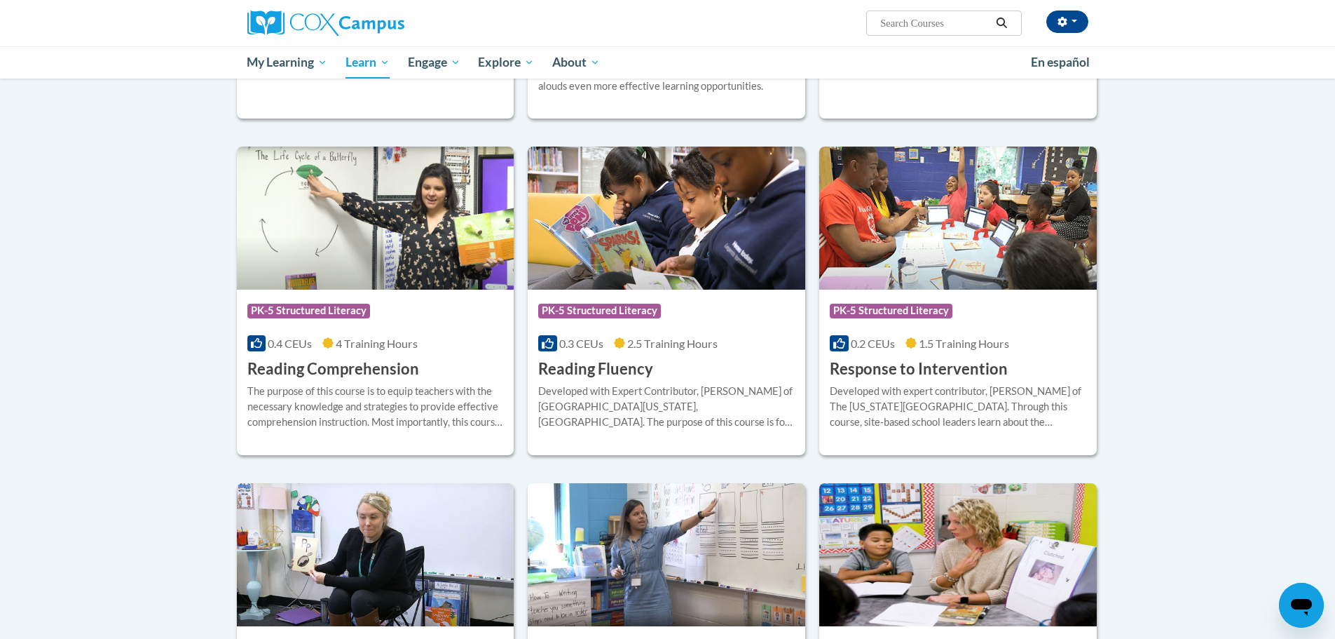
scroll to position [1121, 0]
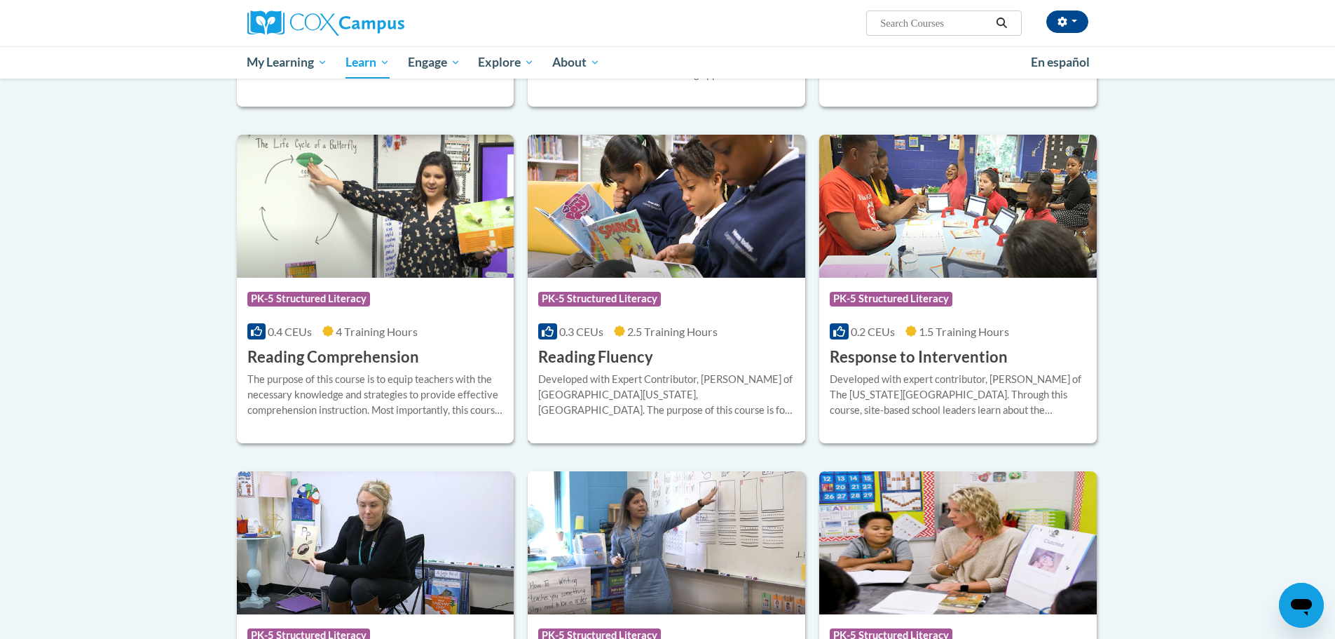
click at [596, 357] on h3 "Reading Fluency" at bounding box center [595, 357] width 115 height 22
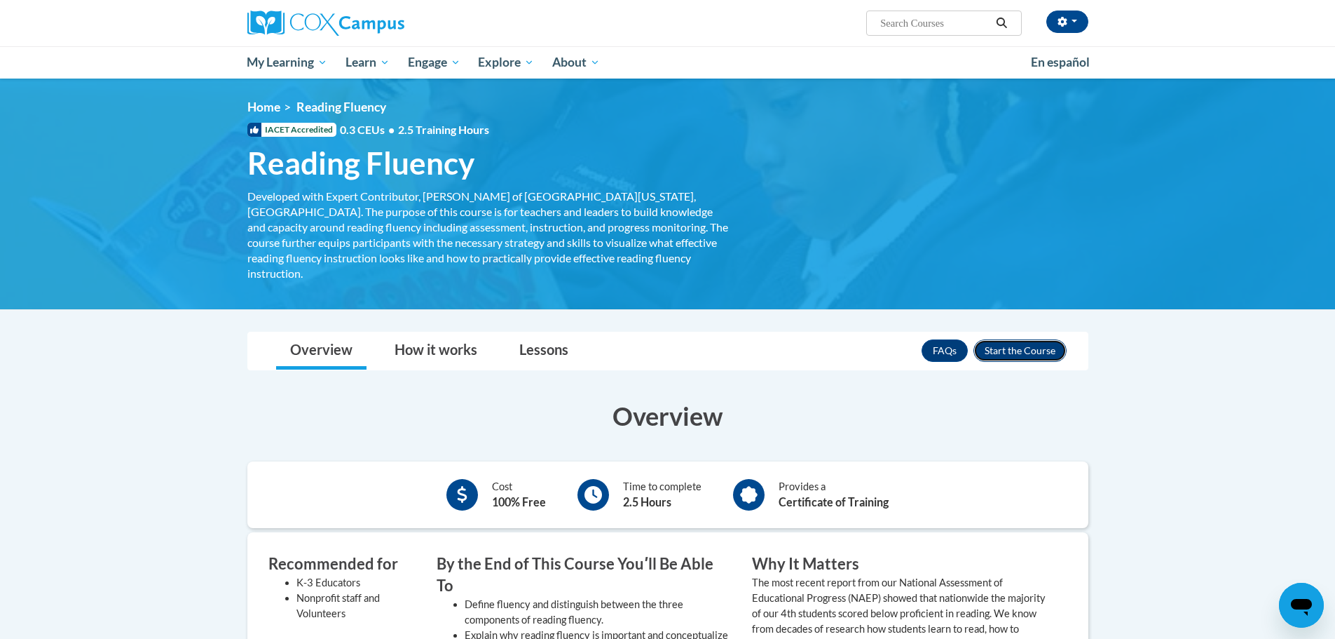
click at [1022, 339] on button "Enroll" at bounding box center [1020, 350] width 93 height 22
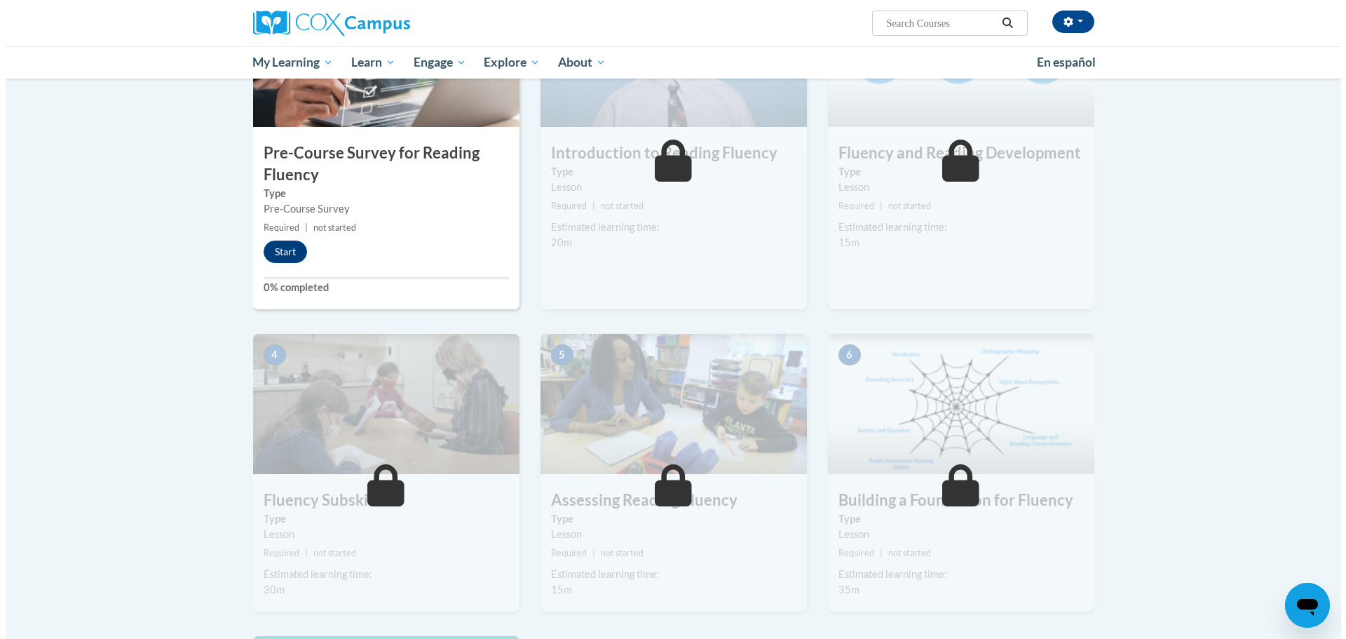
scroll to position [140, 0]
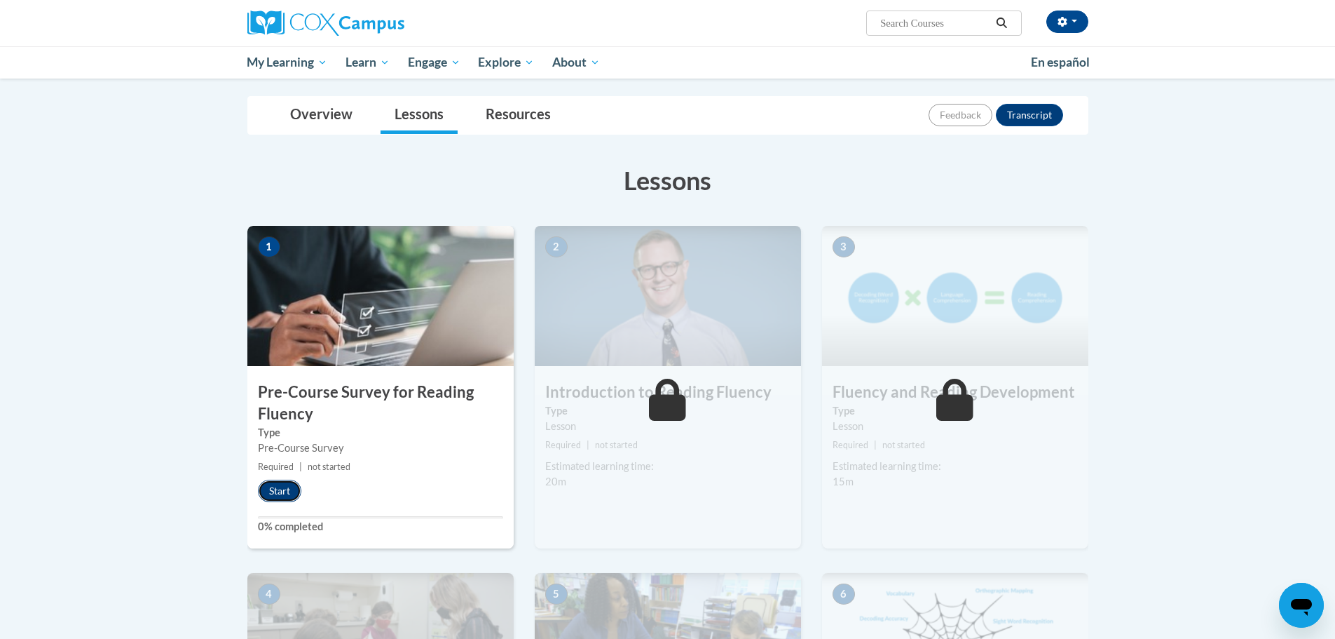
click at [284, 489] on button "Start" at bounding box center [279, 490] width 43 height 22
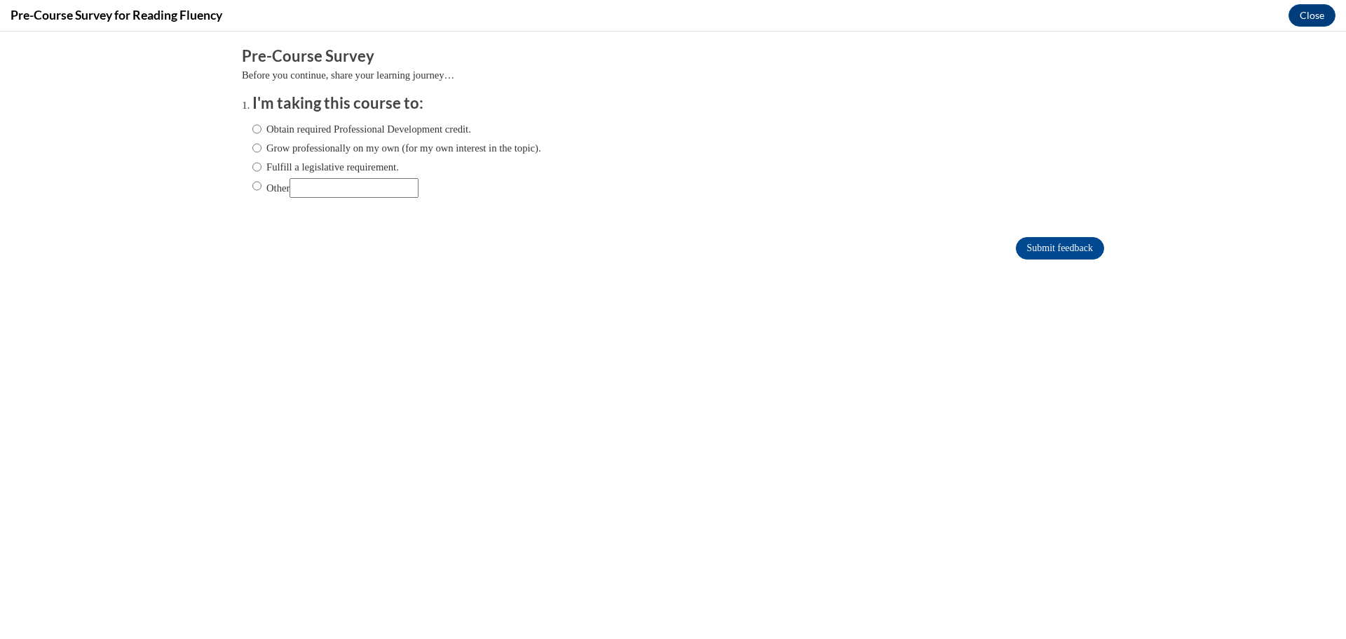
scroll to position [0, 0]
click at [252, 169] on input "Fulfill a legislative requirement." at bounding box center [256, 166] width 9 height 15
radio input "true"
click at [1055, 241] on input "Submit feedback" at bounding box center [1060, 248] width 88 height 22
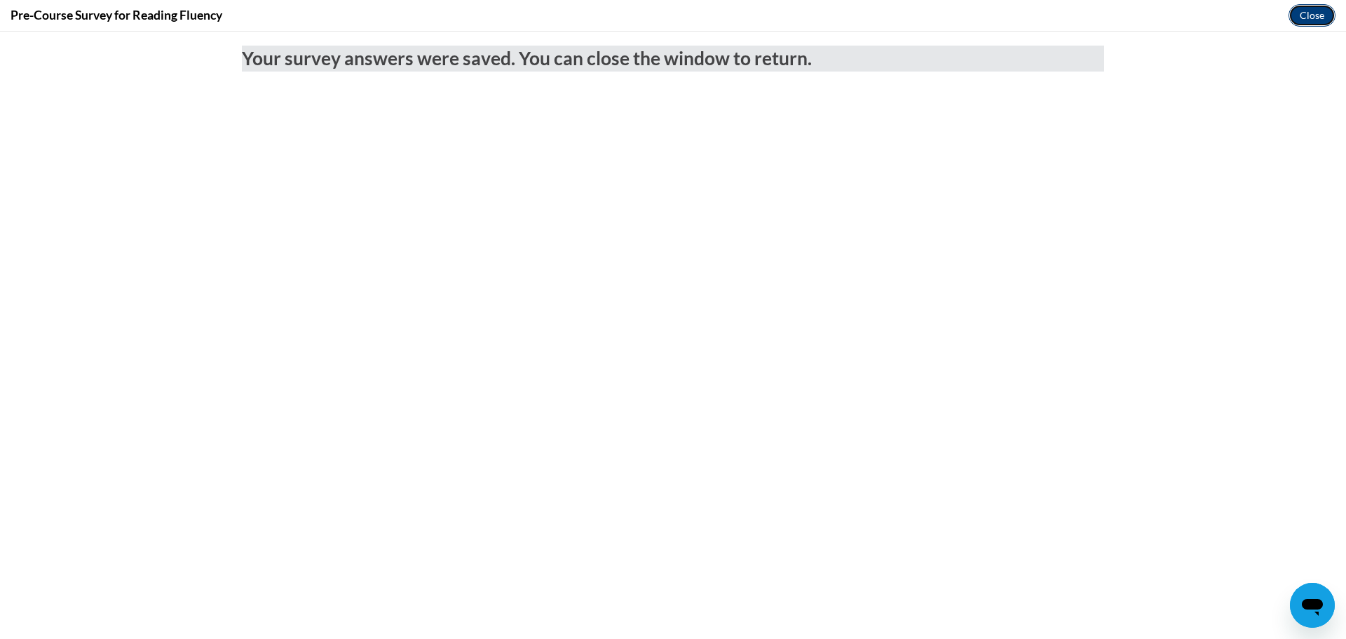
click at [1311, 15] on button "Close" at bounding box center [1311, 15] width 47 height 22
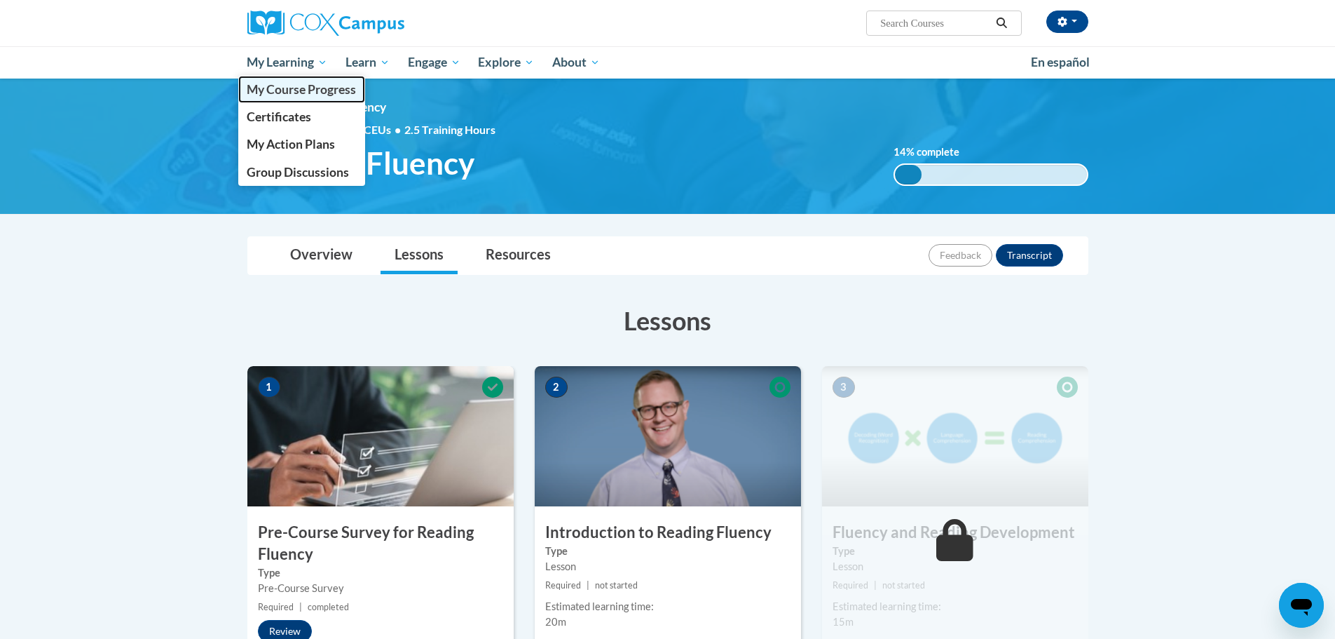
click at [271, 81] on link "My Course Progress" at bounding box center [302, 89] width 128 height 27
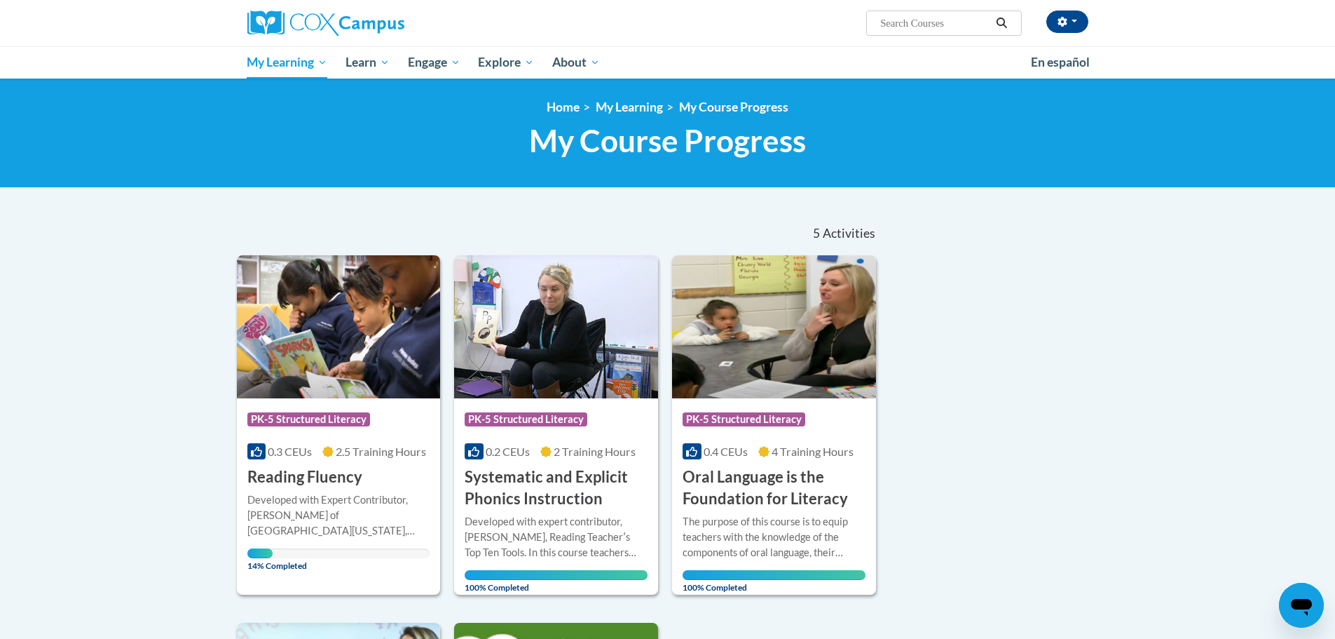
click at [1091, 318] on div "Sort Date Enrolled Title (A-Z) «« « 1-5 » »» 5 Activities CEUs Course Category:…" at bounding box center [667, 587] width 883 height 752
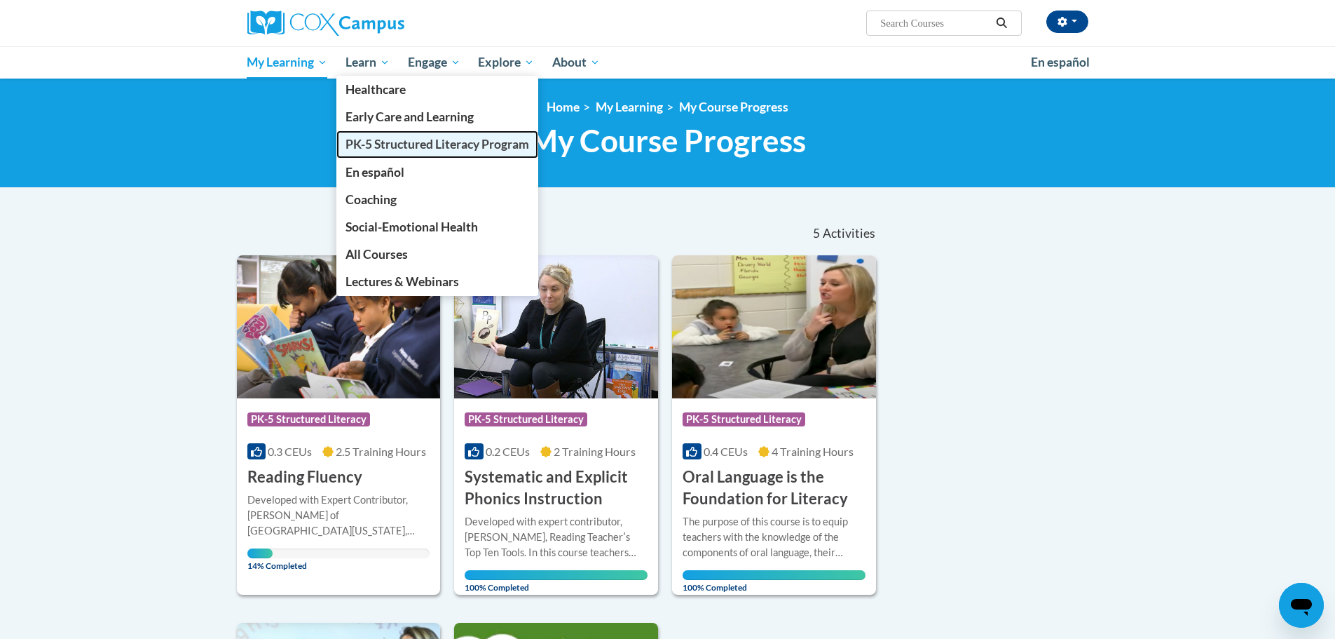
click at [409, 145] on span "PK-5 Structured Literacy Program" at bounding box center [438, 144] width 184 height 15
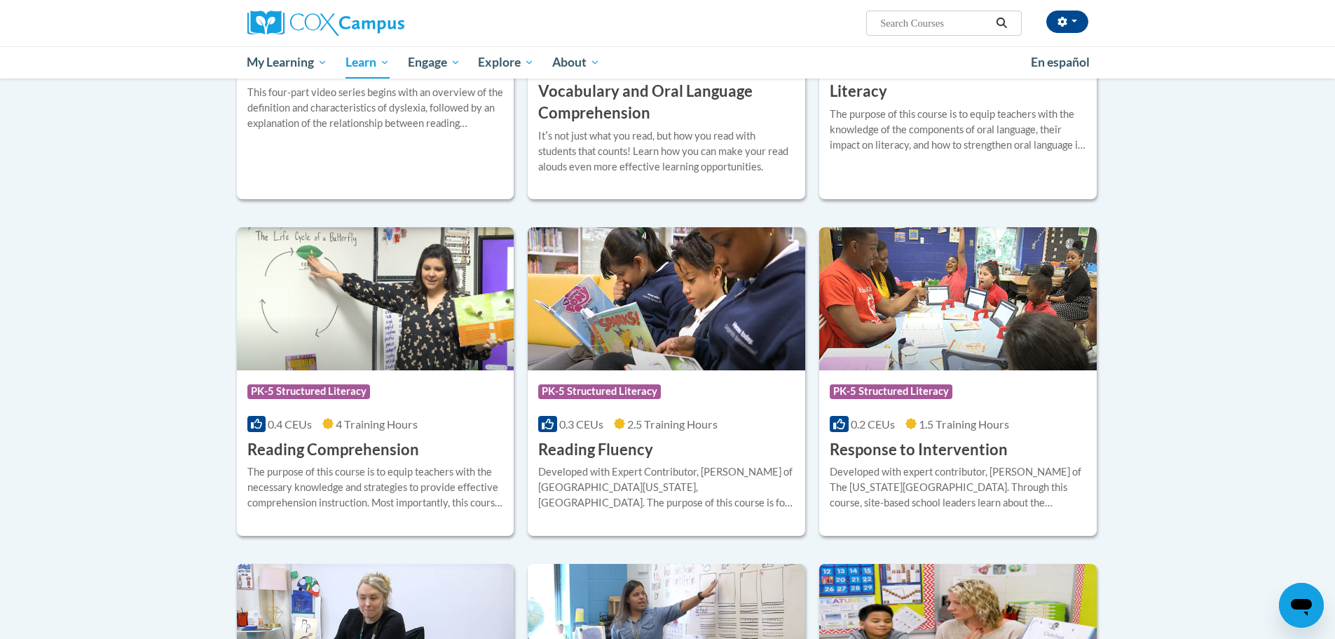
scroll to position [1121, 0]
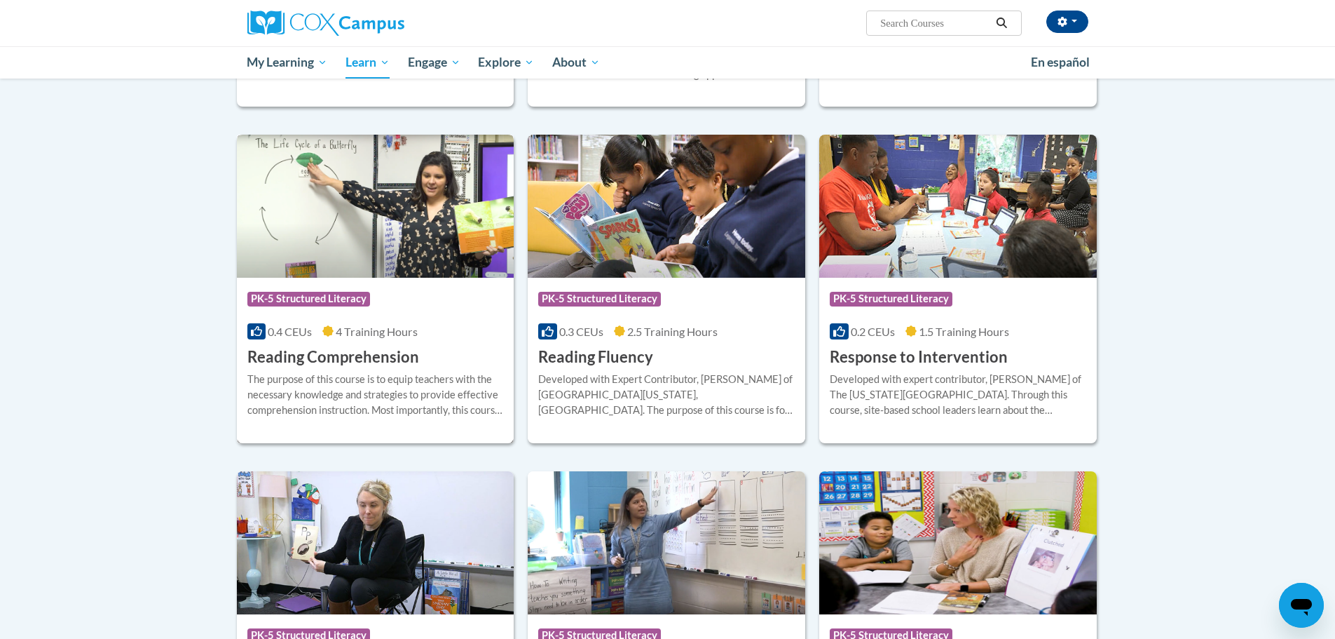
click at [306, 358] on h3 "Reading Comprehension" at bounding box center [333, 357] width 172 height 22
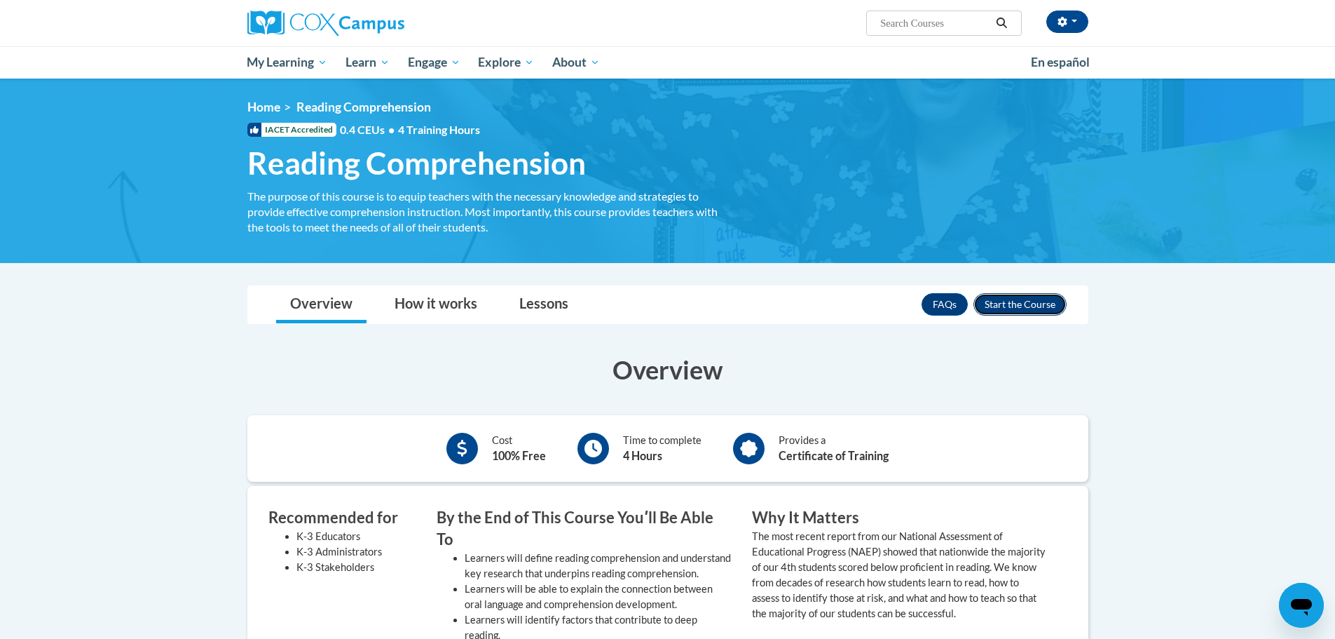
click at [1020, 310] on button "Enroll" at bounding box center [1020, 304] width 93 height 22
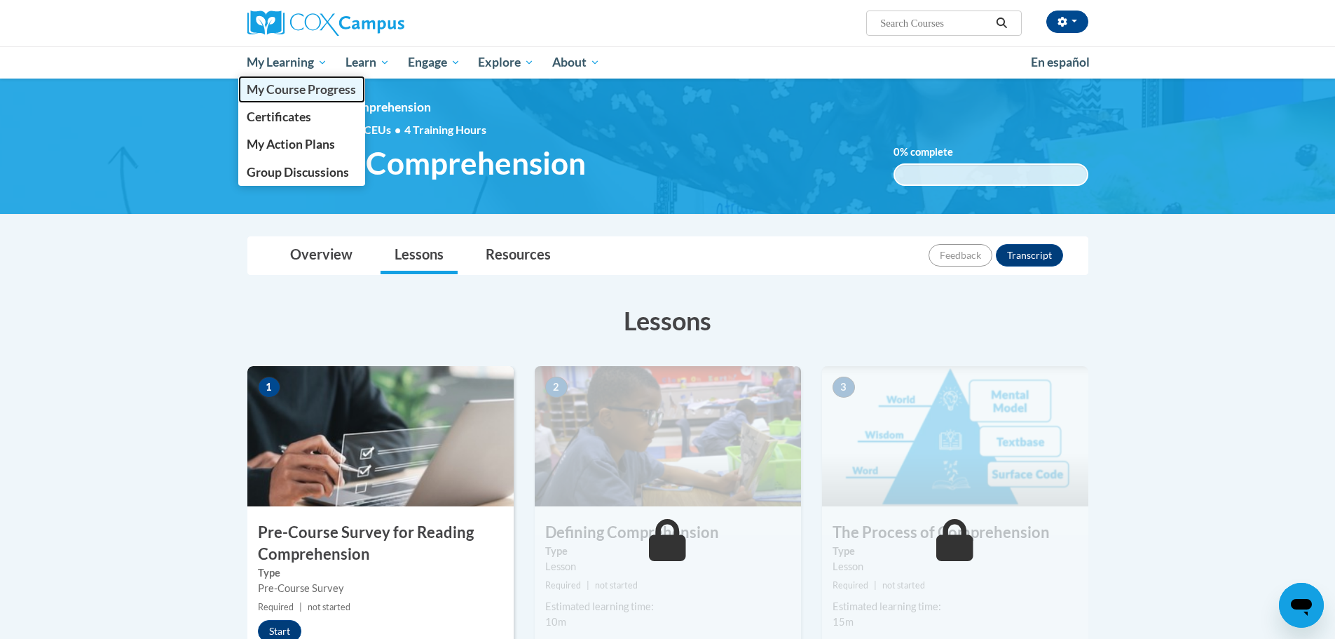
click at [282, 85] on span "My Course Progress" at bounding box center [301, 89] width 109 height 15
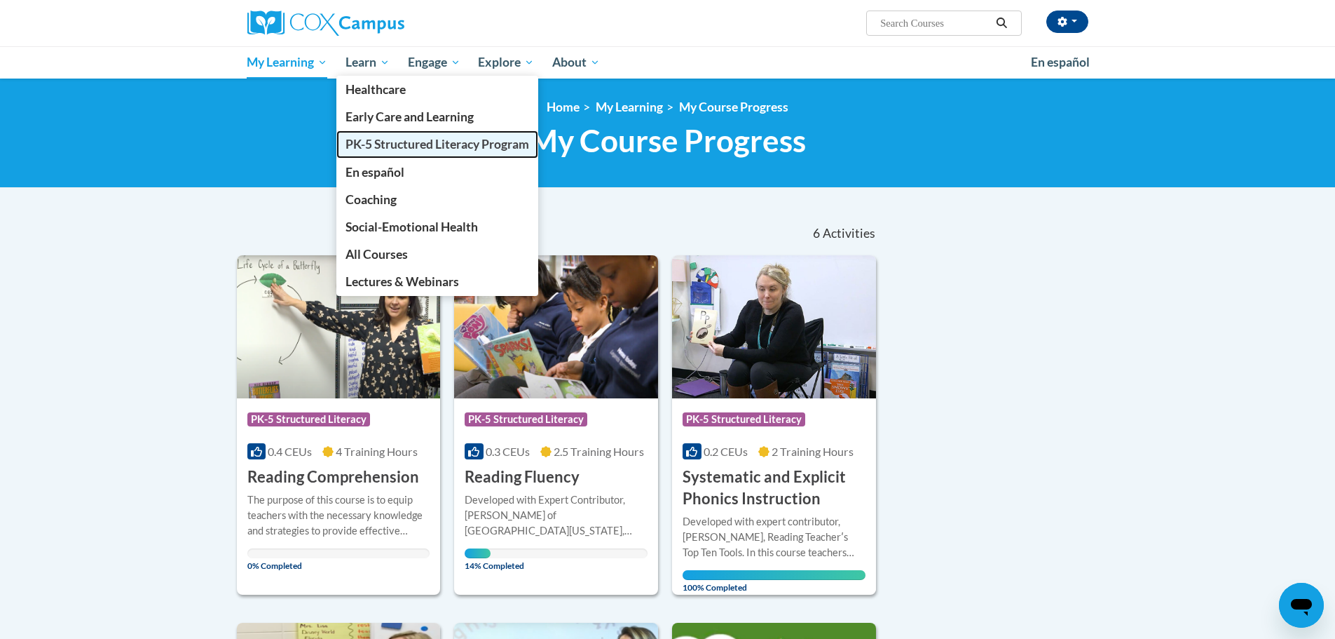
click at [399, 141] on span "PK-5 Structured Literacy Program" at bounding box center [438, 144] width 184 height 15
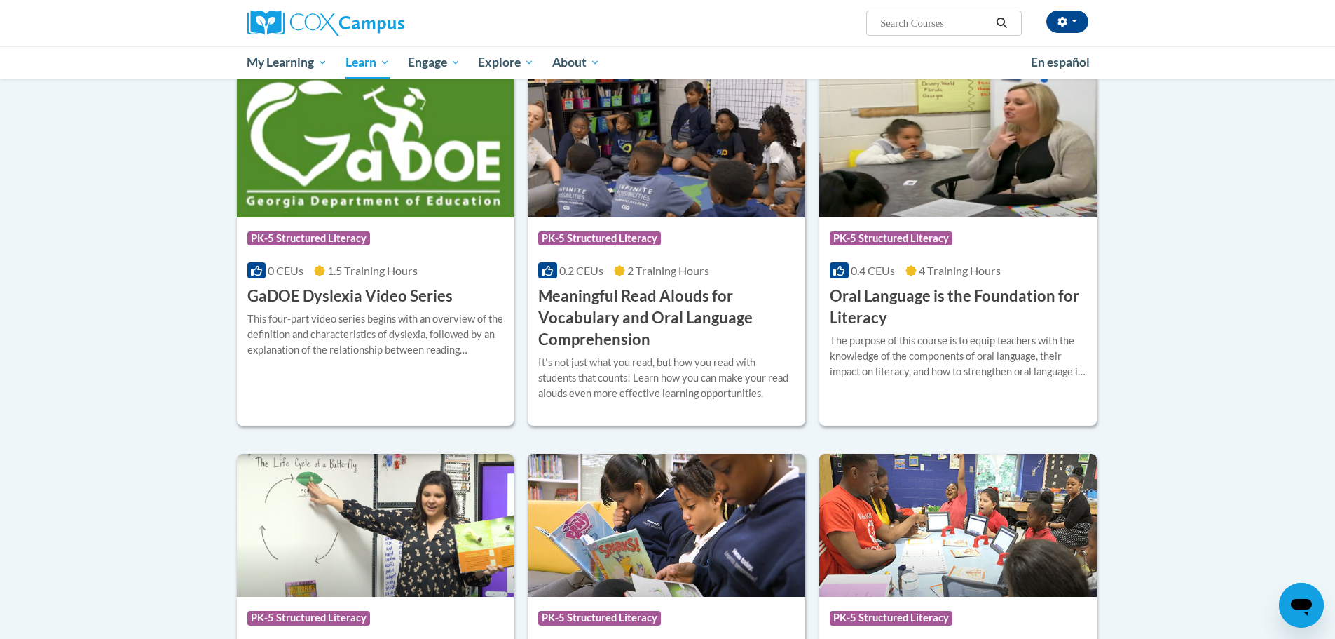
scroll to position [841, 0]
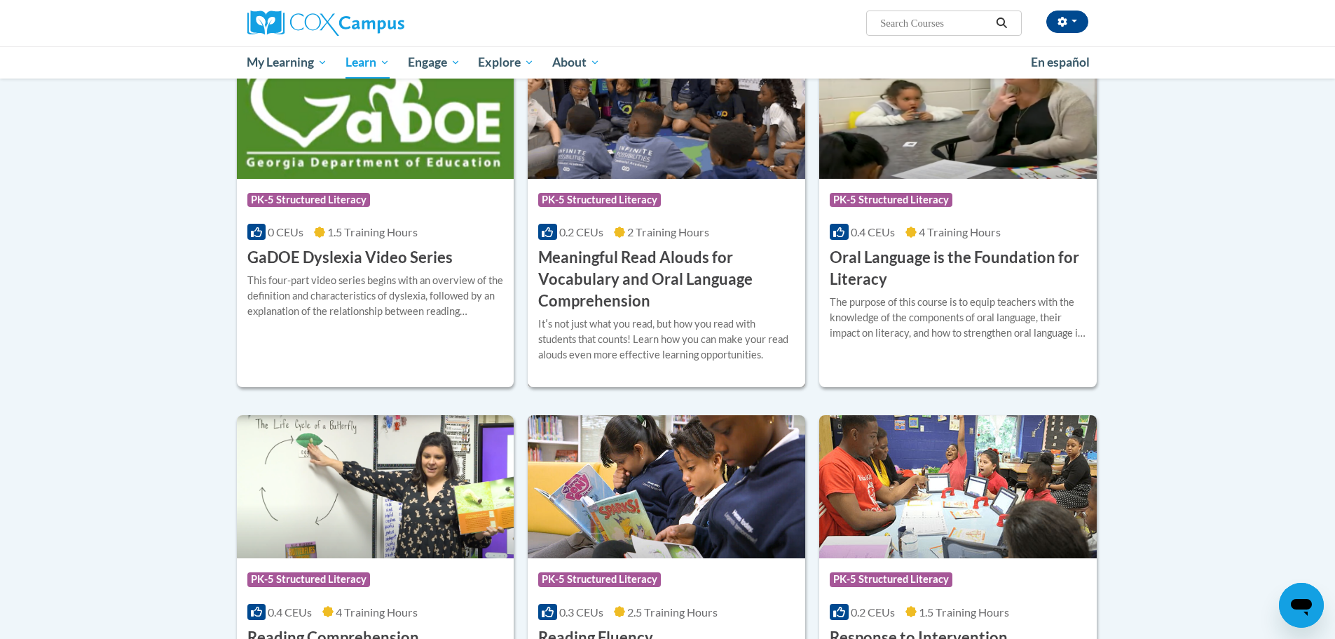
click at [591, 272] on h3 "Meaningful Read Alouds for Vocabulary and Oral Language Comprehension" at bounding box center [666, 279] width 257 height 64
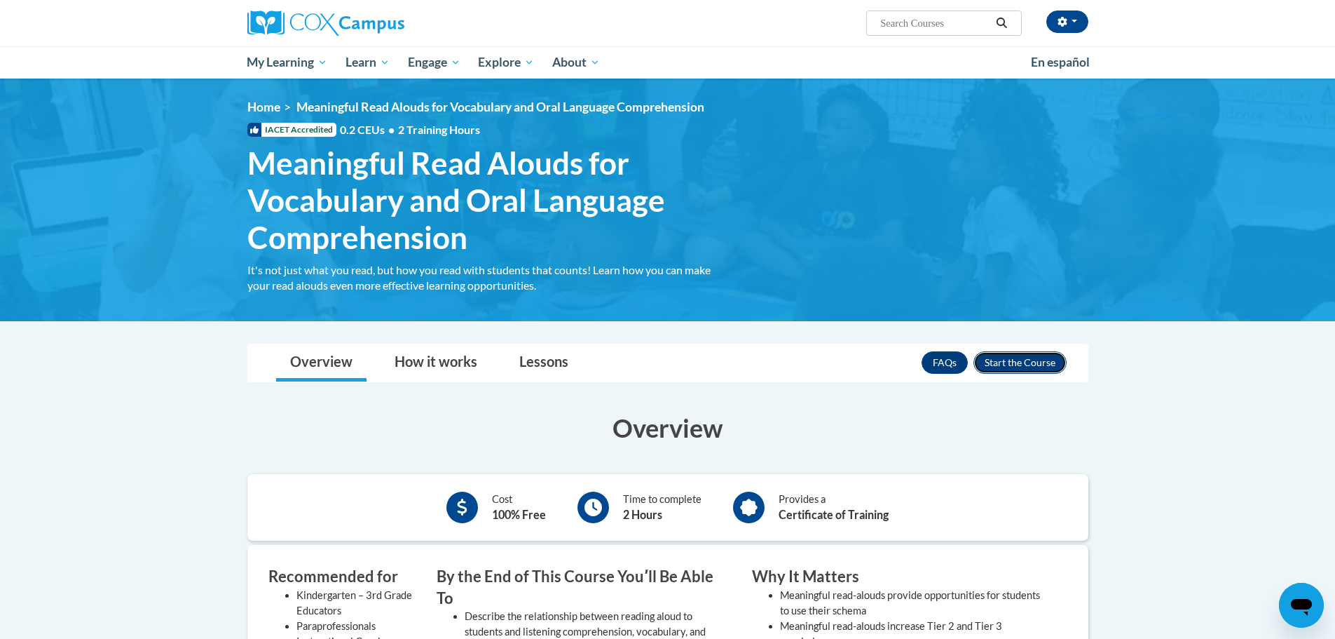
click at [1042, 360] on button "Enroll" at bounding box center [1020, 362] width 93 height 22
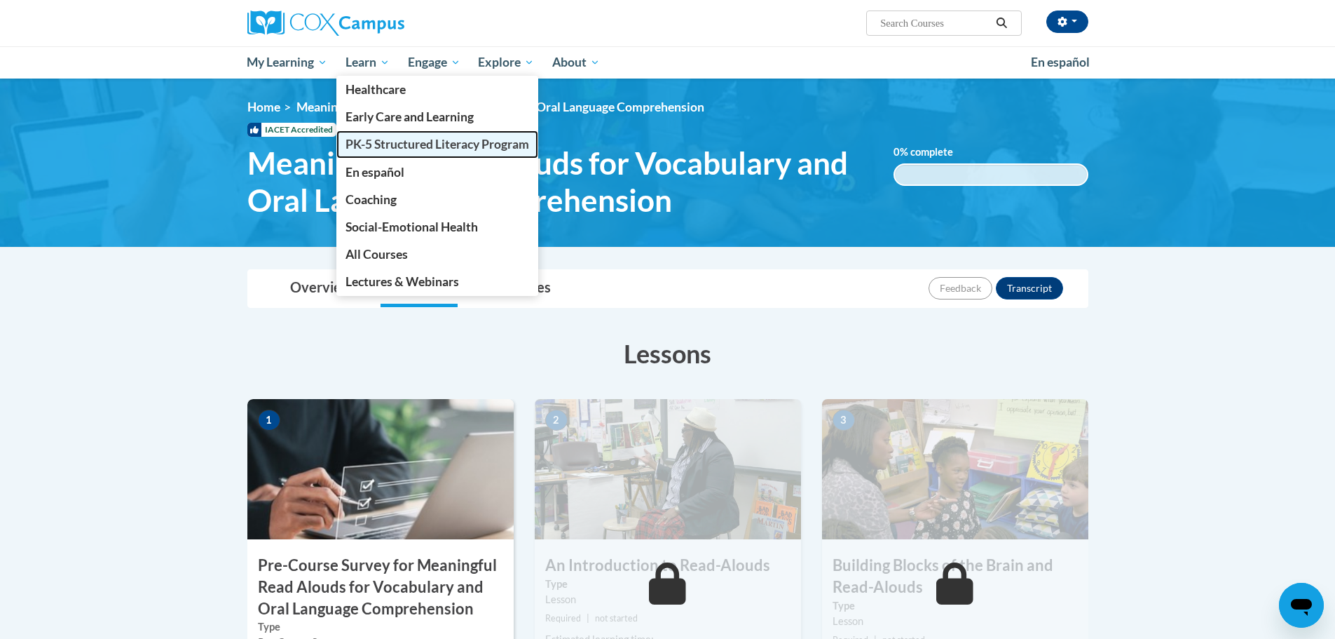
click at [400, 139] on span "PK-5 Structured Literacy Program" at bounding box center [438, 144] width 184 height 15
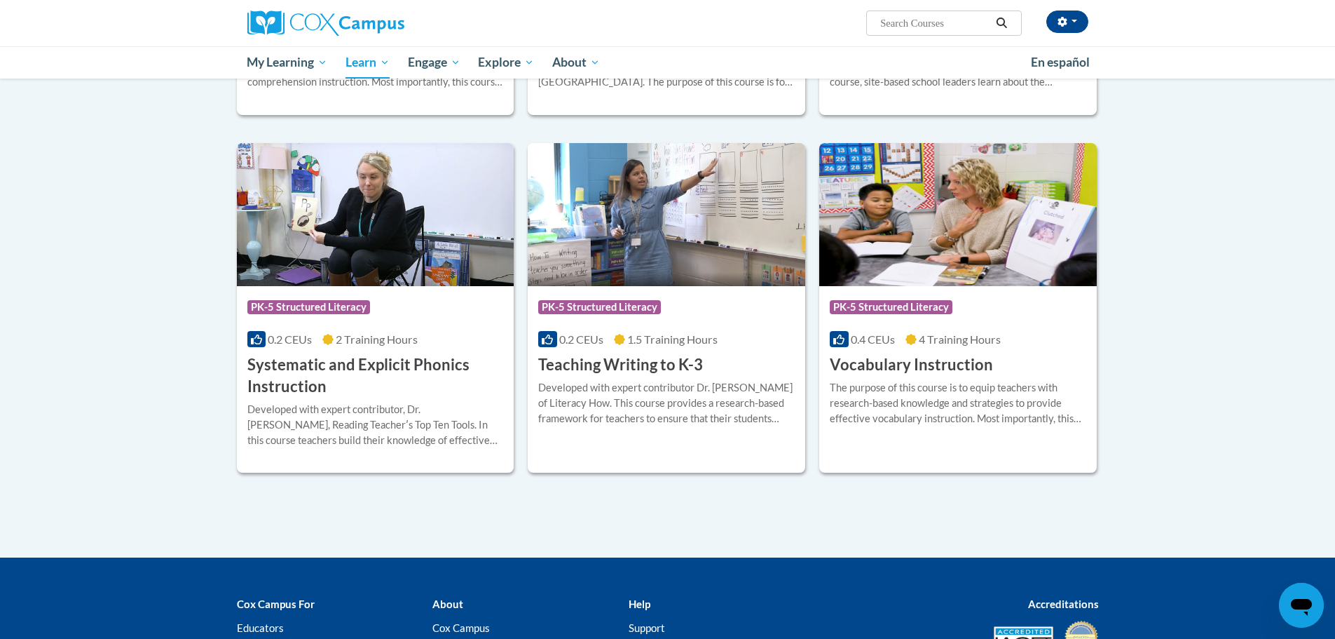
scroll to position [1472, 0]
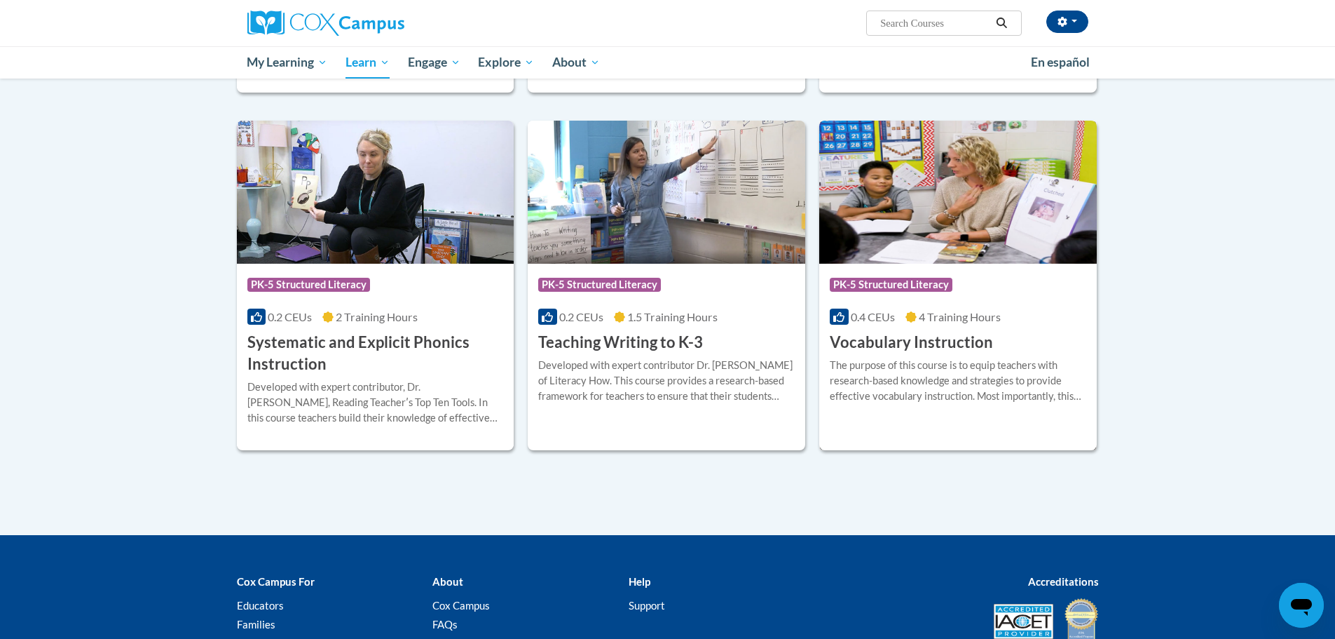
click at [894, 342] on h3 "Vocabulary Instruction" at bounding box center [911, 343] width 163 height 22
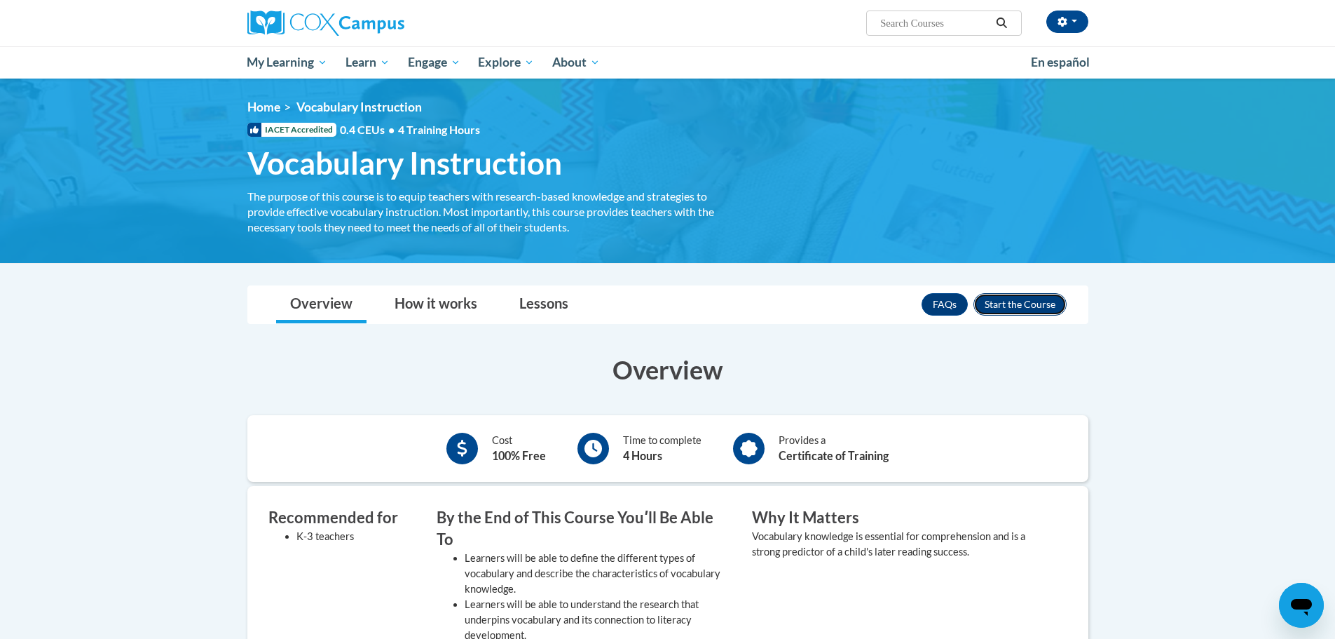
click at [1023, 306] on button "Enroll" at bounding box center [1020, 304] width 93 height 22
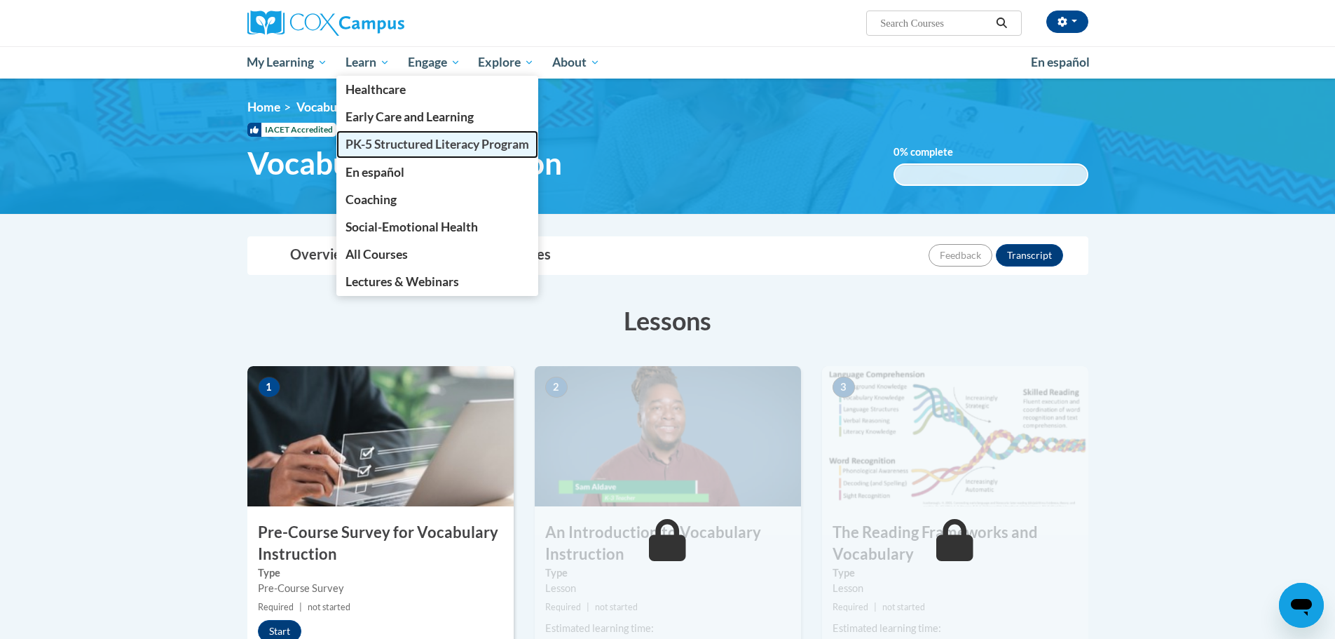
click at [414, 142] on span "PK-5 Structured Literacy Program" at bounding box center [438, 144] width 184 height 15
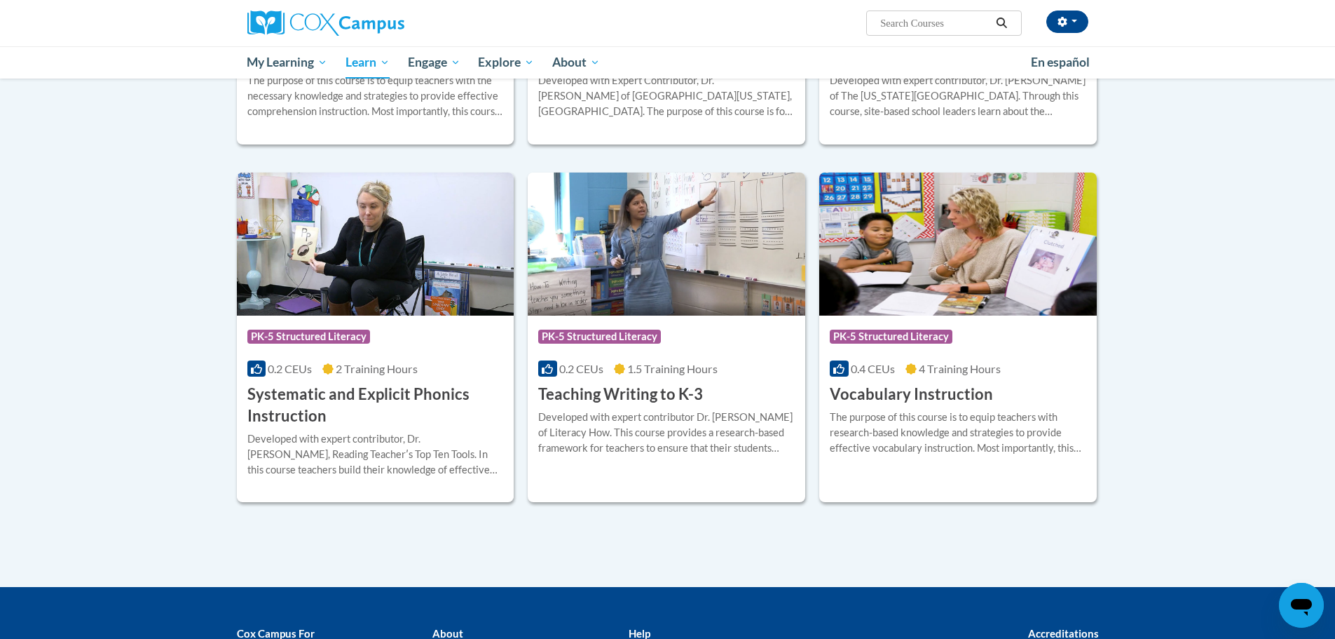
scroll to position [1472, 0]
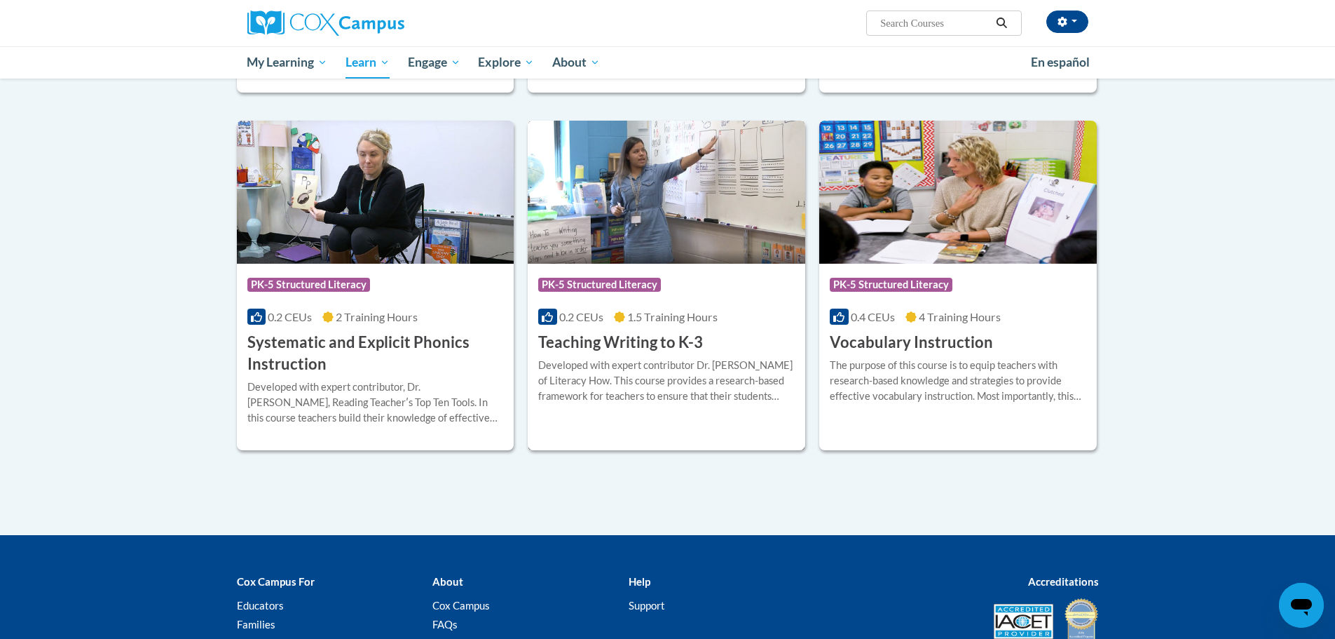
click at [625, 338] on h3 "Teaching Writing to K-3" at bounding box center [620, 343] width 165 height 22
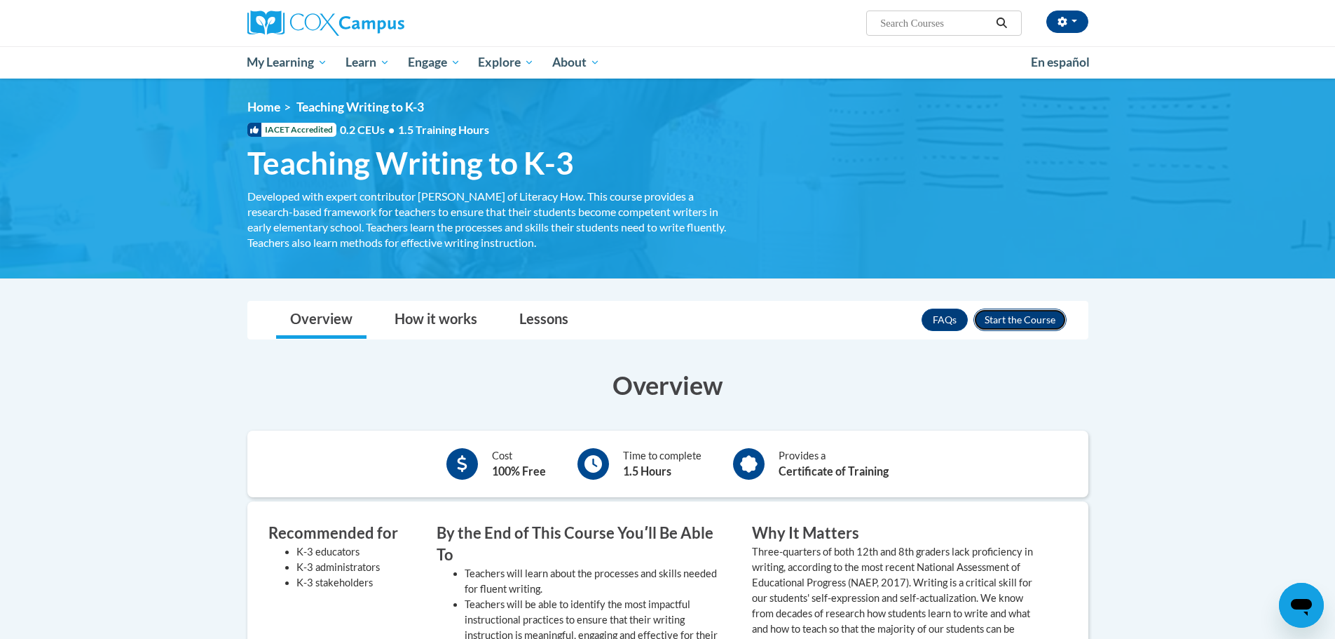
click at [1031, 318] on button "Enroll" at bounding box center [1020, 319] width 93 height 22
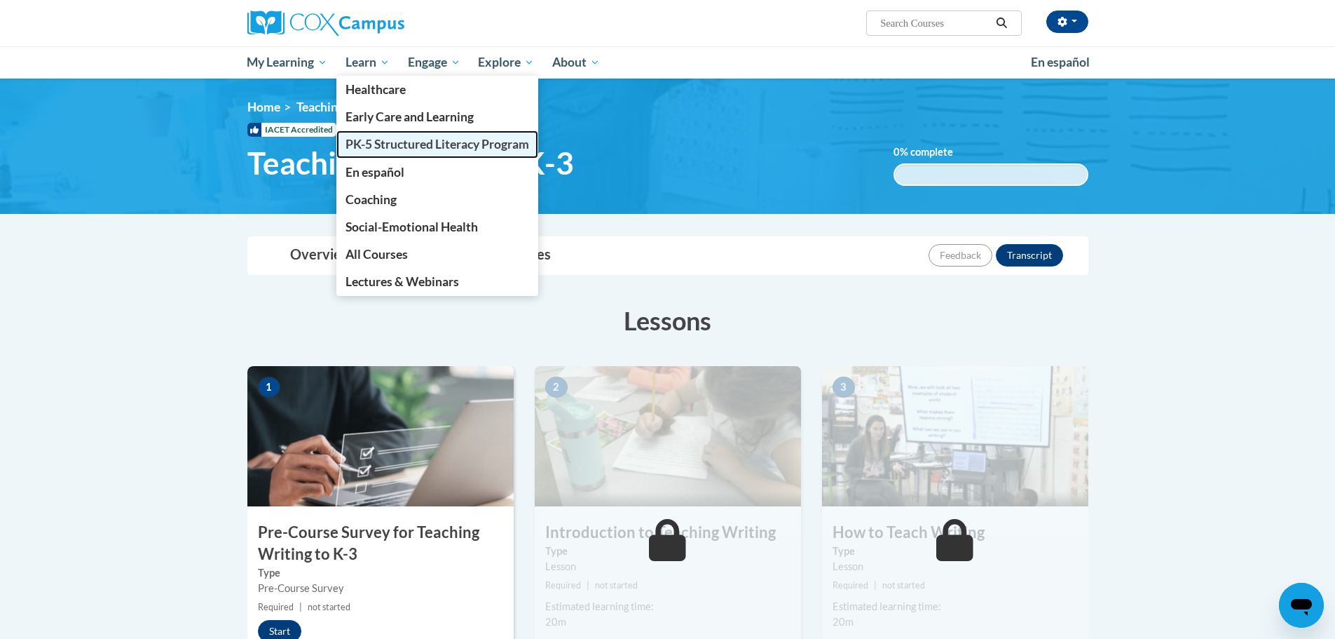
click at [411, 147] on span "PK-5 Structured Literacy Program" at bounding box center [438, 144] width 184 height 15
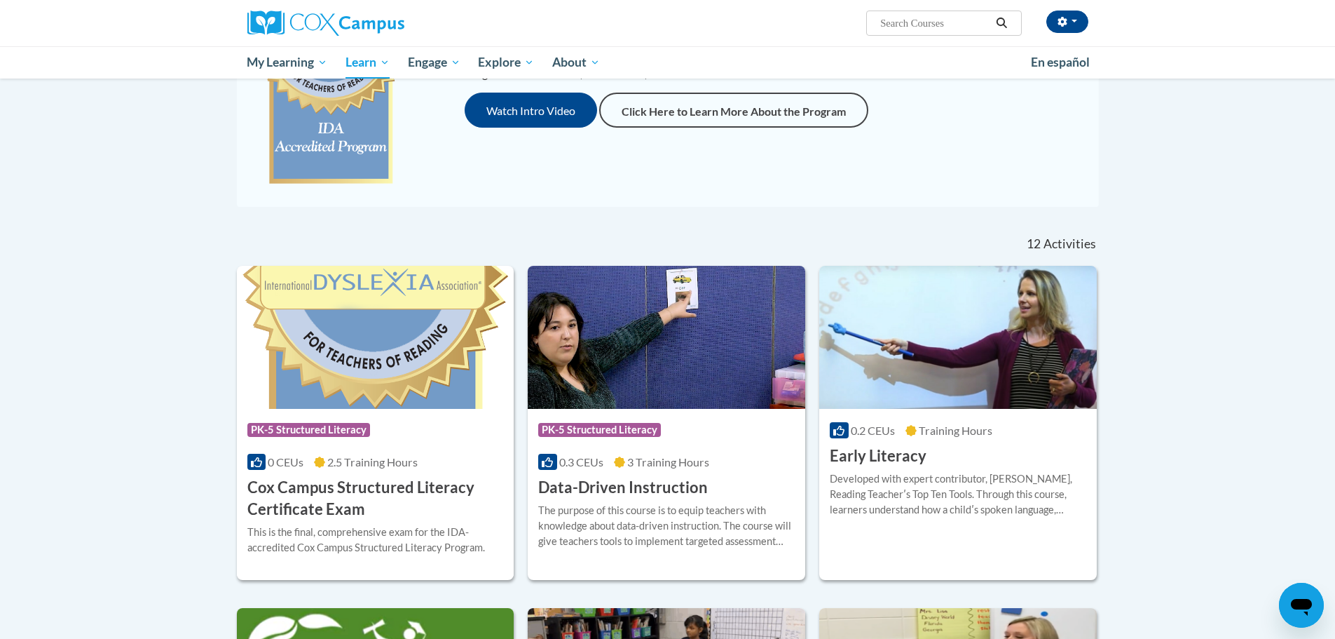
scroll to position [280, 0]
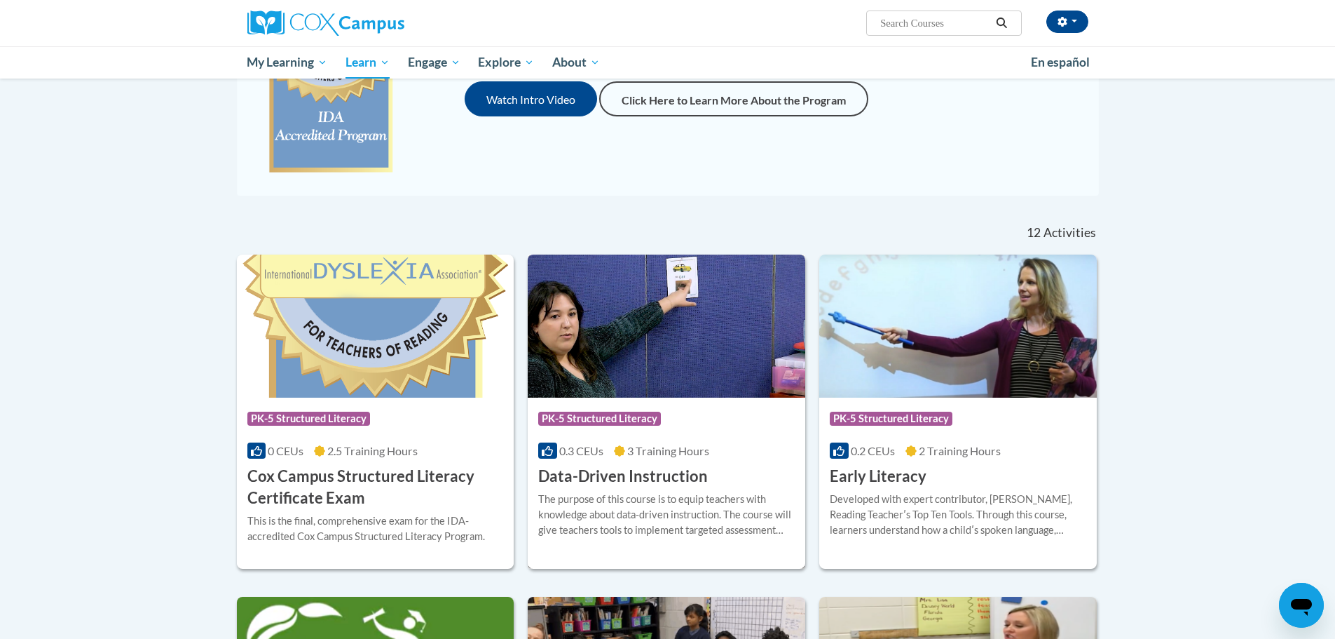
click at [664, 475] on h3 "Data-Driven Instruction" at bounding box center [623, 476] width 170 height 22
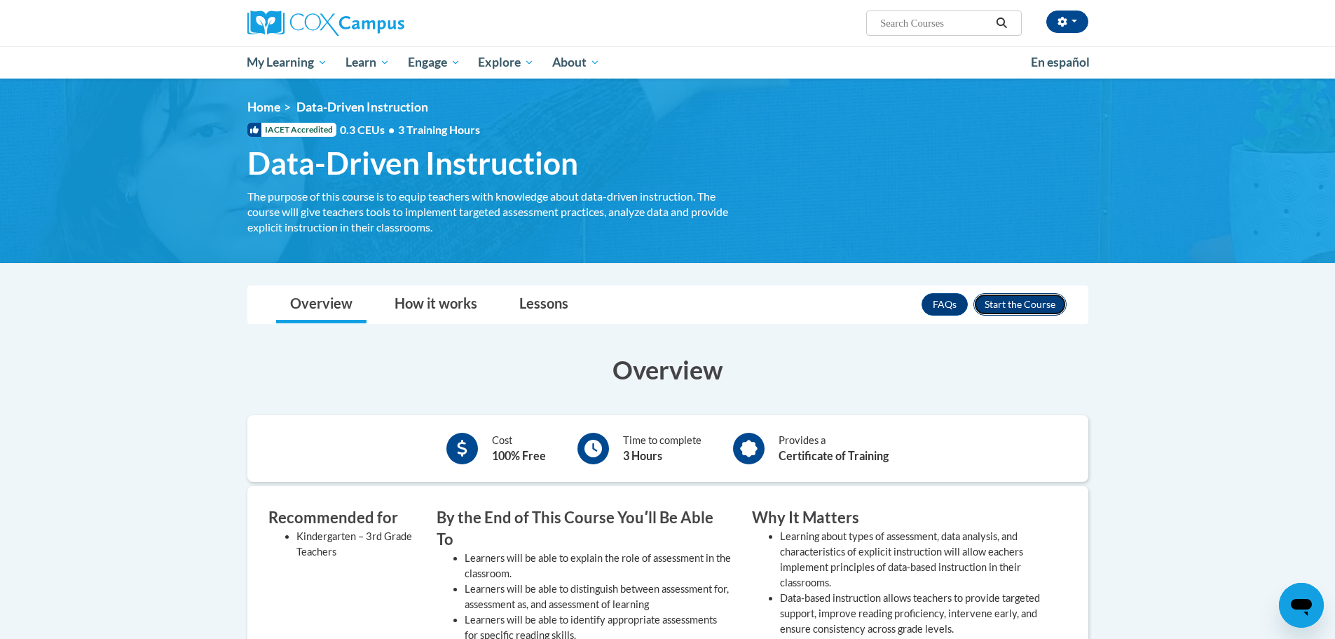
click at [1046, 304] on button "Enroll" at bounding box center [1020, 304] width 93 height 22
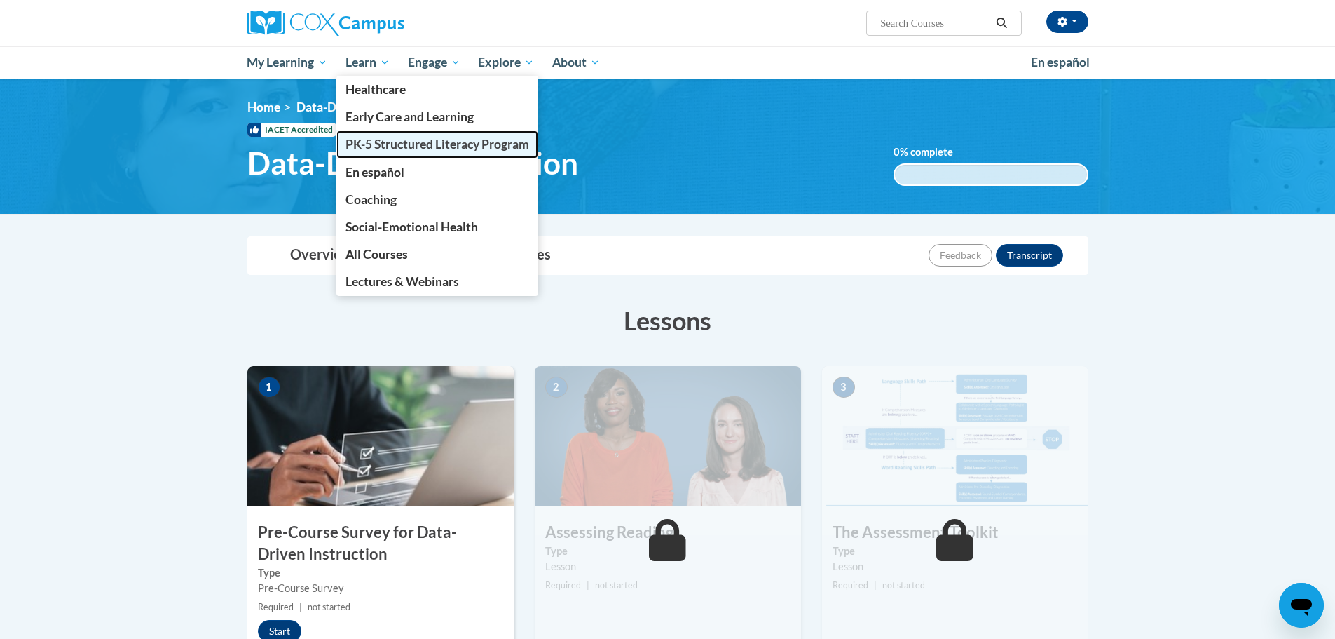
click at [404, 142] on span "PK-5 Structured Literacy Program" at bounding box center [438, 144] width 184 height 15
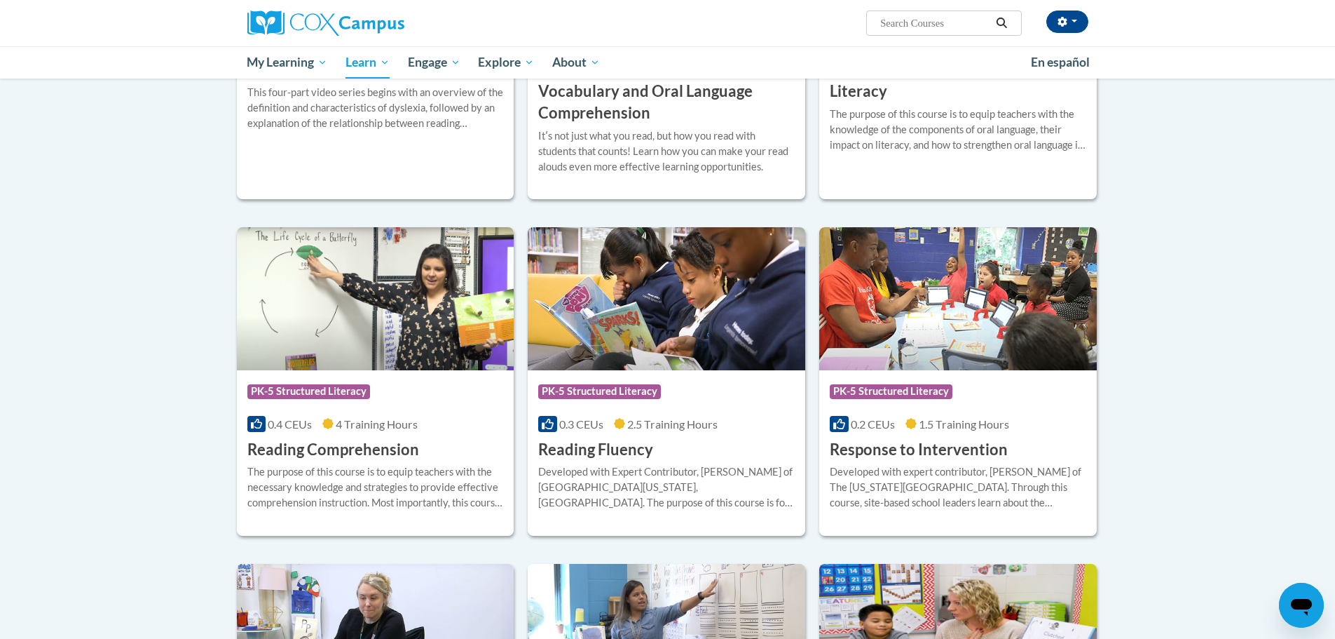
scroll to position [1051, 0]
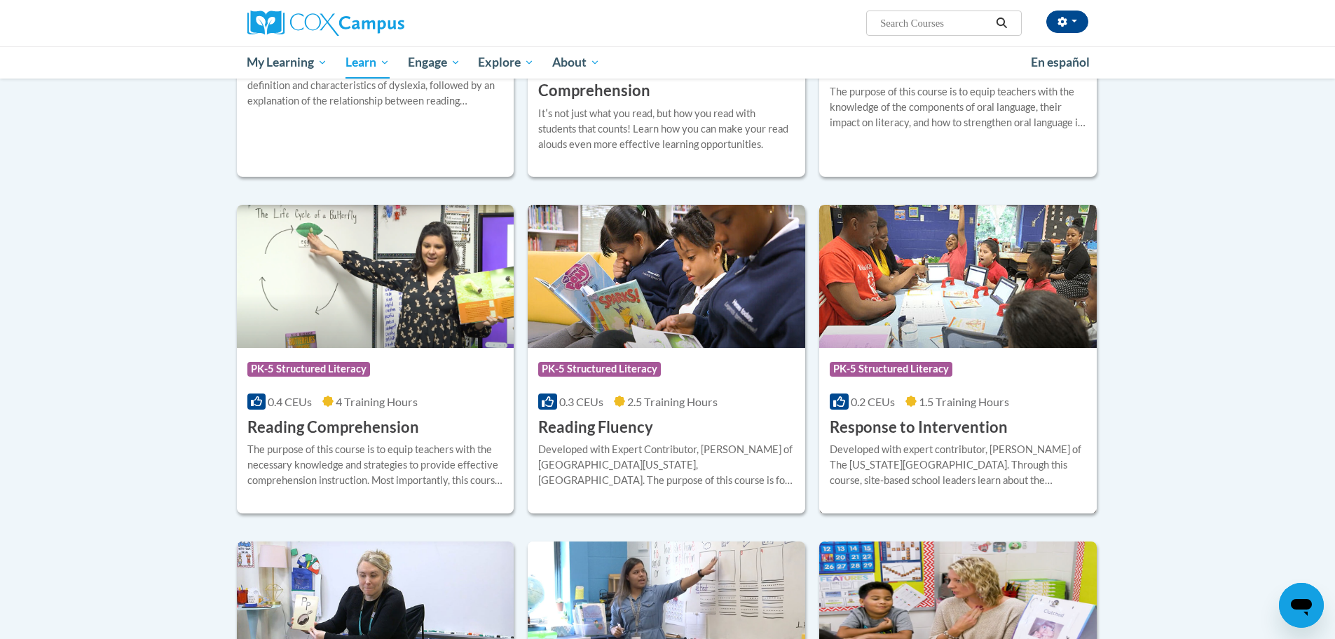
click at [906, 423] on h3 "Response to Intervention" at bounding box center [919, 427] width 178 height 22
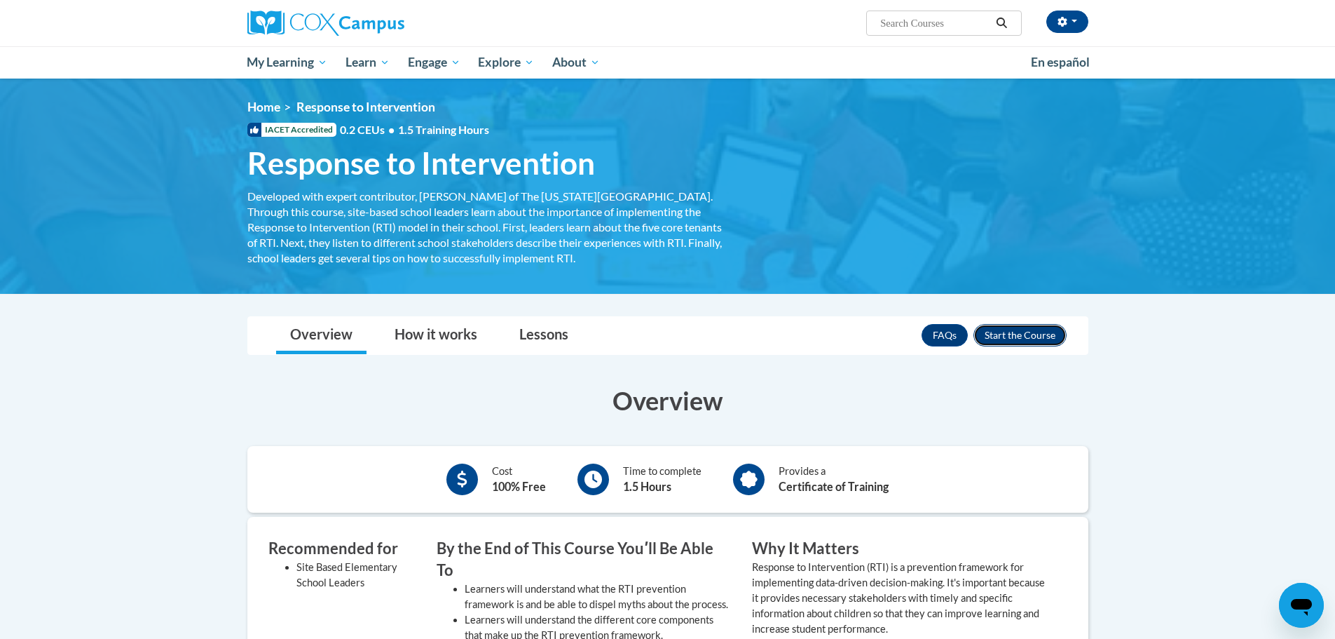
click at [1039, 336] on button "Enroll" at bounding box center [1020, 335] width 93 height 22
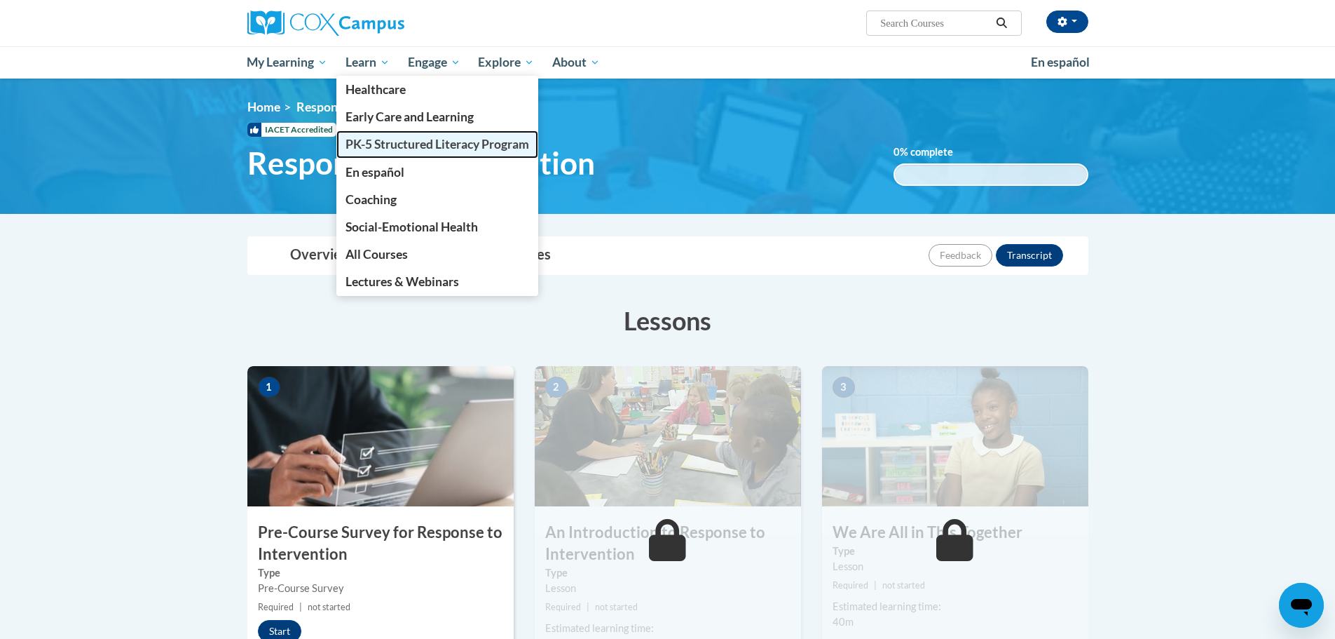
click at [376, 144] on span "PK-5 Structured Literacy Program" at bounding box center [438, 144] width 184 height 15
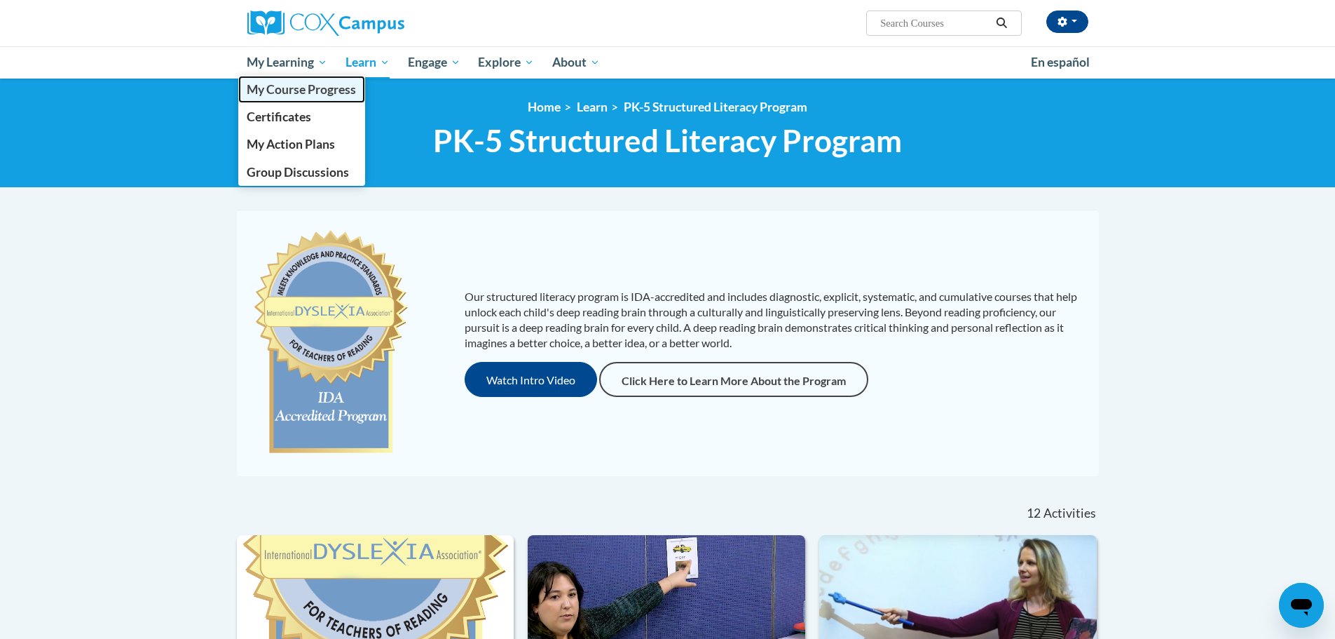
click at [282, 86] on span "My Course Progress" at bounding box center [301, 89] width 109 height 15
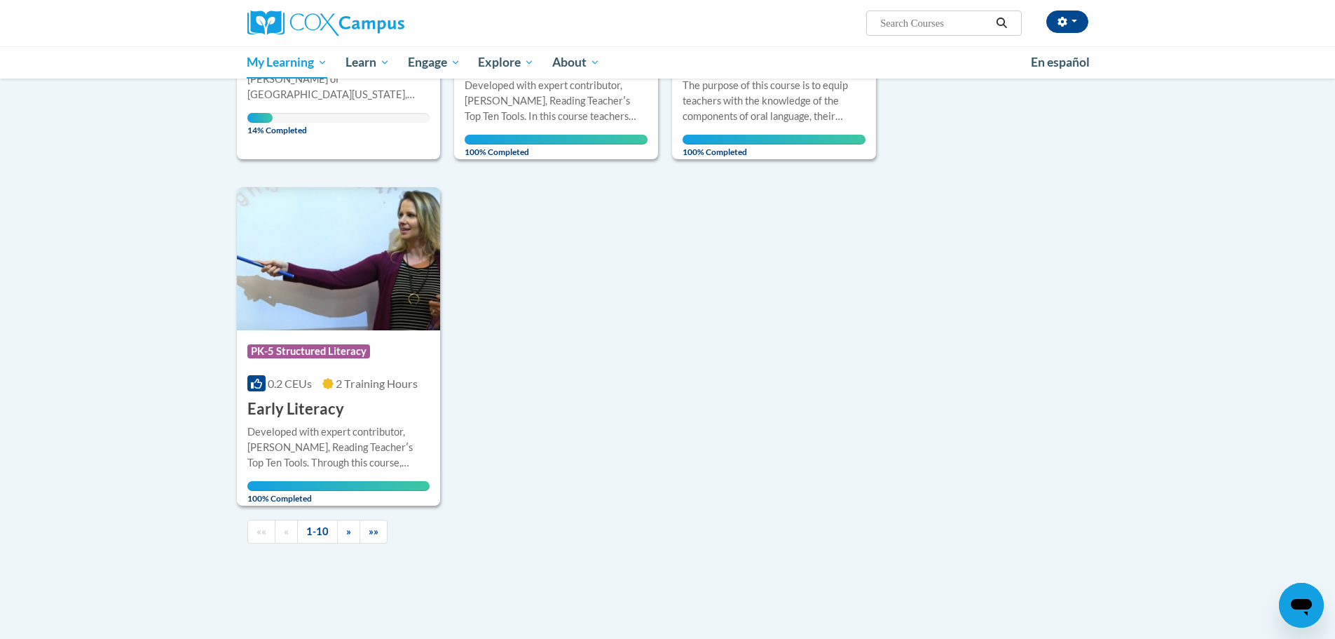
scroll to position [1192, 0]
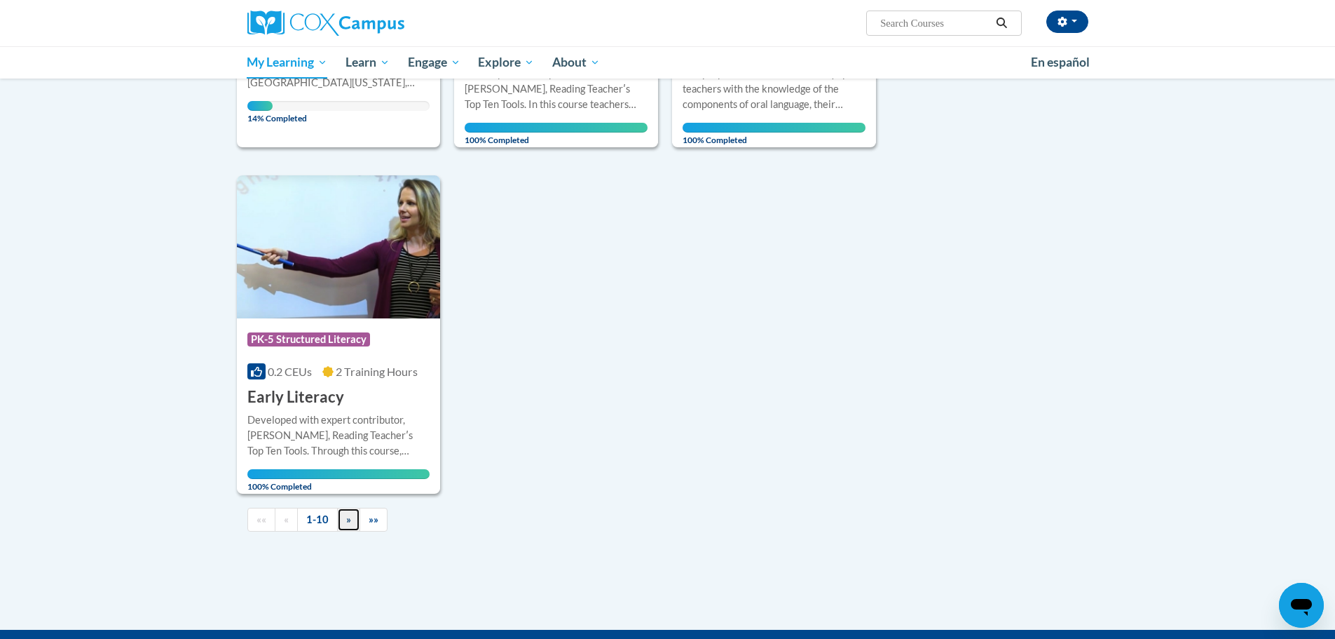
click at [346, 525] on link "»" at bounding box center [348, 519] width 23 height 25
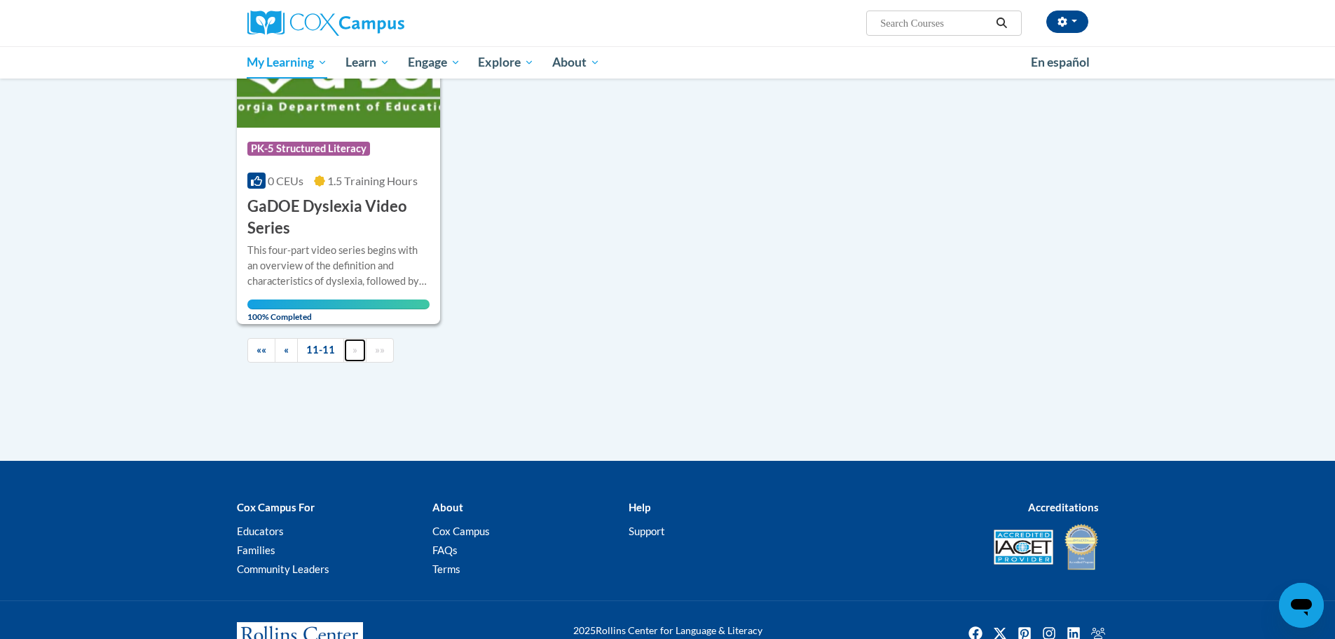
scroll to position [280, 0]
click at [285, 354] on span "«" at bounding box center [286, 349] width 5 height 12
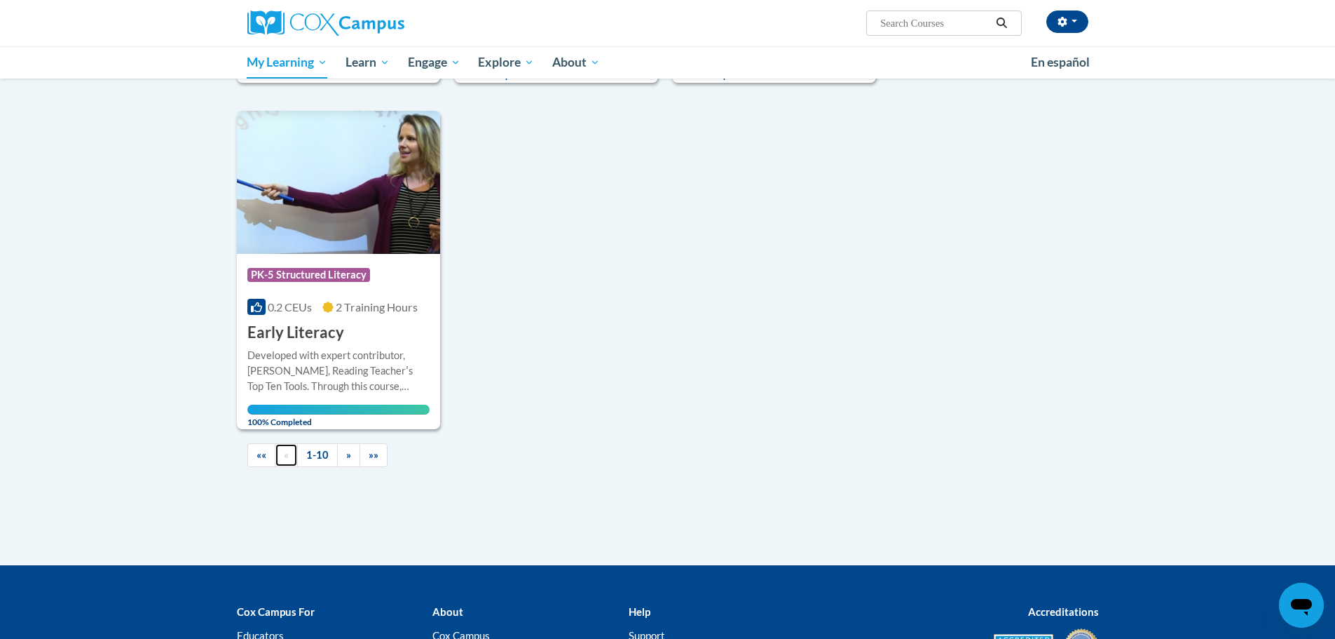
scroll to position [1262, 0]
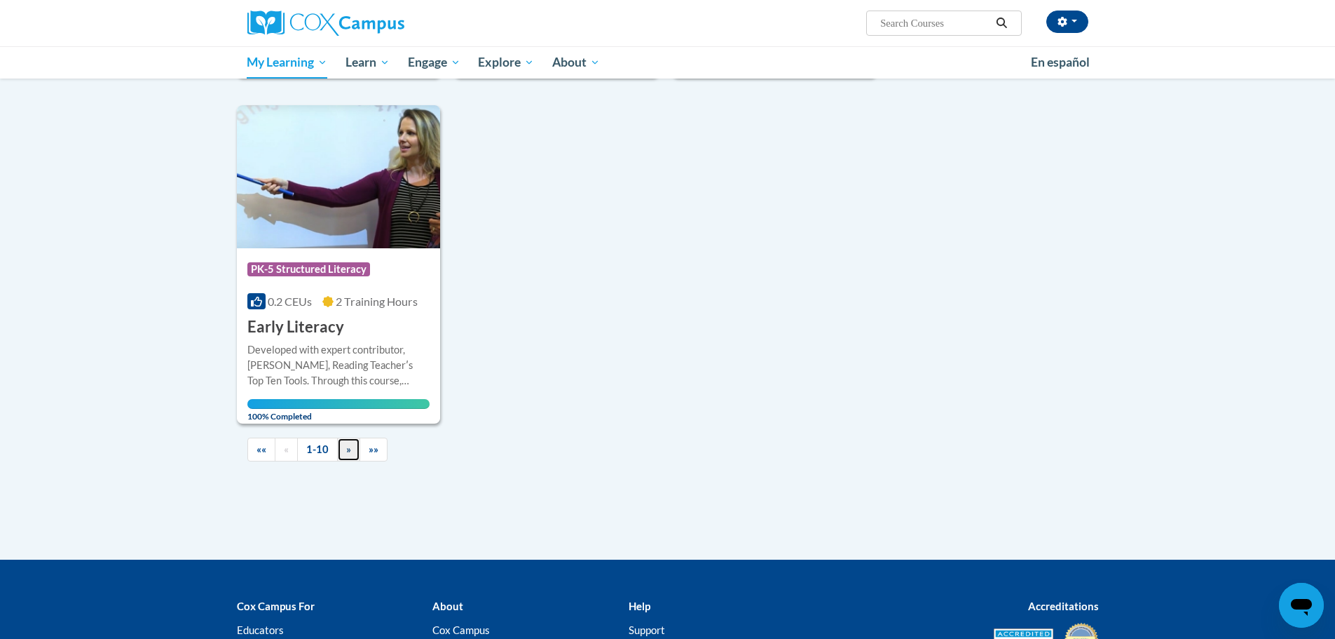
click at [353, 446] on link "»" at bounding box center [348, 449] width 23 height 25
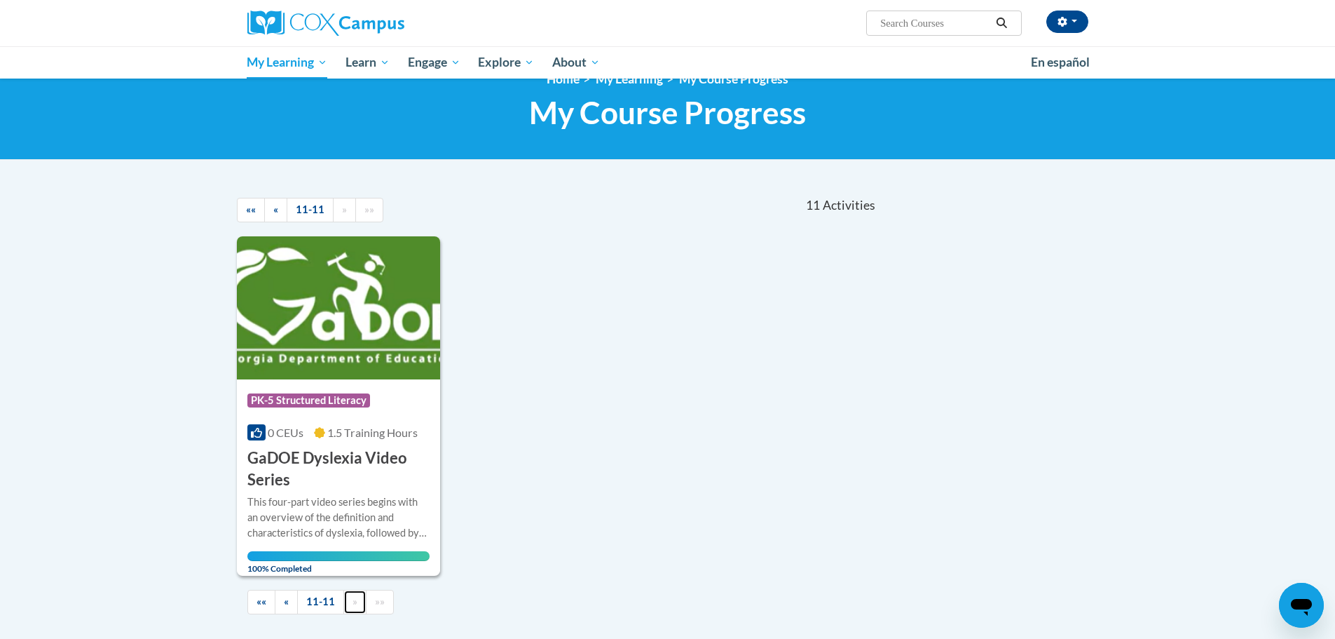
scroll to position [0, 0]
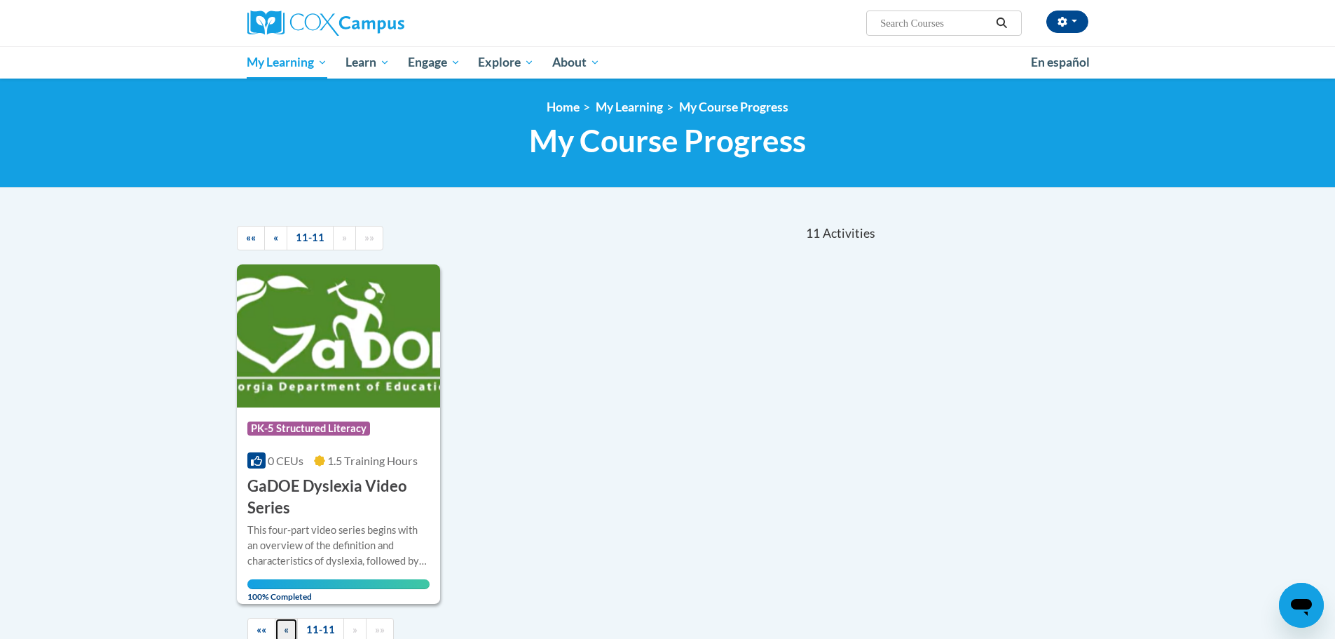
click at [288, 624] on span "«" at bounding box center [286, 629] width 5 height 12
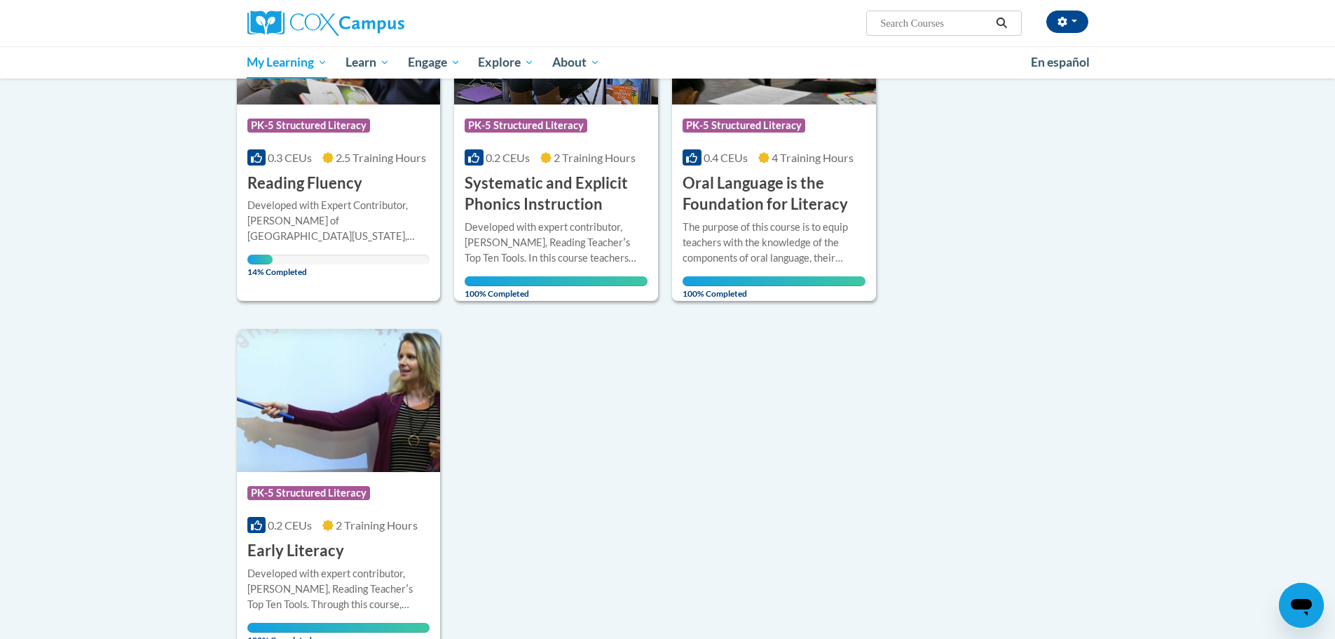
scroll to position [1051, 0]
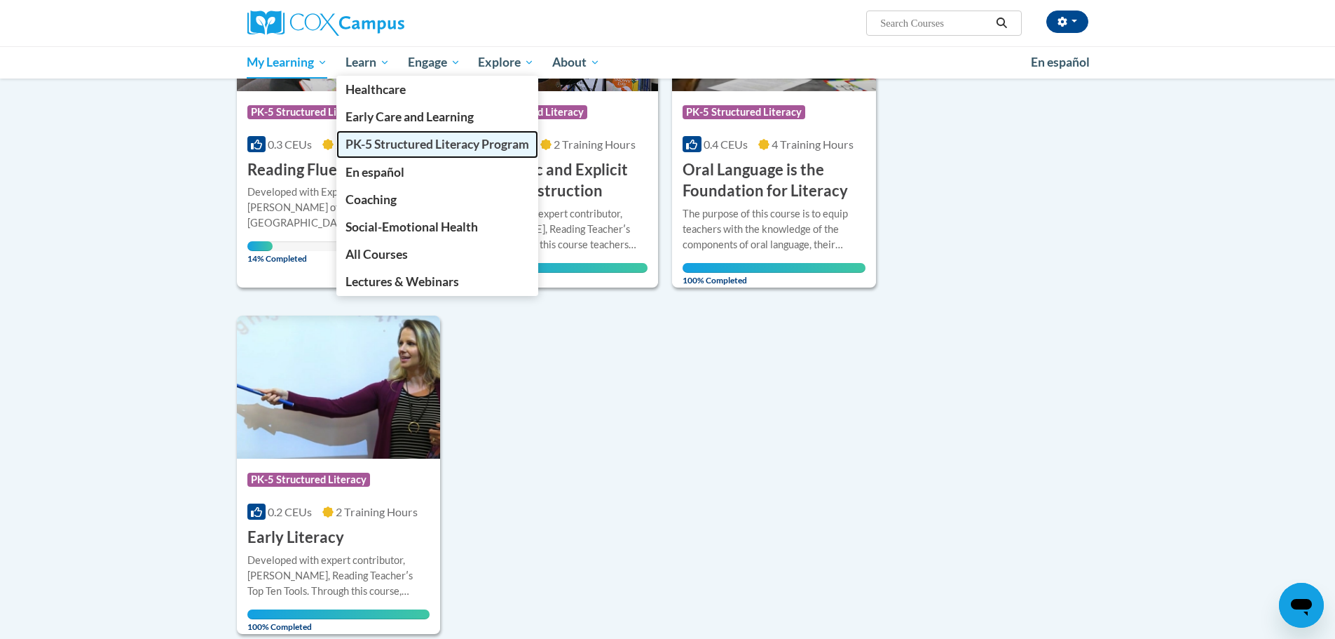
click at [390, 140] on span "PK-5 Structured Literacy Program" at bounding box center [438, 144] width 184 height 15
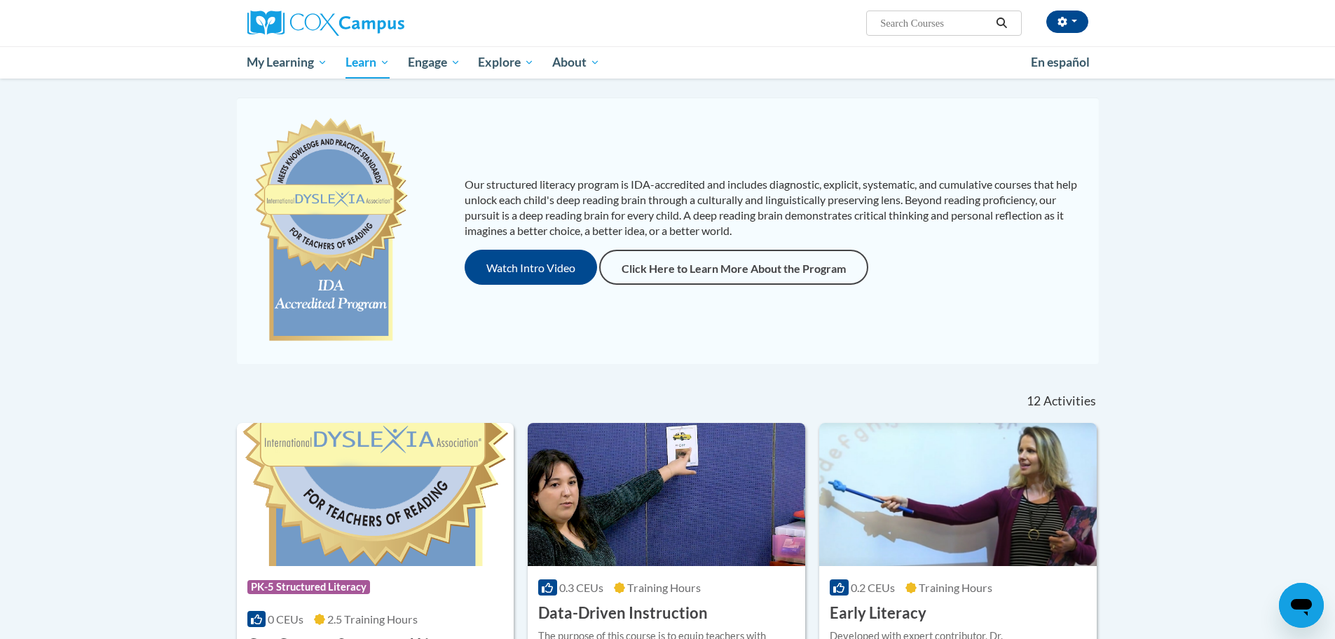
scroll to position [350, 0]
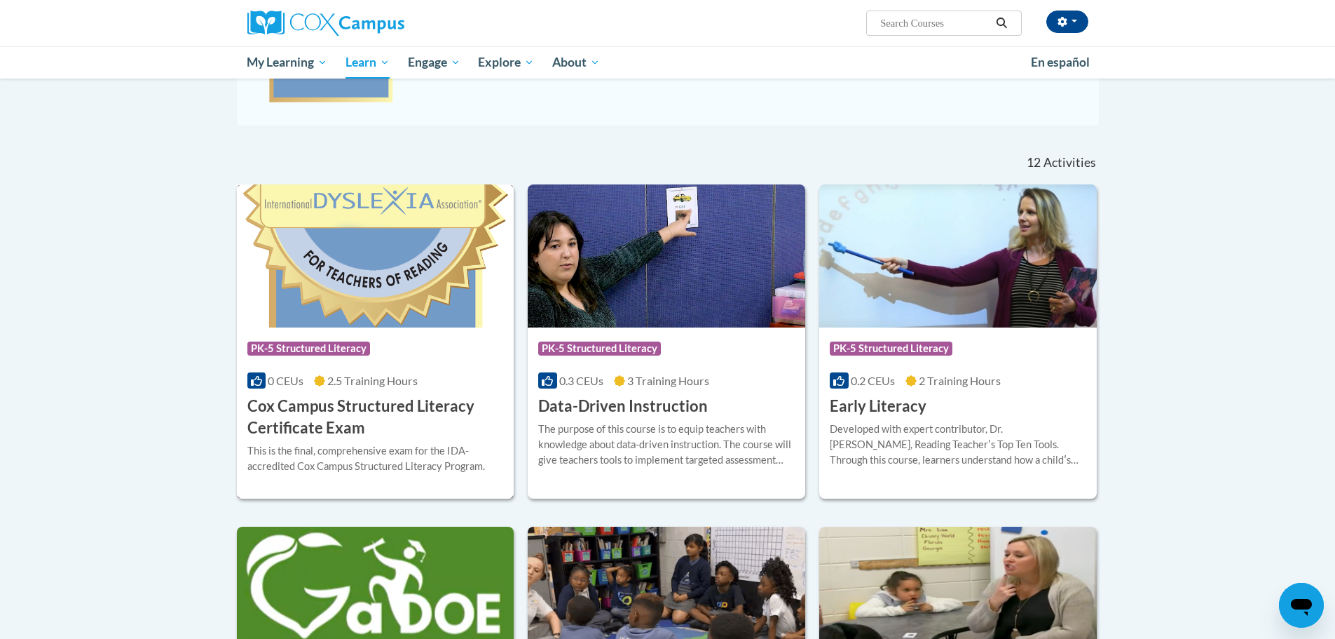
click at [317, 416] on h3 "Cox Campus Structured Literacy Certificate Exam" at bounding box center [375, 416] width 257 height 43
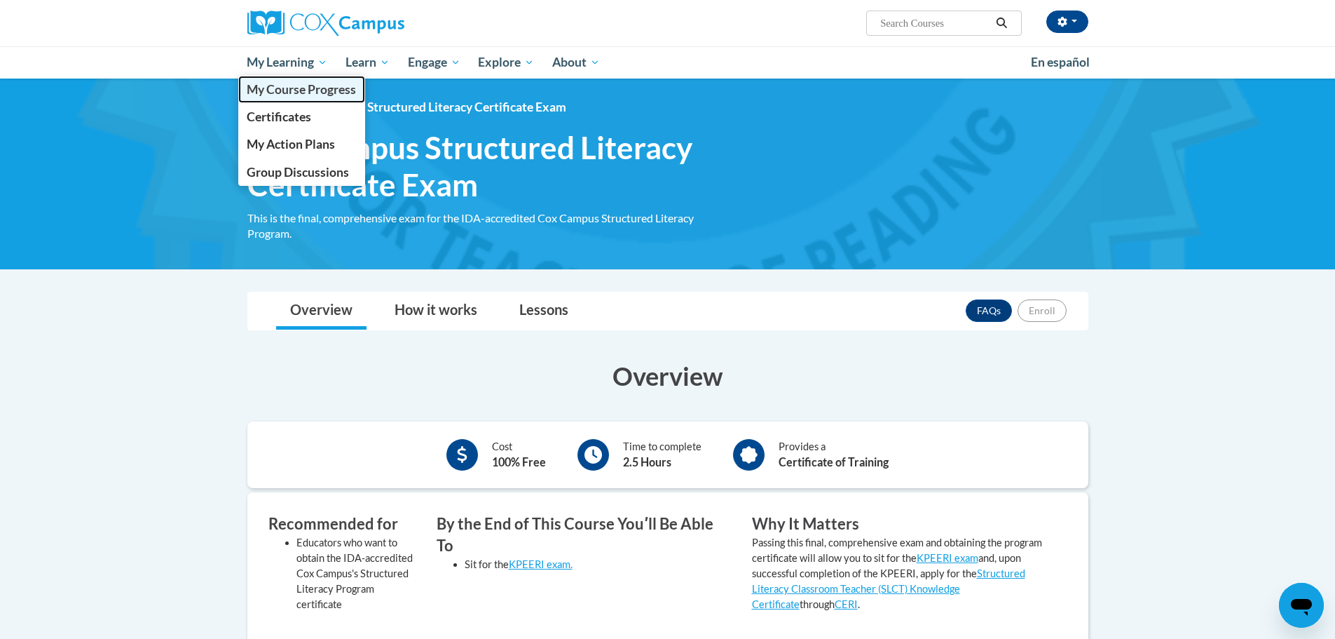
click at [293, 85] on span "My Course Progress" at bounding box center [301, 89] width 109 height 15
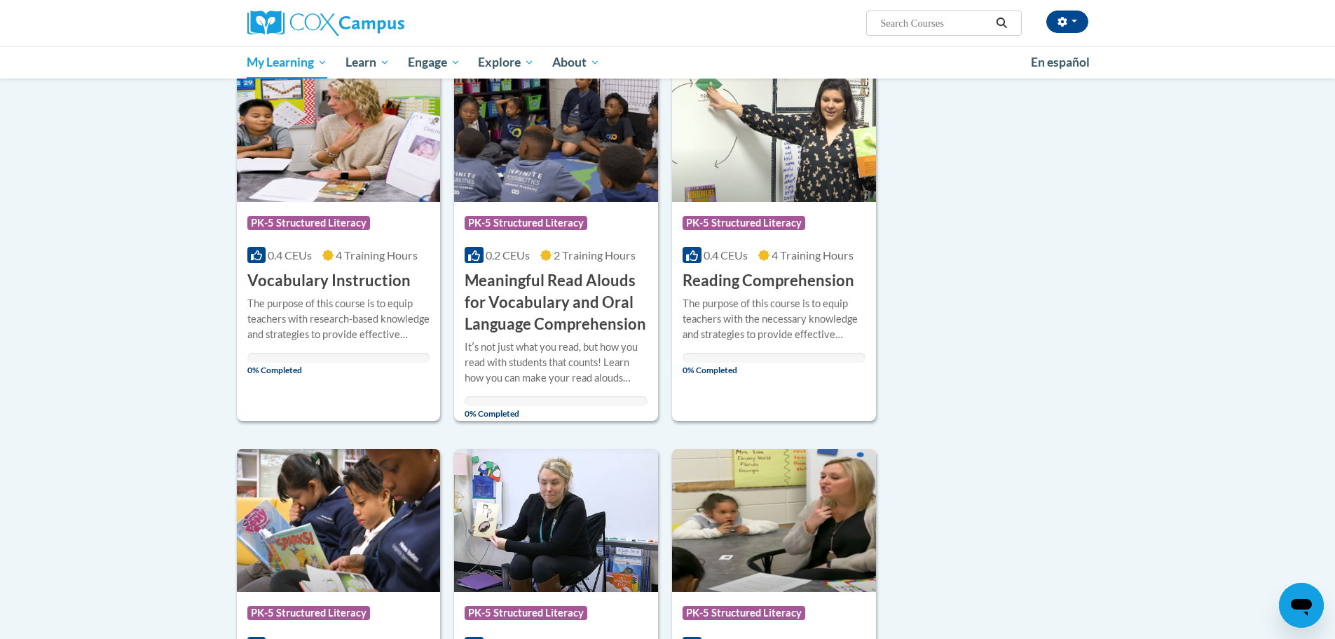
scroll to position [421, 0]
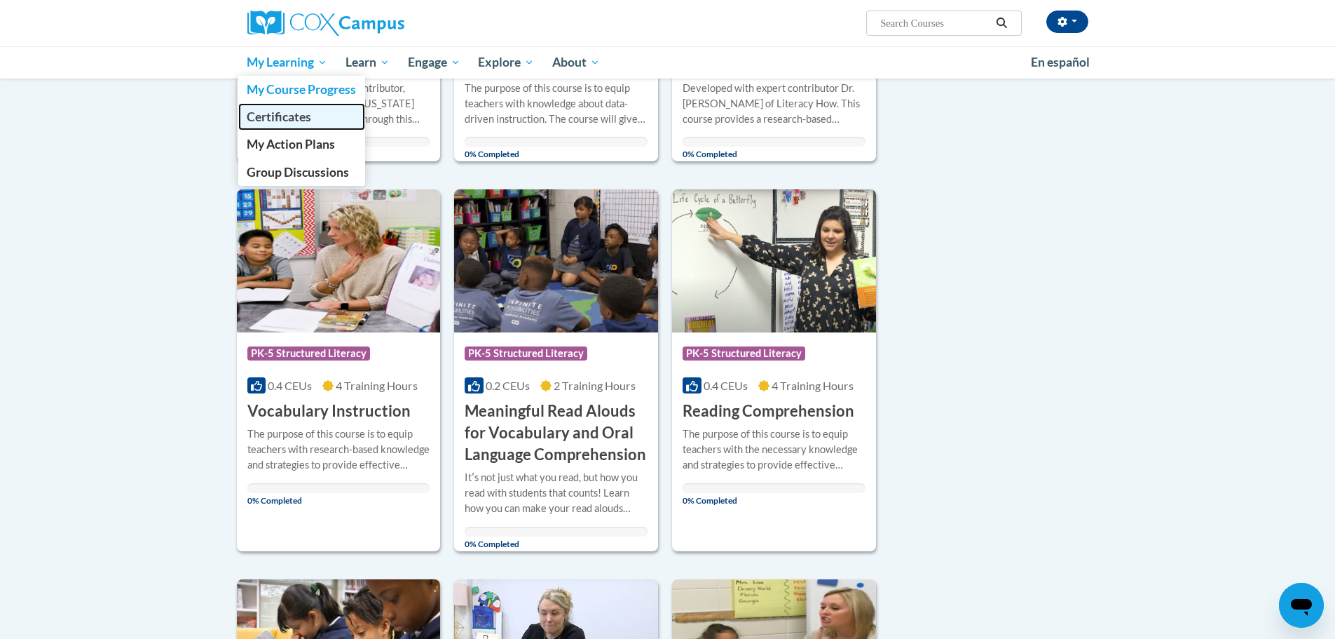
click at [285, 111] on span "Certificates" at bounding box center [279, 116] width 64 height 15
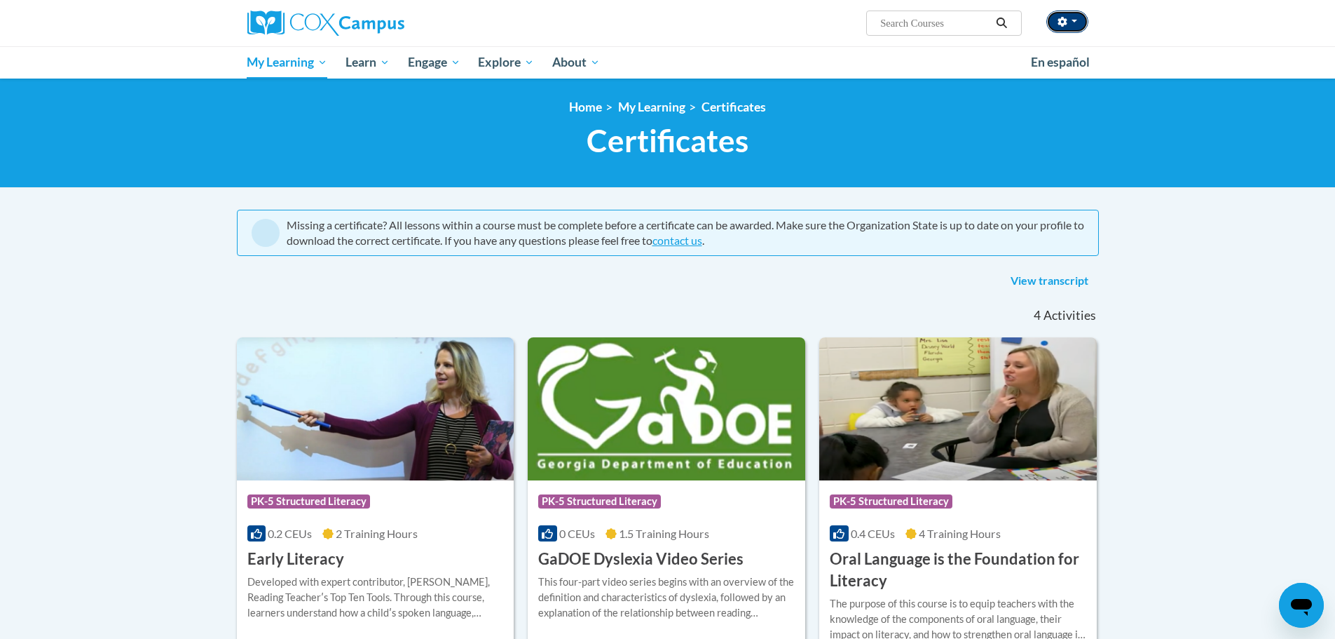
click at [1065, 18] on icon "button" at bounding box center [1063, 22] width 10 height 10
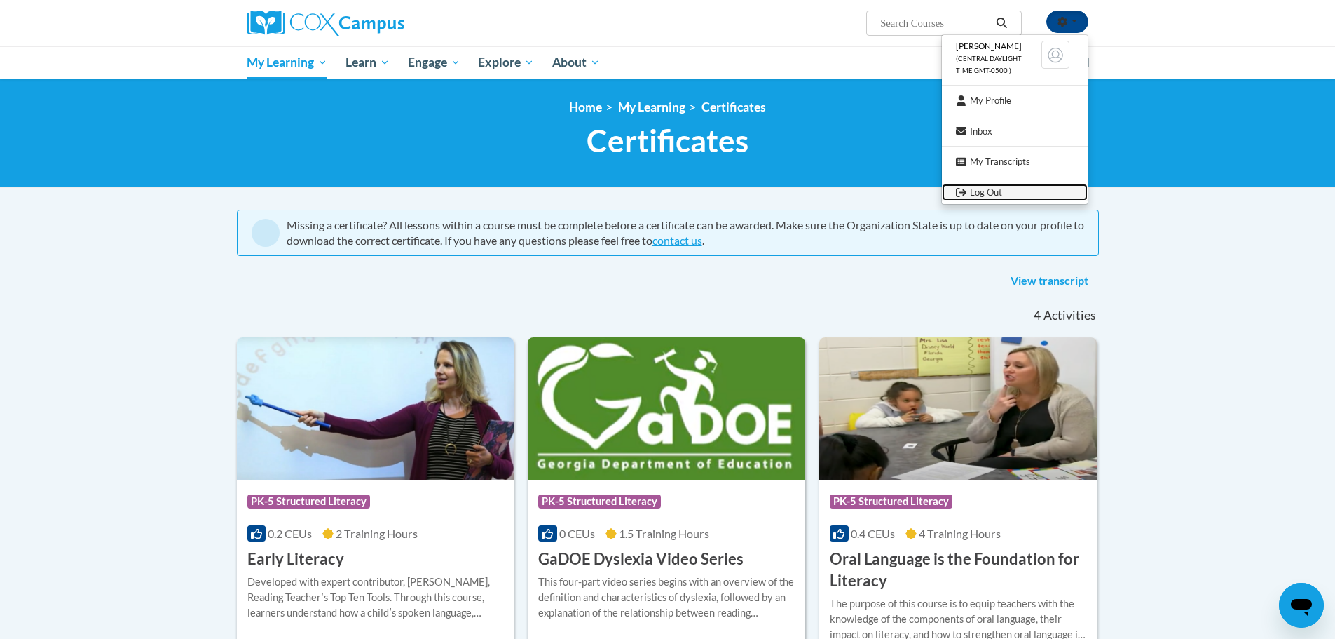
click at [997, 191] on link "Log Out" at bounding box center [1015, 193] width 146 height 18
